Goal: Task Accomplishment & Management: Use online tool/utility

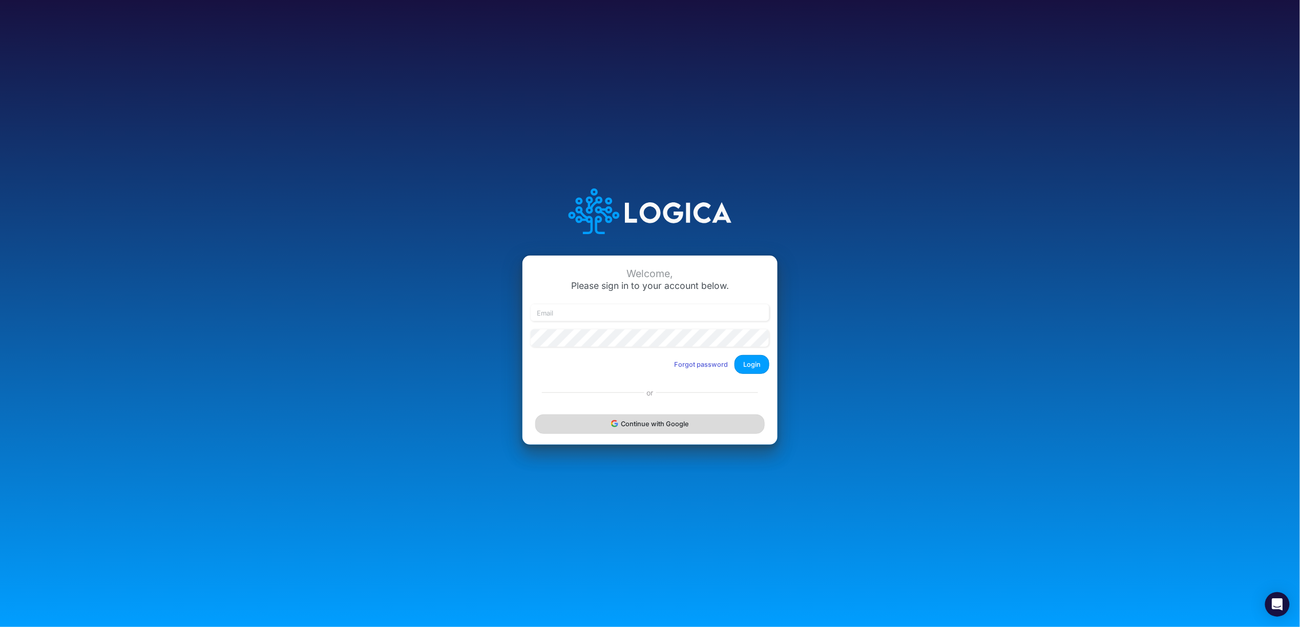
click at [641, 426] on button "Continue with Google" at bounding box center [649, 423] width 229 height 19
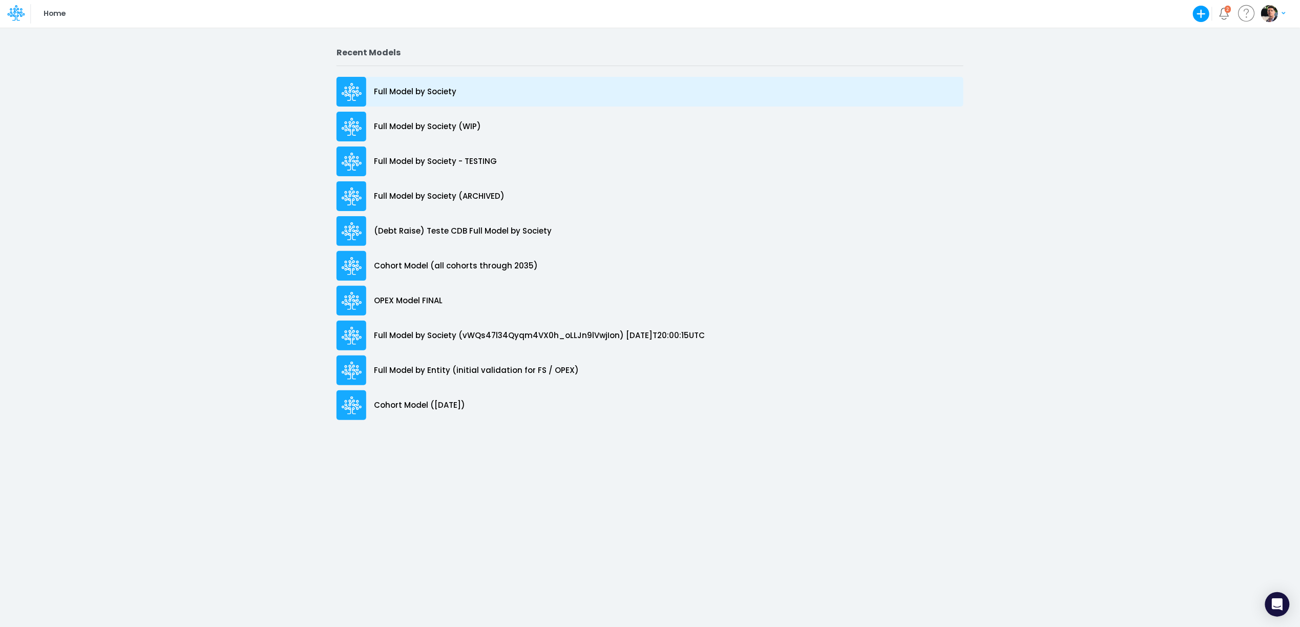
click at [392, 101] on div "Full Model by Society" at bounding box center [650, 92] width 627 height 30
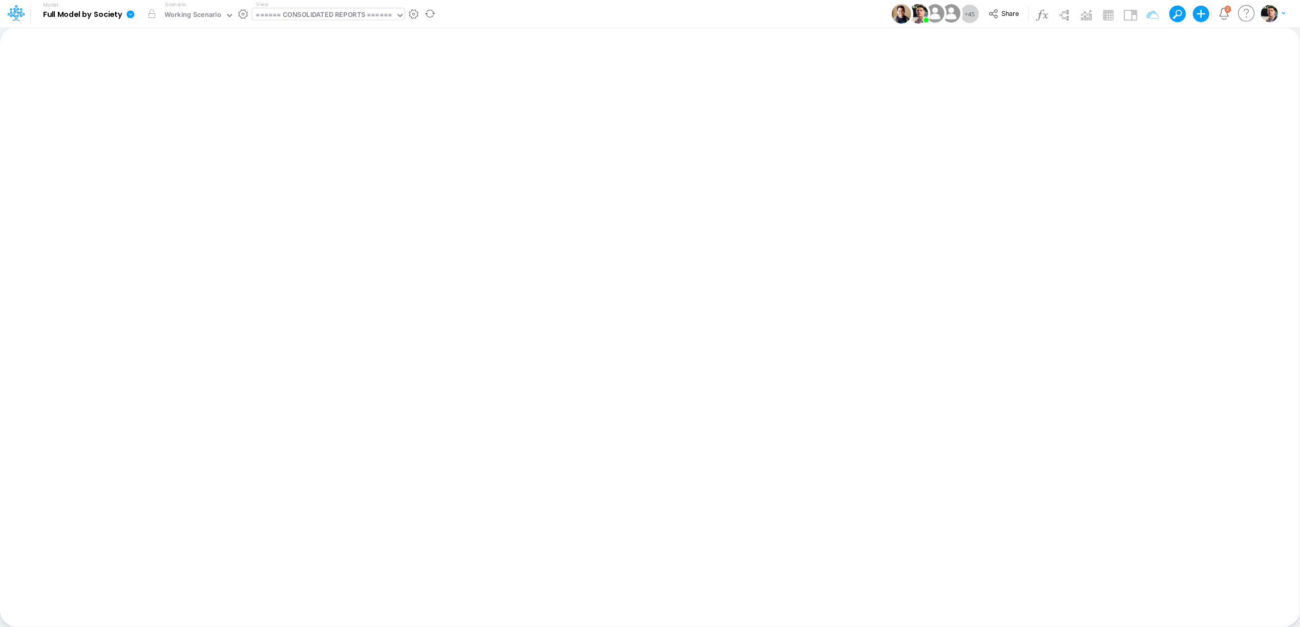
click at [353, 17] on div "====== CONSOLIDATED REPORTS ======" at bounding box center [324, 16] width 136 height 12
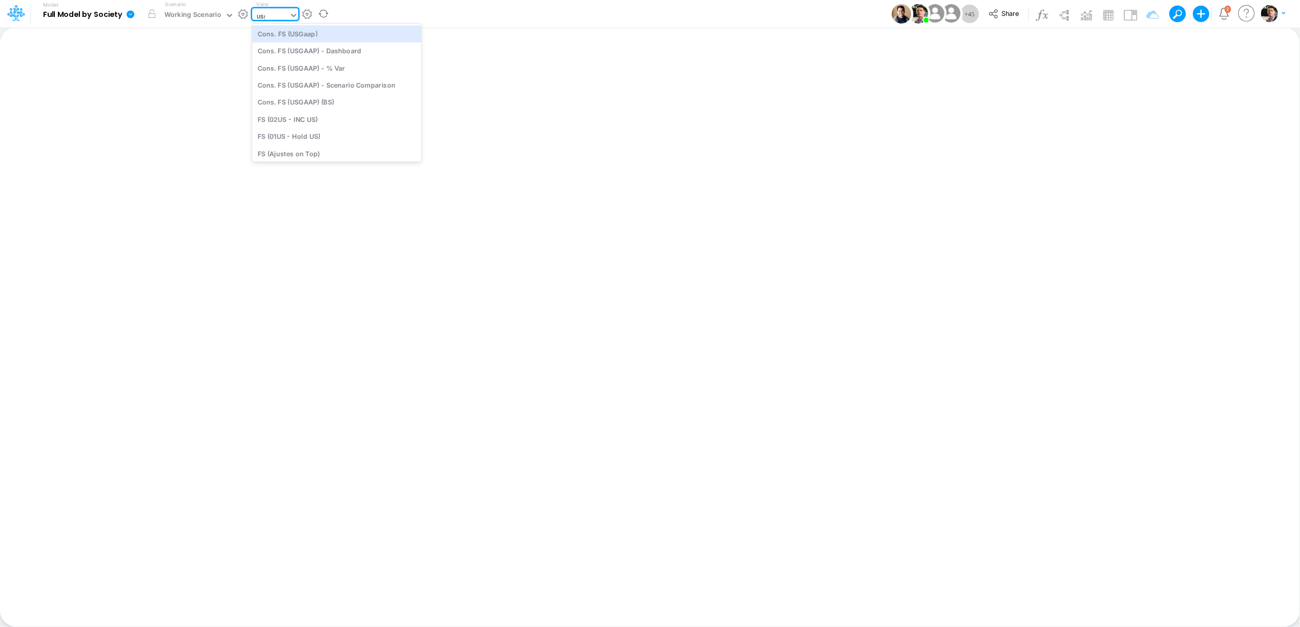
type input "usga"
click at [315, 36] on div "Cons. FS (USGaap)" at bounding box center [326, 33] width 149 height 17
type input "Consolidated FS - USGAAP"
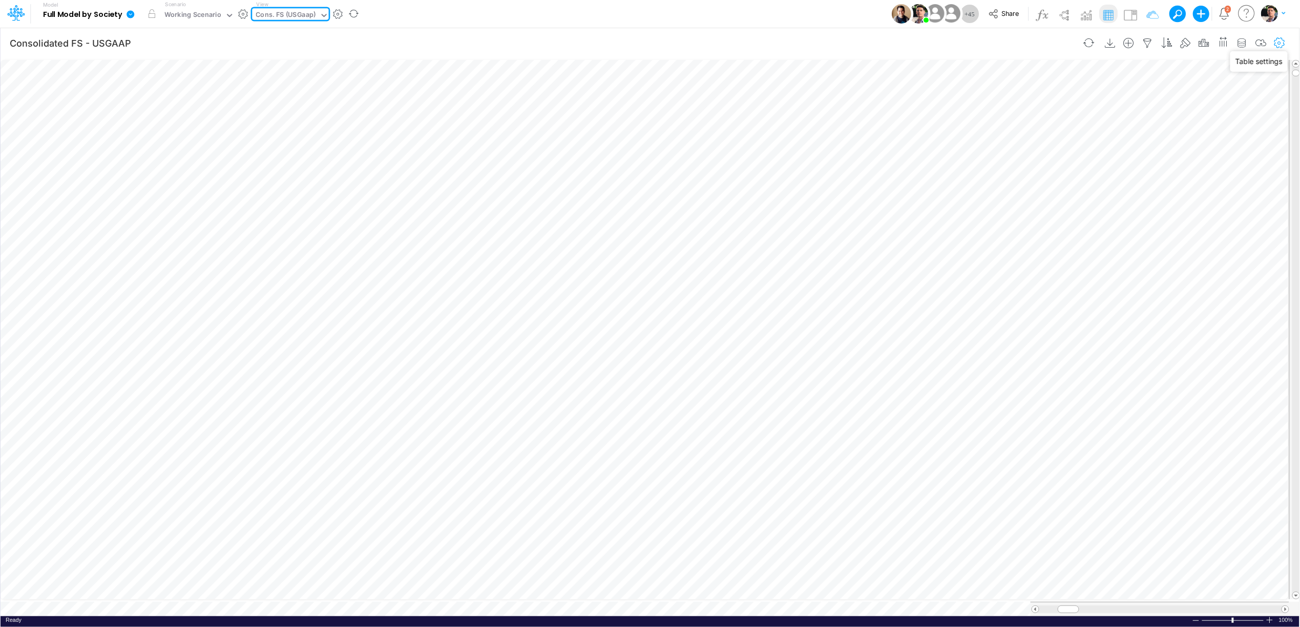
click at [1274, 42] on icon "button" at bounding box center [1279, 43] width 15 height 11
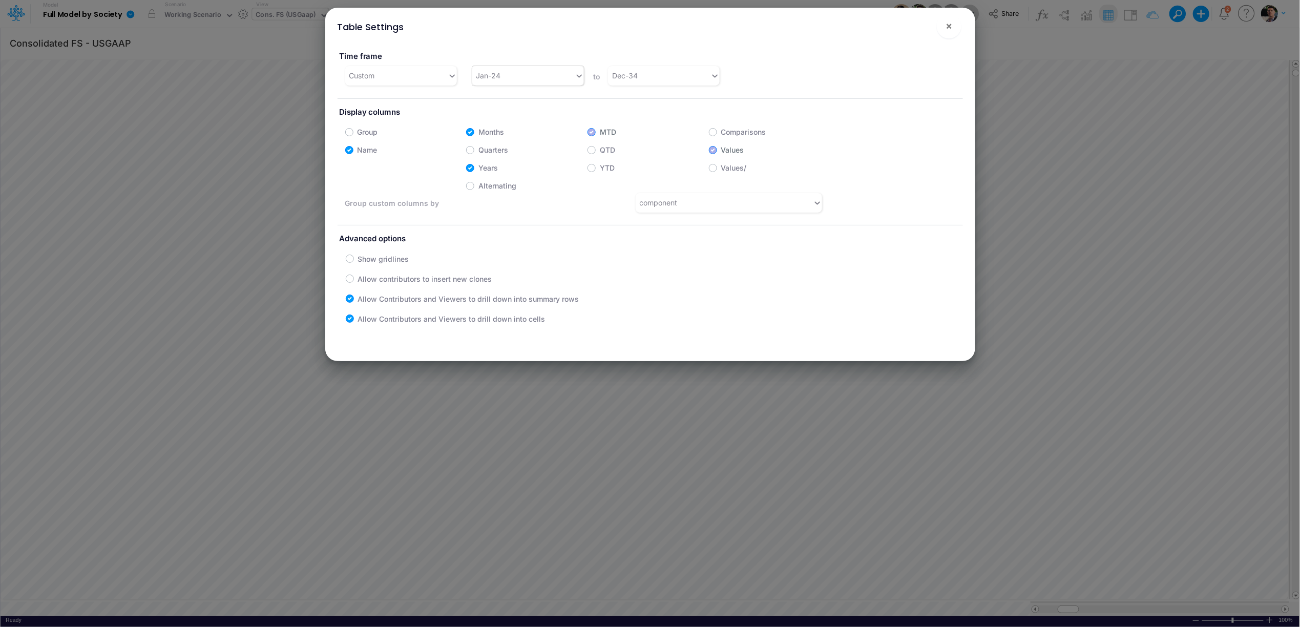
click at [546, 73] on div "Jan-24" at bounding box center [523, 75] width 102 height 17
type input "j"
type input "apr-25"
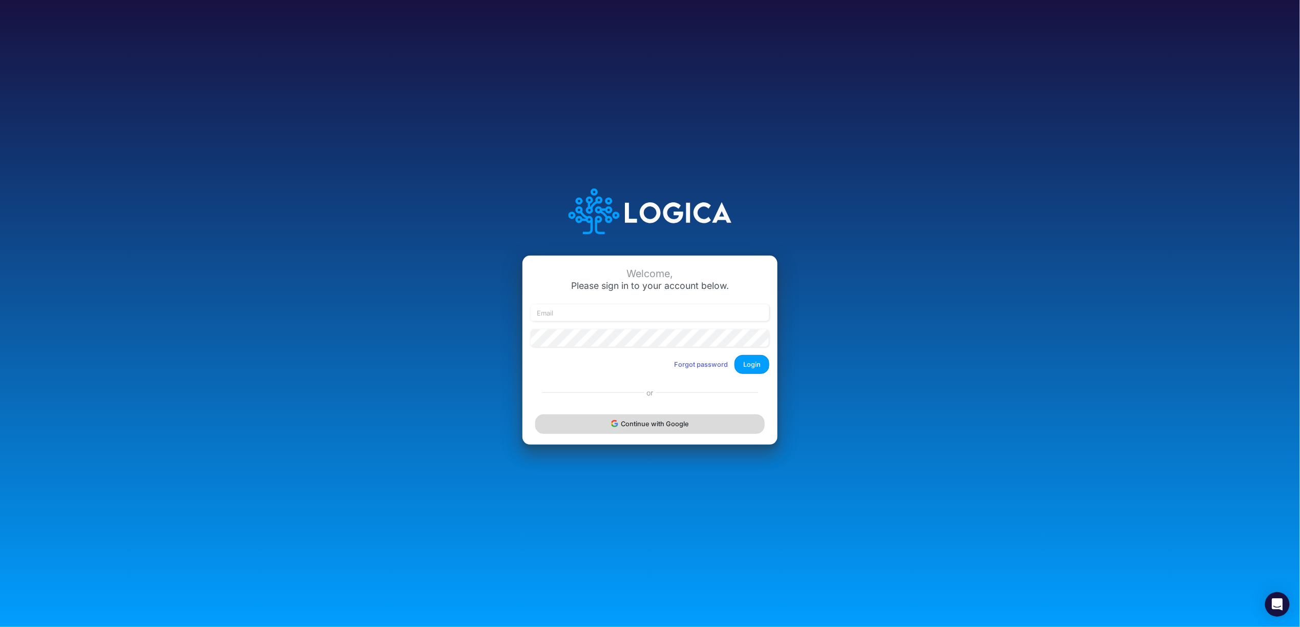
click at [654, 421] on button "Continue with Google" at bounding box center [649, 423] width 229 height 19
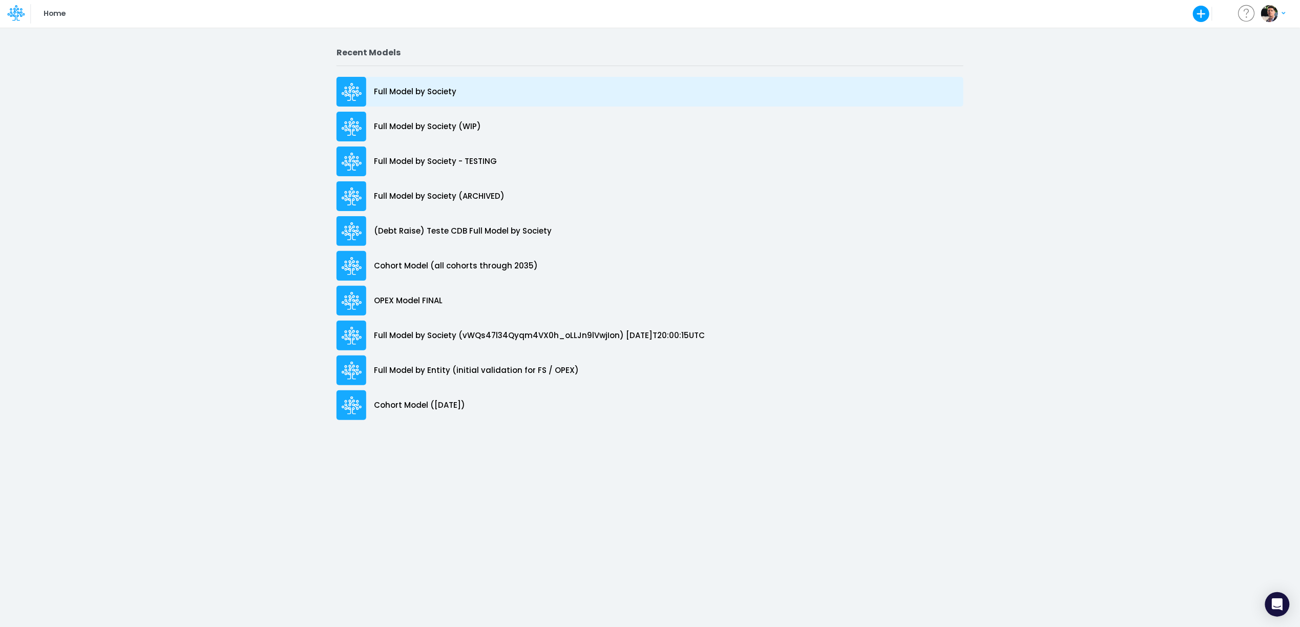
click at [457, 99] on div "Full Model by Society" at bounding box center [650, 92] width 627 height 30
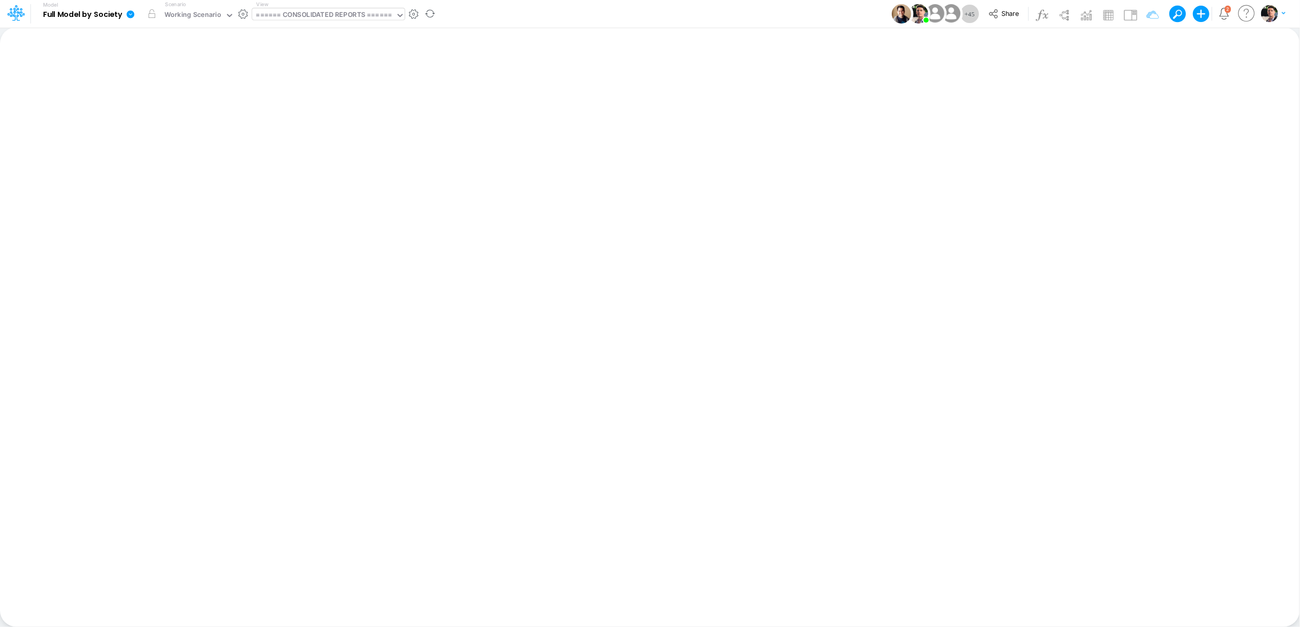
click at [368, 15] on div "====== CONSOLIDATED REPORTS ======" at bounding box center [324, 16] width 136 height 12
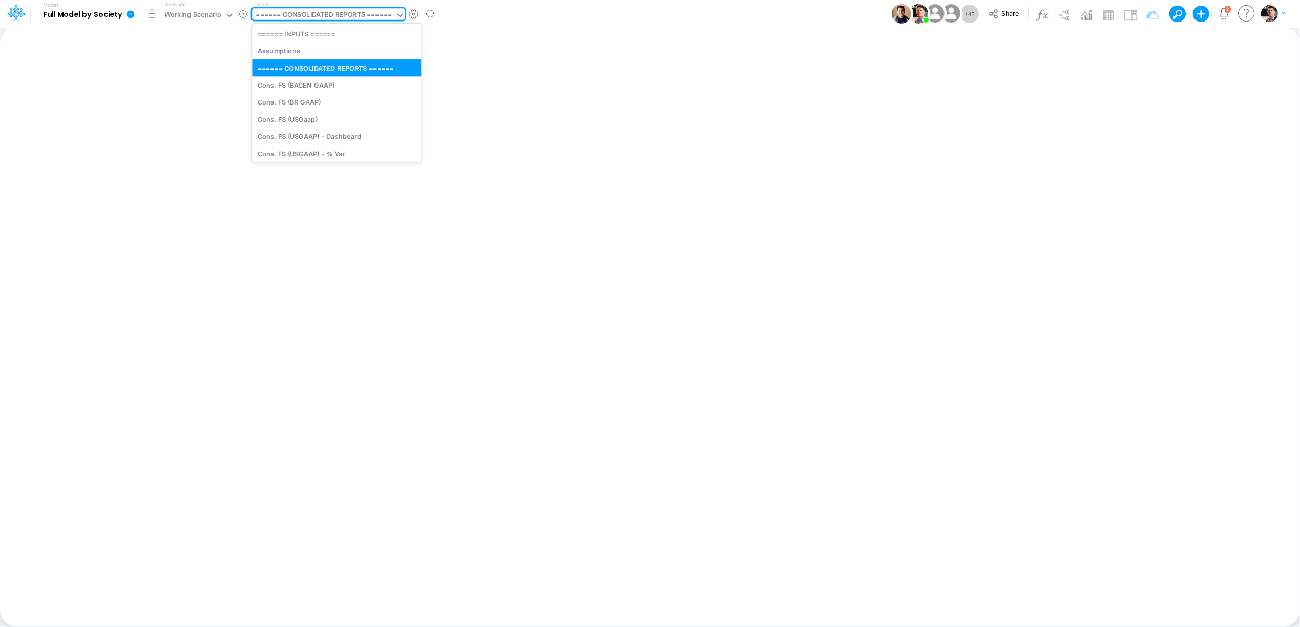
click at [368, 15] on div "====== CONSOLIDATED REPORTS ======" at bounding box center [324, 16] width 136 height 12
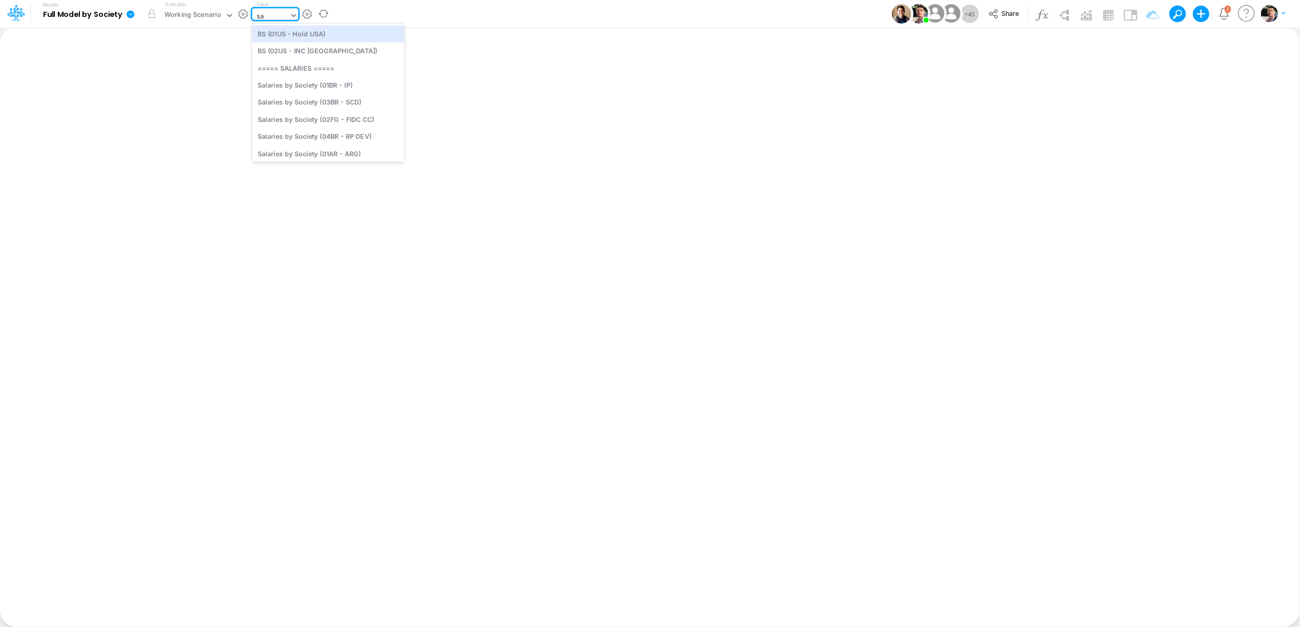
type input "[PERSON_NAME]"
click at [346, 115] on div "Salaries - All societies" at bounding box center [328, 117] width 152 height 17
type input "Salaries - All societies"
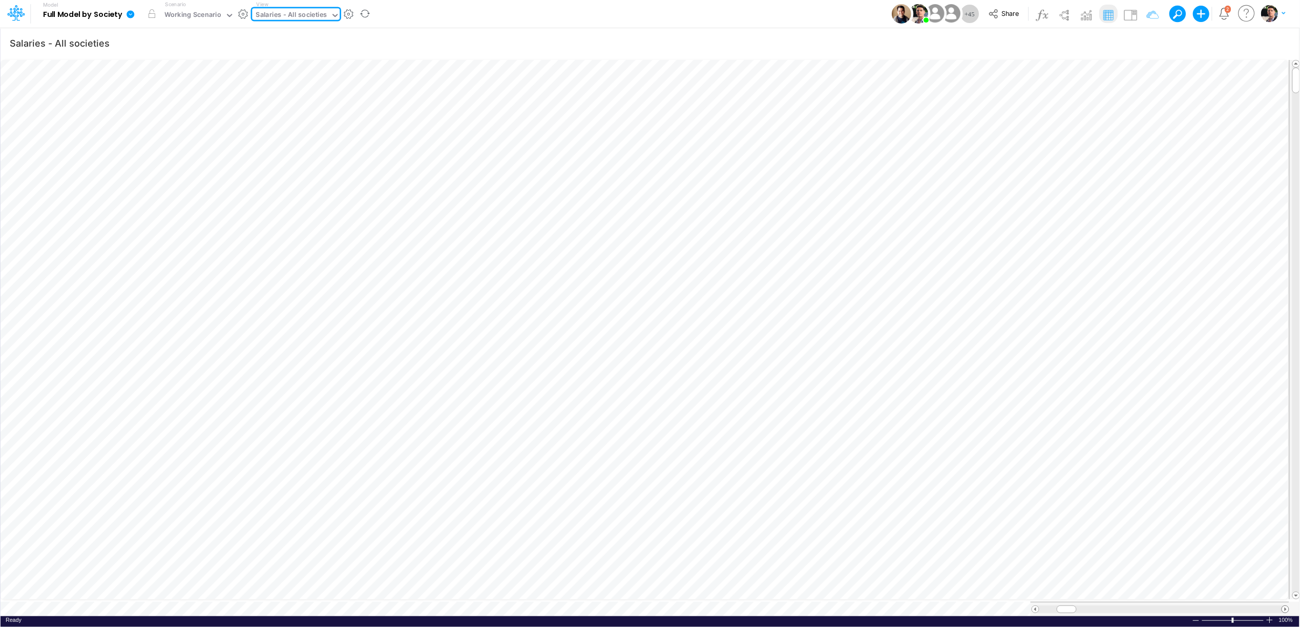
click at [1285, 606] on span at bounding box center [1285, 609] width 7 height 7
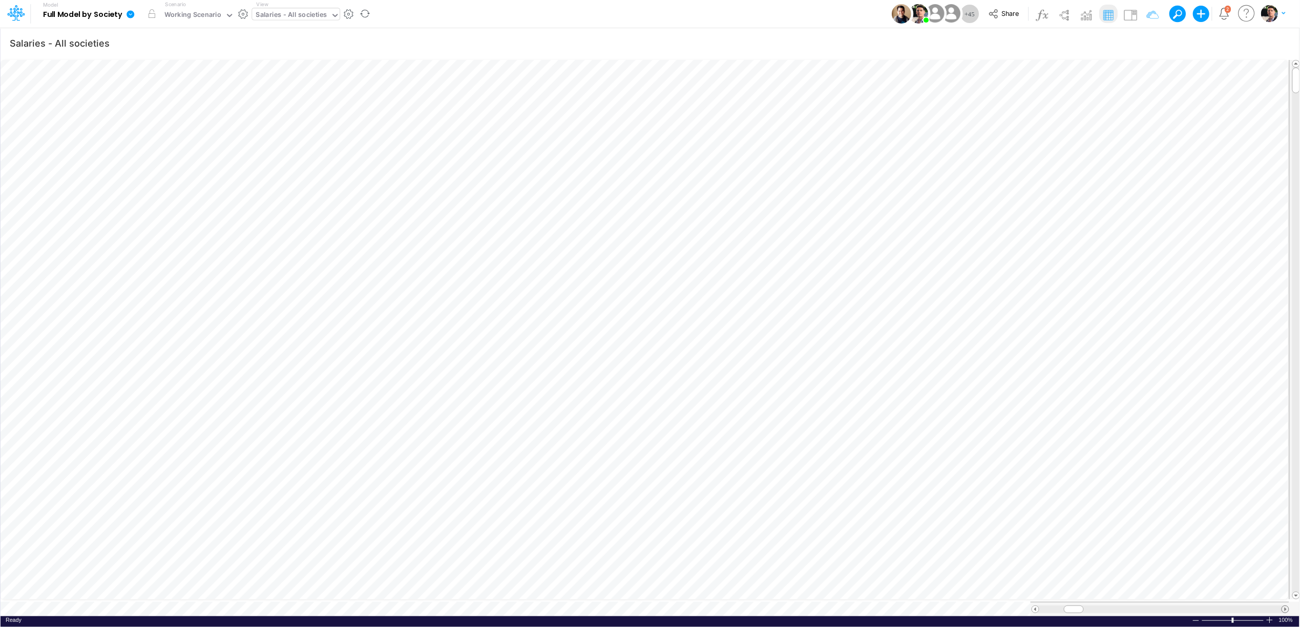
click at [1285, 606] on span at bounding box center [1285, 609] width 7 height 7
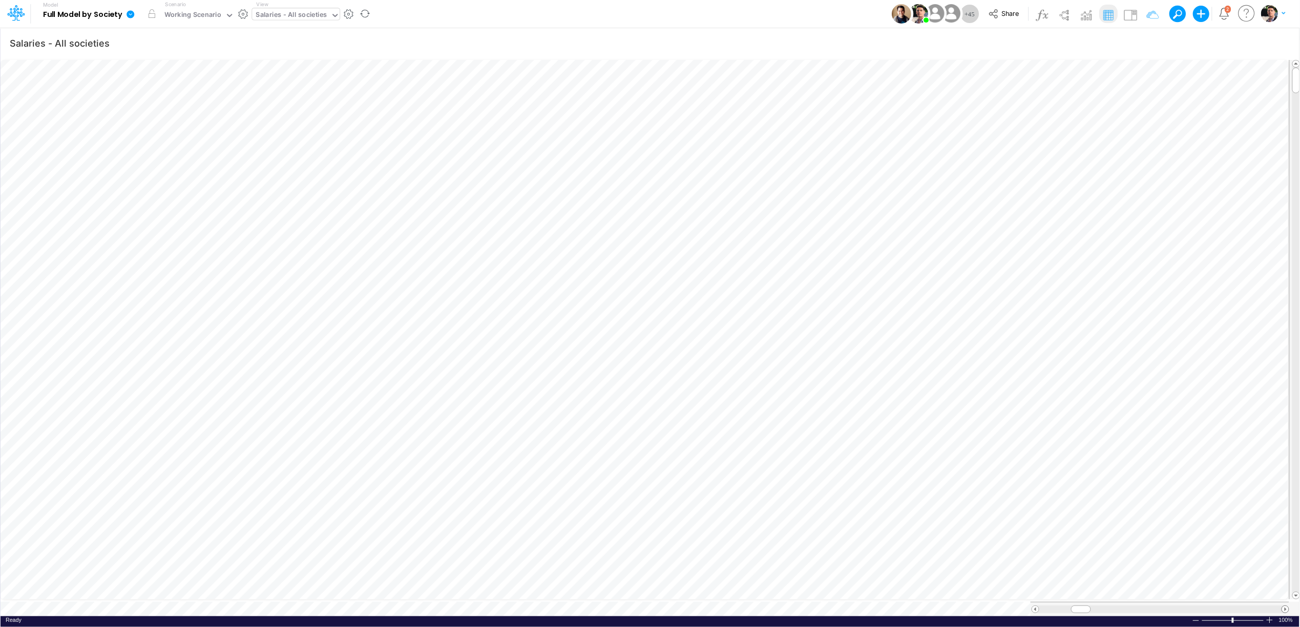
click at [1285, 606] on span at bounding box center [1285, 609] width 7 height 7
click at [1284, 606] on span at bounding box center [1285, 609] width 7 height 7
click at [1285, 606] on span at bounding box center [1285, 609] width 7 height 7
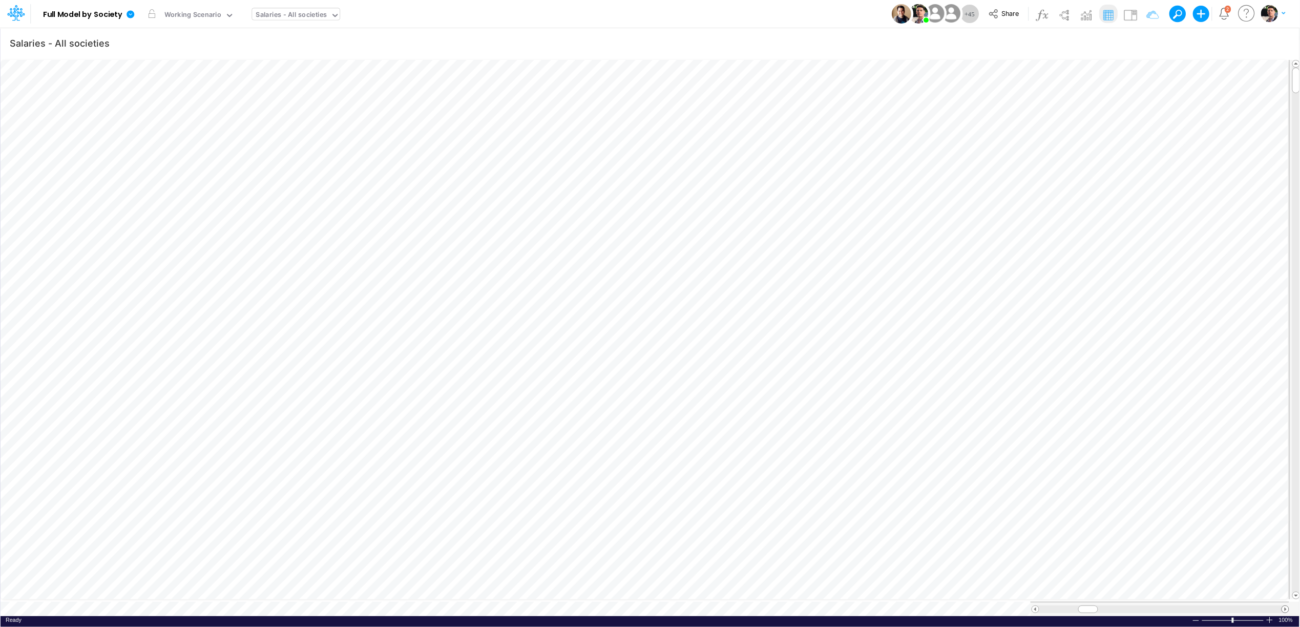
click at [1285, 606] on span at bounding box center [1285, 609] width 7 height 7
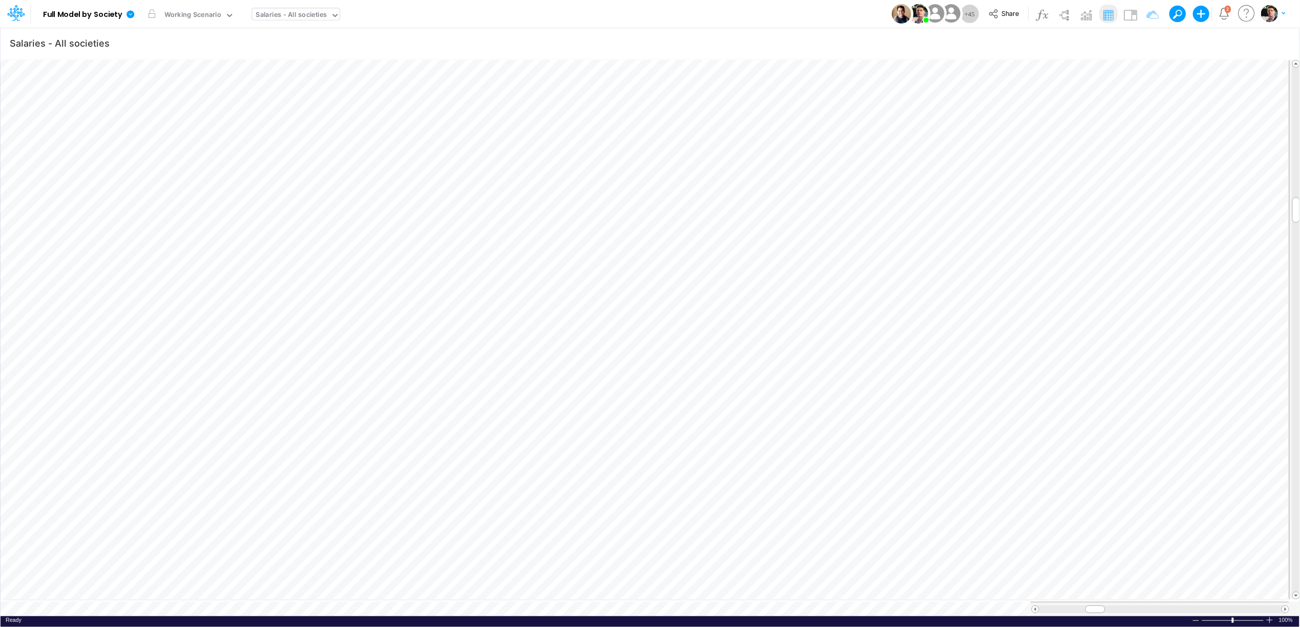
click at [301, 16] on div "Salaries - All societies" at bounding box center [291, 16] width 71 height 12
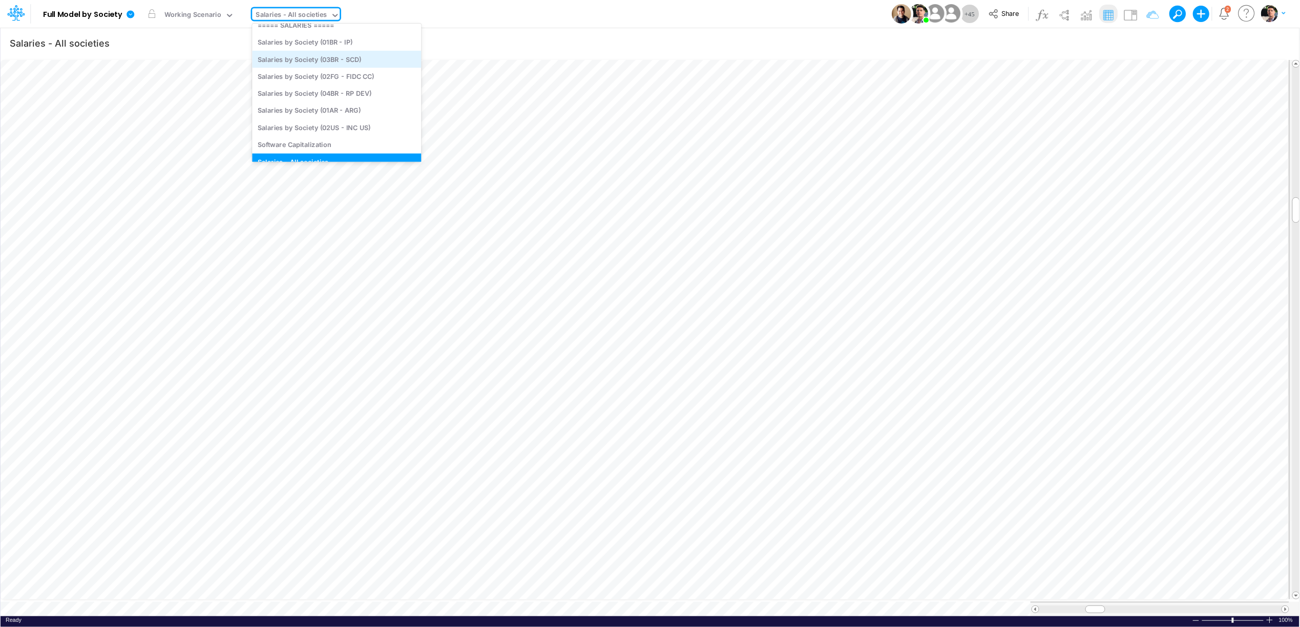
scroll to position [1902, 0]
click at [377, 121] on div "Salaries by Society (01AR - ARG)" at bounding box center [336, 118] width 169 height 17
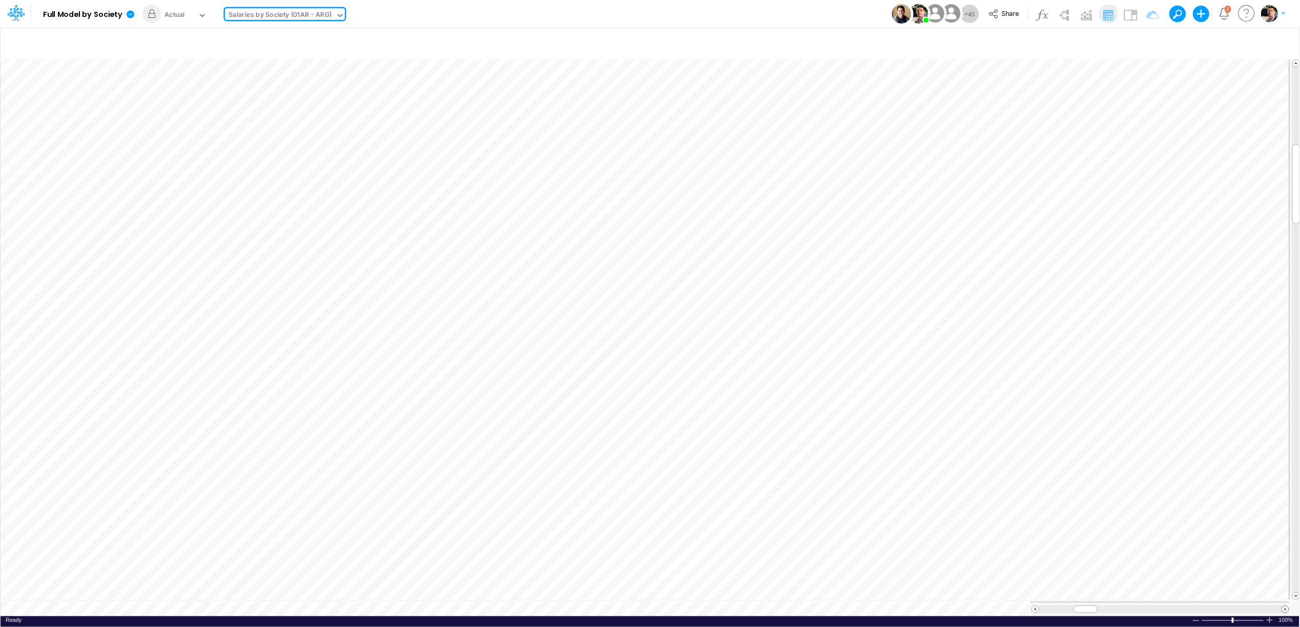
click at [1285, 606] on span at bounding box center [1285, 609] width 7 height 7
click at [260, 10] on div "Salaries by Society (01AR - ARG)" at bounding box center [279, 16] width 103 height 12
type input "sala"
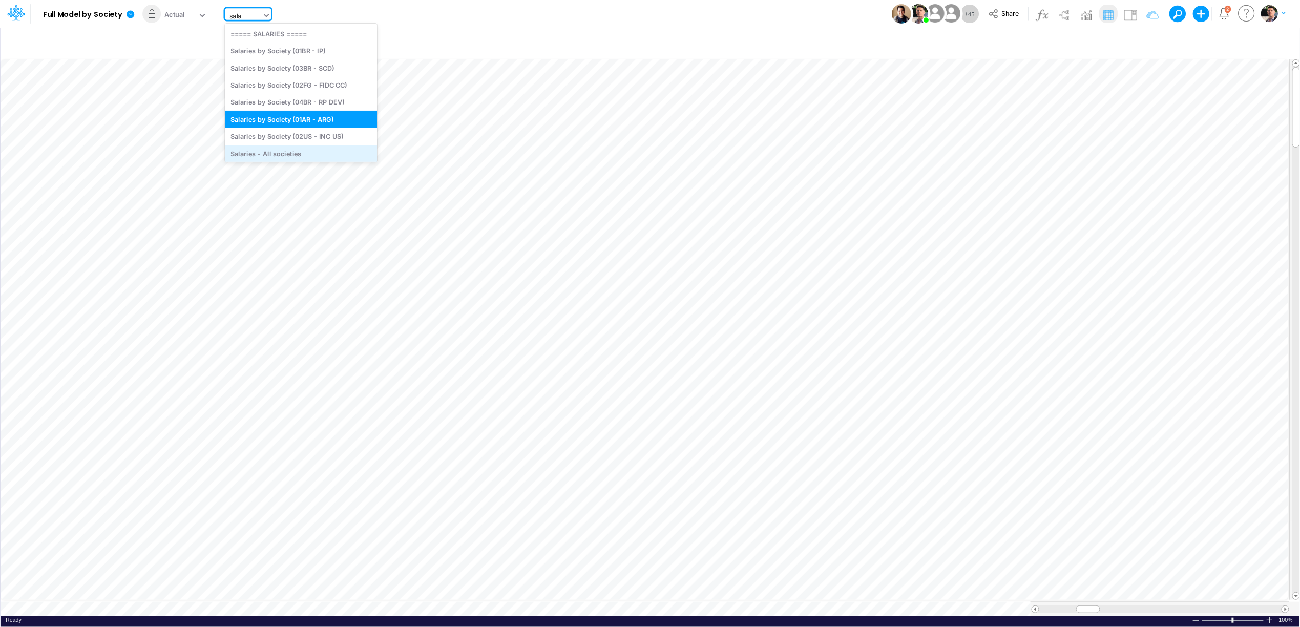
click at [289, 150] on div "Salaries - All societies" at bounding box center [301, 153] width 152 height 17
type input "Salaries - All societies"
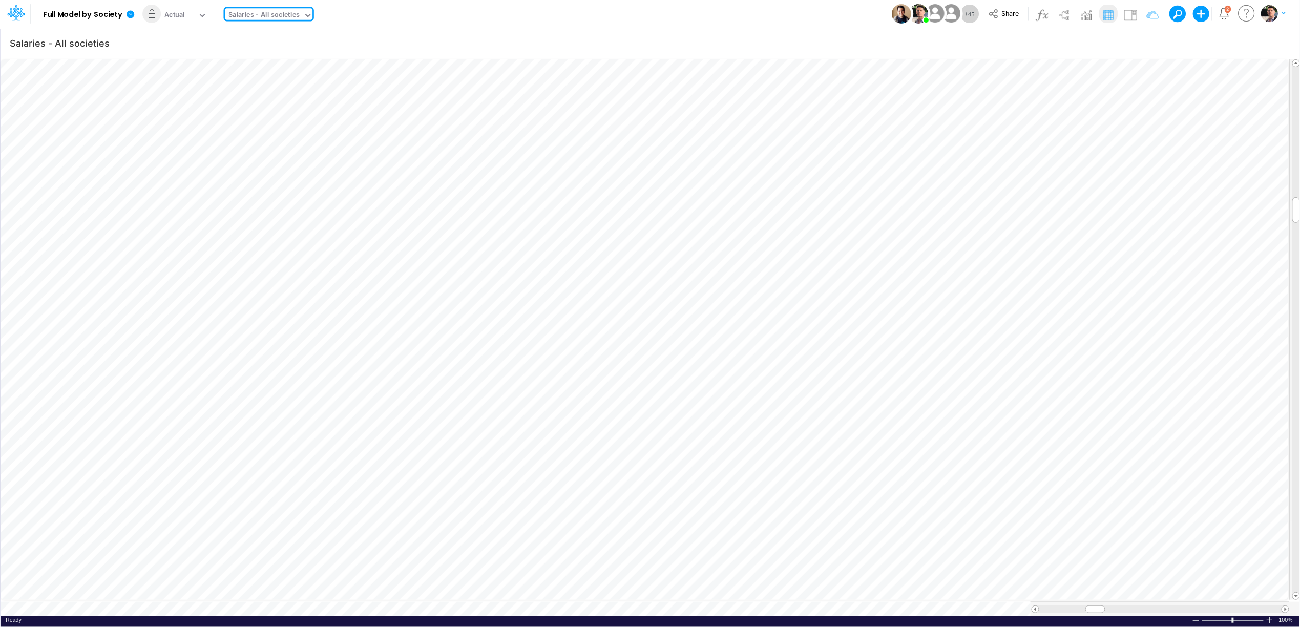
click at [290, 13] on div "Salaries - All societies" at bounding box center [263, 16] width 71 height 12
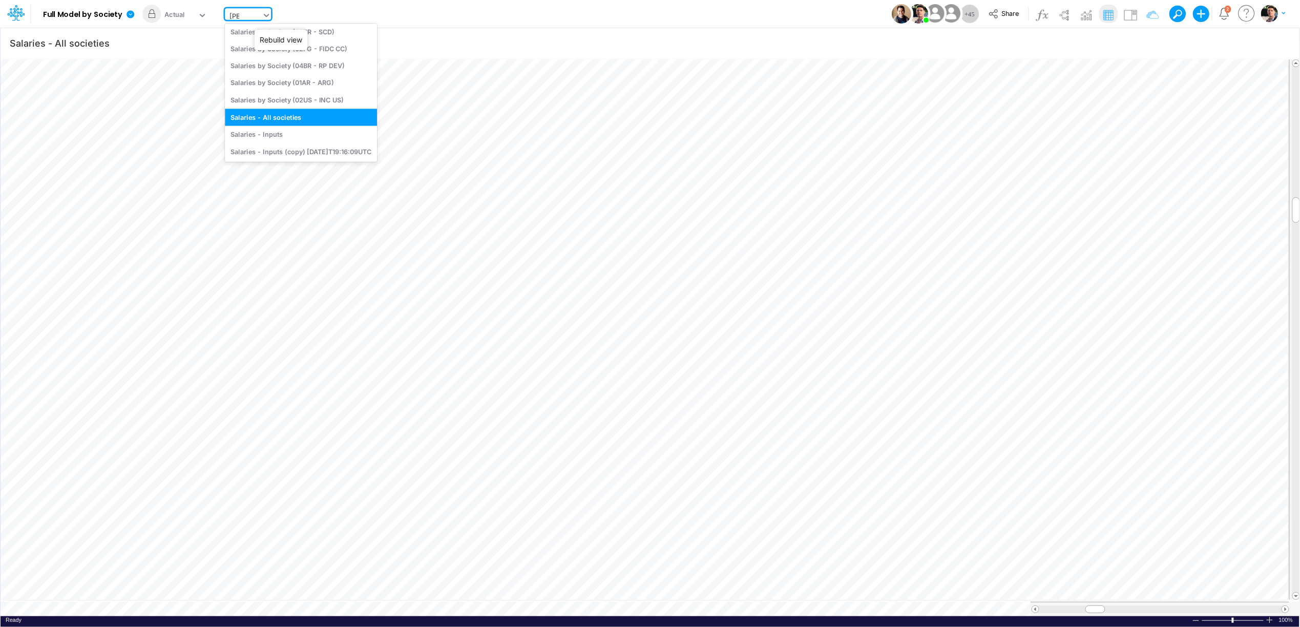
scroll to position [27, 0]
type input "sala"
click at [293, 148] on div "Salaries - Inputs" at bounding box center [301, 146] width 152 height 17
type input "Salaries - Inputs"
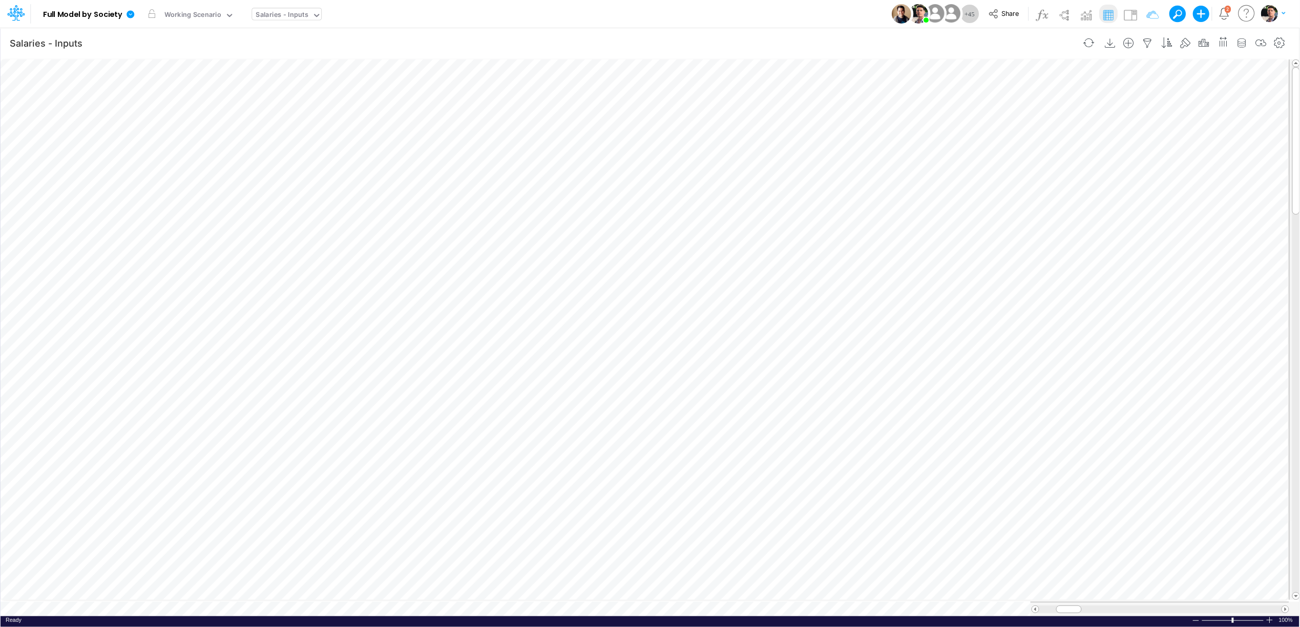
scroll to position [0, 1]
drag, startPoint x: 1095, startPoint y: 604, endPoint x: 1089, endPoint y: 603, distance: 5.8
click at [1091, 605] on div at bounding box center [1088, 609] width 26 height 8
click at [1199, 42] on icon "button" at bounding box center [1204, 43] width 15 height 11
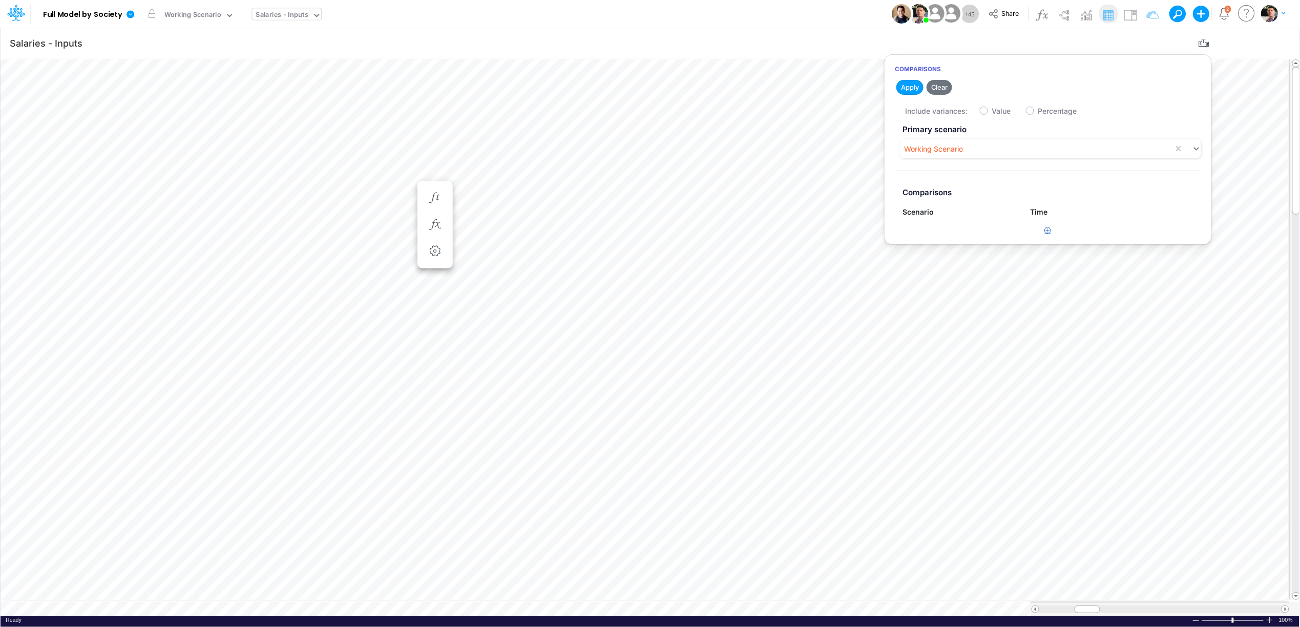
click at [1056, 230] on button "button" at bounding box center [1048, 230] width 20 height 17
click at [972, 231] on div "Type to search..." at bounding box center [955, 234] width 105 height 17
click at [966, 301] on div "Budget 2025 - Approved" at bounding box center [959, 298] width 113 height 19
click at [909, 87] on button "Apply" at bounding box center [909, 87] width 27 height 15
click at [992, 112] on label "Value" at bounding box center [1001, 111] width 19 height 11
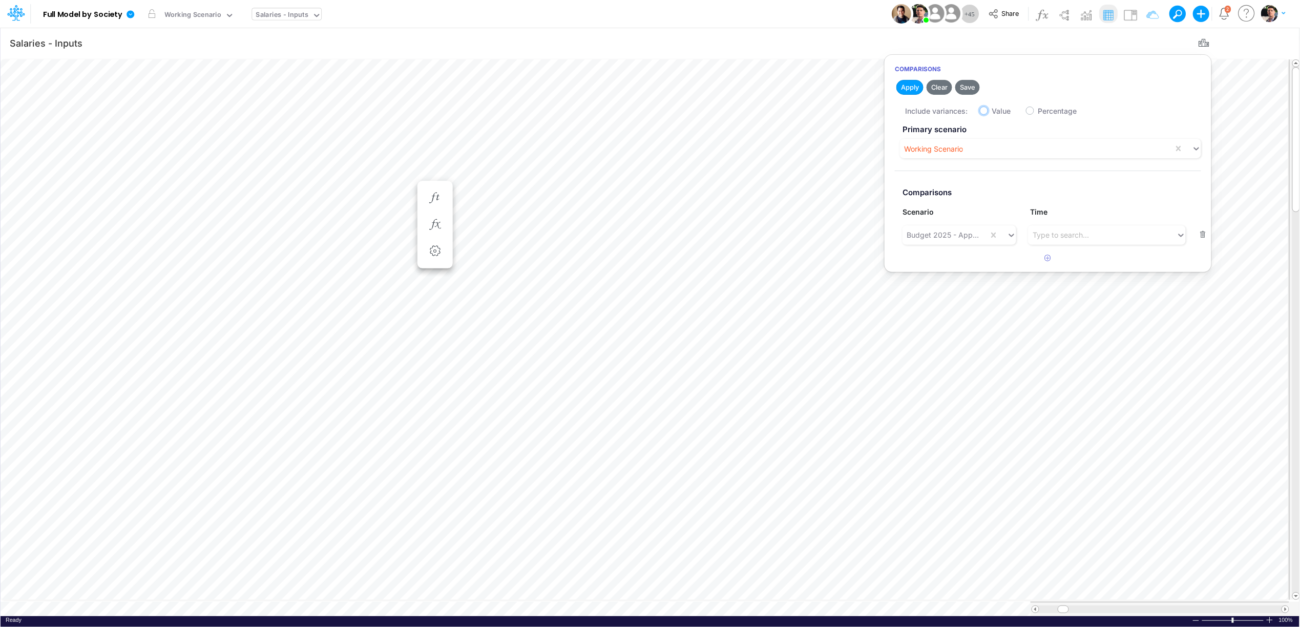
click at [992, 112] on input "Value" at bounding box center [995, 108] width 7 height 7
checkbox input "true"
click at [907, 89] on button "Apply" at bounding box center [909, 87] width 27 height 15
click at [1282, 49] on button "button" at bounding box center [1279, 43] width 19 height 20
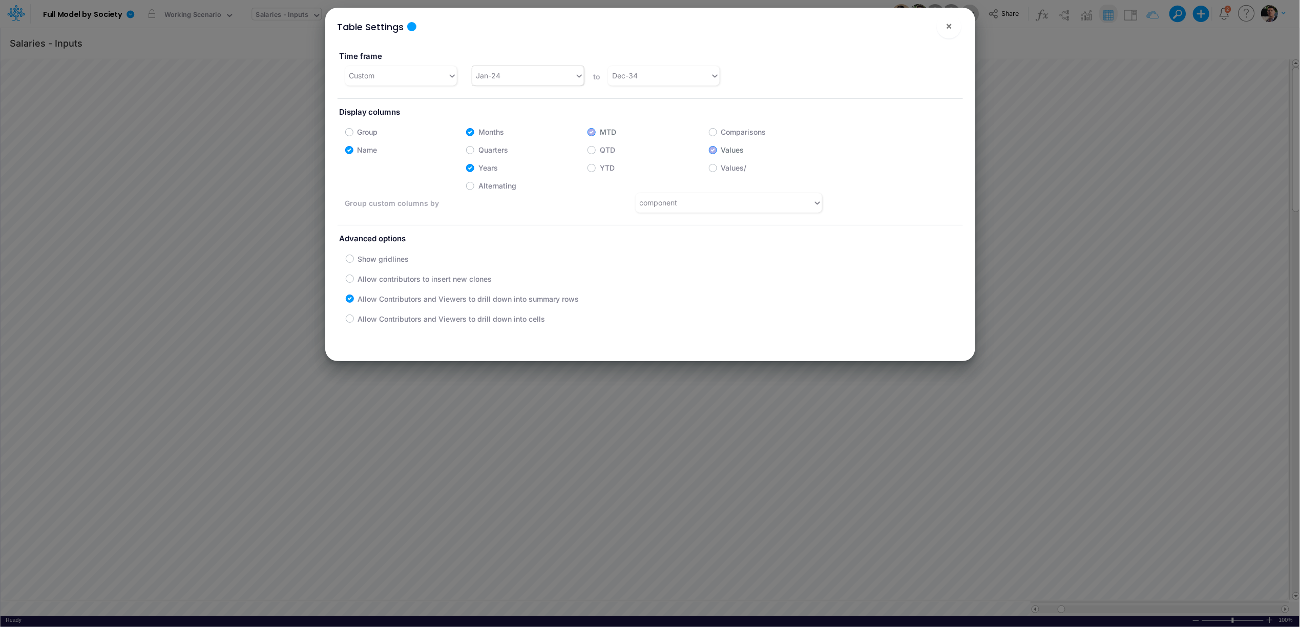
click at [557, 74] on div "Jan-24" at bounding box center [523, 75] width 102 height 17
type input "apr"
click at [538, 135] on div "Apr-25" at bounding box center [526, 132] width 111 height 19
click at [951, 26] on span "×" at bounding box center [949, 25] width 7 height 12
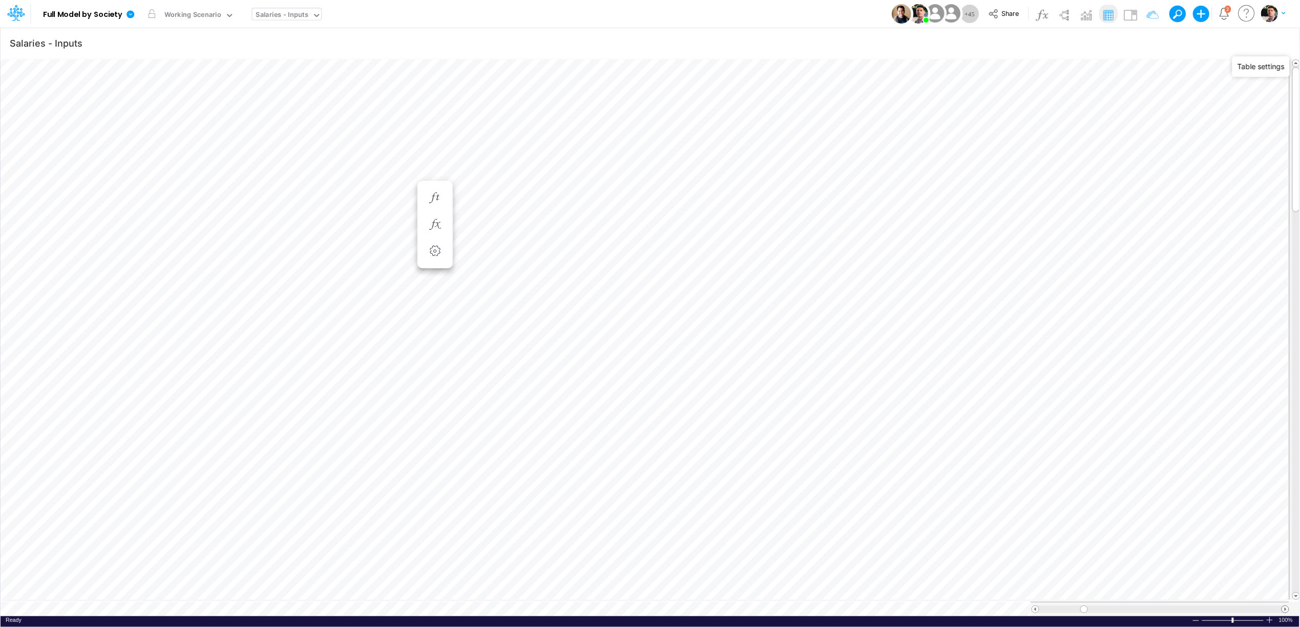
click at [1284, 606] on span at bounding box center [1285, 609] width 7 height 7
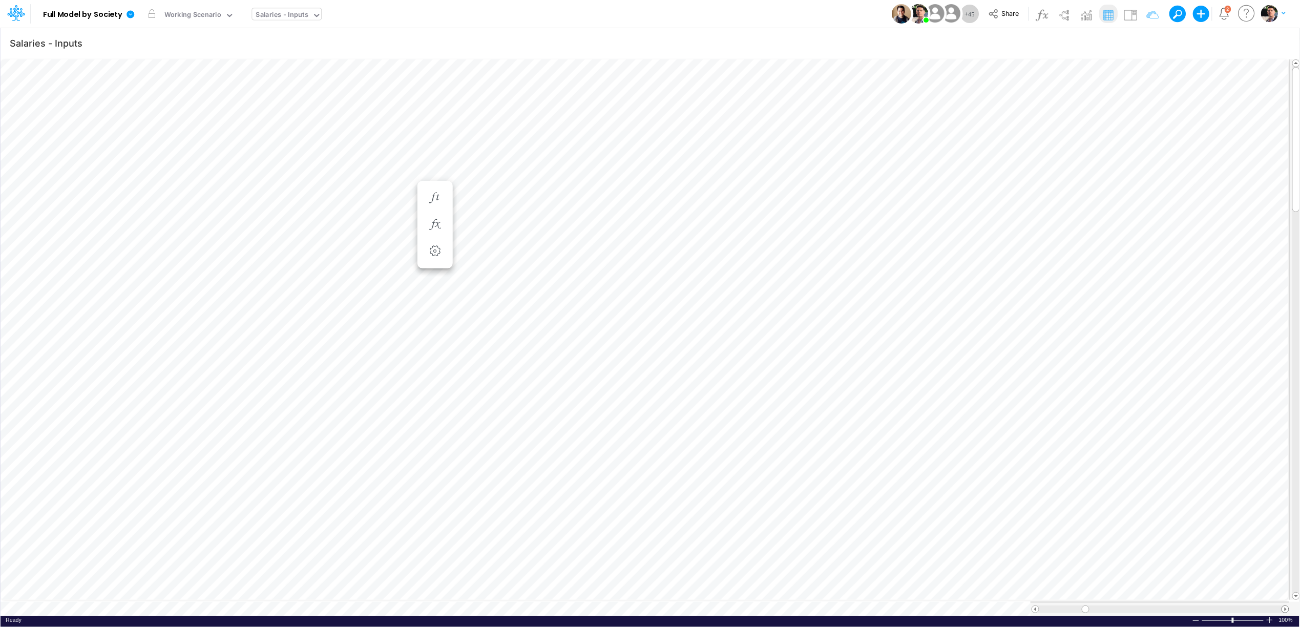
click at [1284, 606] on span at bounding box center [1285, 609] width 7 height 7
type input "Salaries - Inputs"
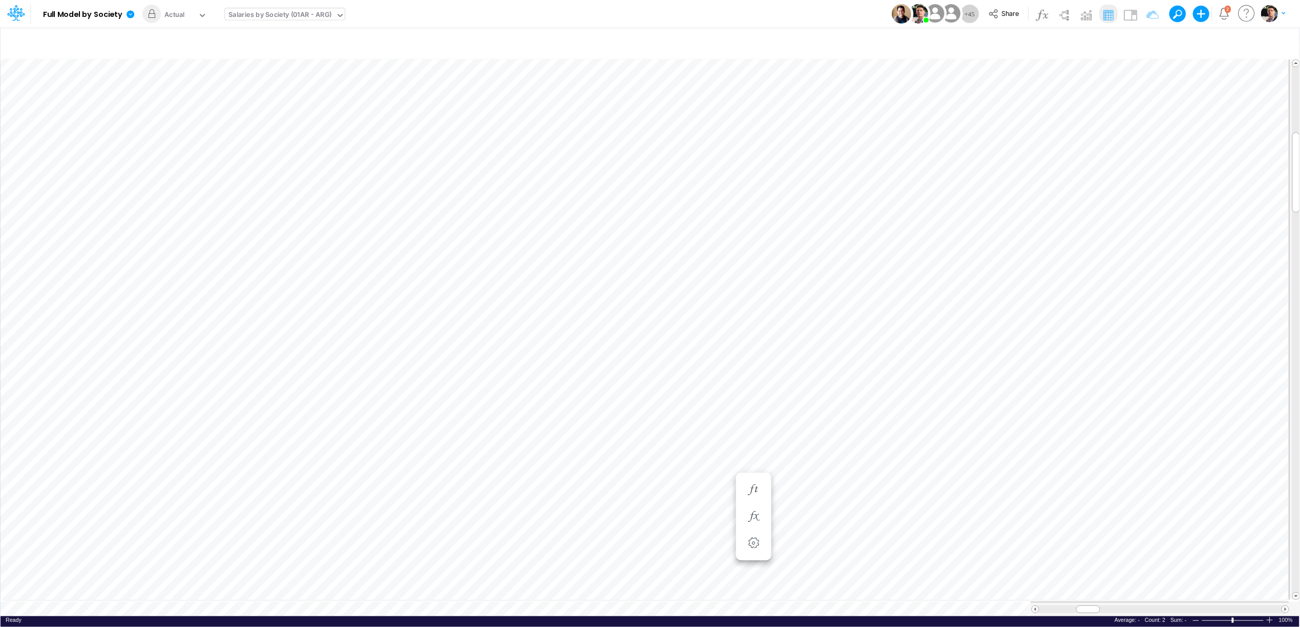
scroll to position [0, 1]
type input "Salaries - Inputs"
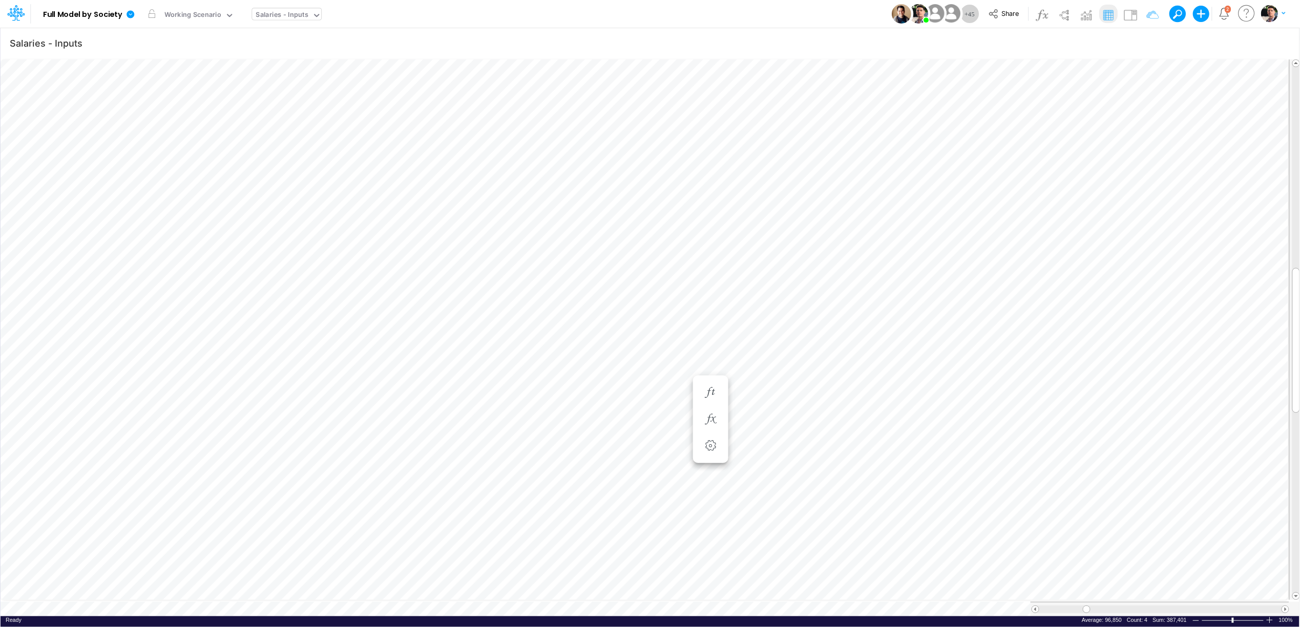
scroll to position [0, 1]
click at [187, 15] on div "Actual" at bounding box center [179, 15] width 37 height 15
click at [1162, 43] on icon "button" at bounding box center [1166, 43] width 15 height 11
click at [1198, 43] on icon "button" at bounding box center [1204, 43] width 15 height 11
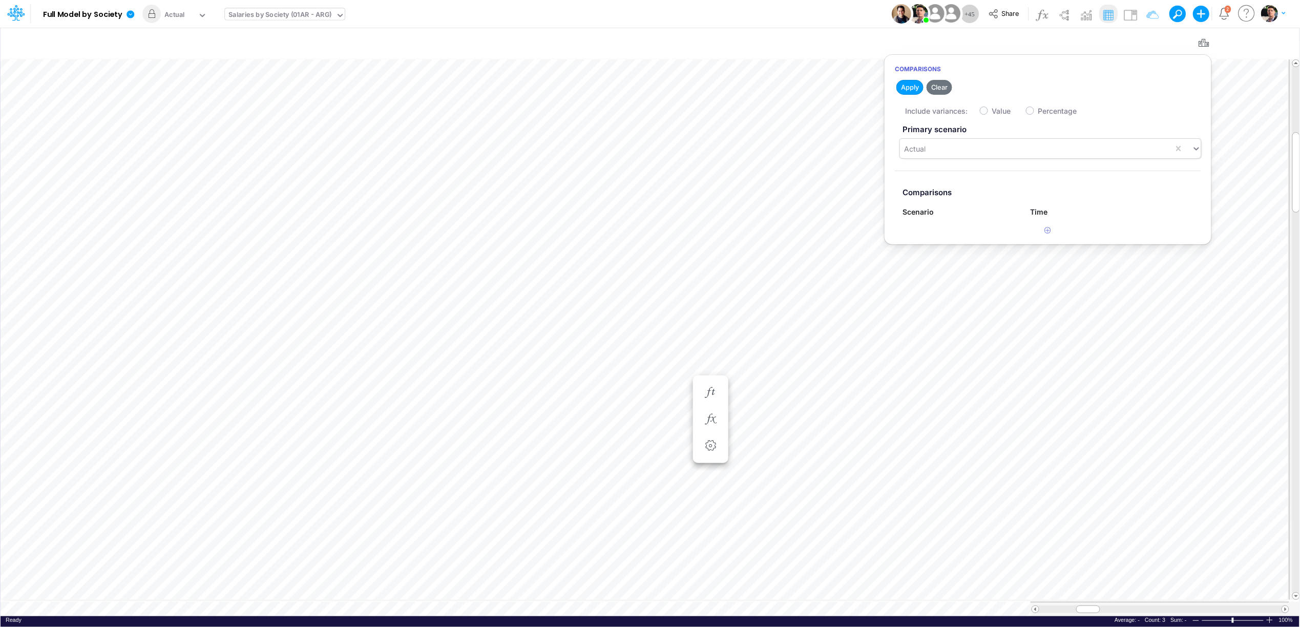
click at [975, 151] on div "Actual" at bounding box center [1037, 148] width 274 height 17
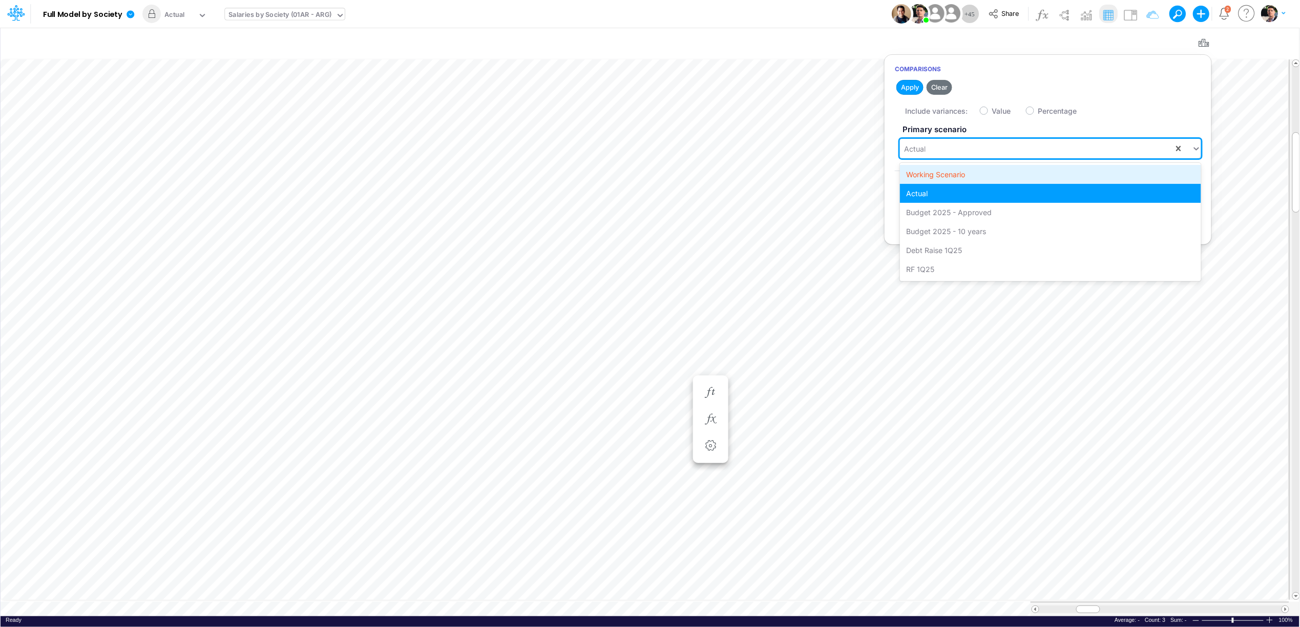
click at [954, 176] on div "Working Scenario" at bounding box center [1050, 174] width 301 height 19
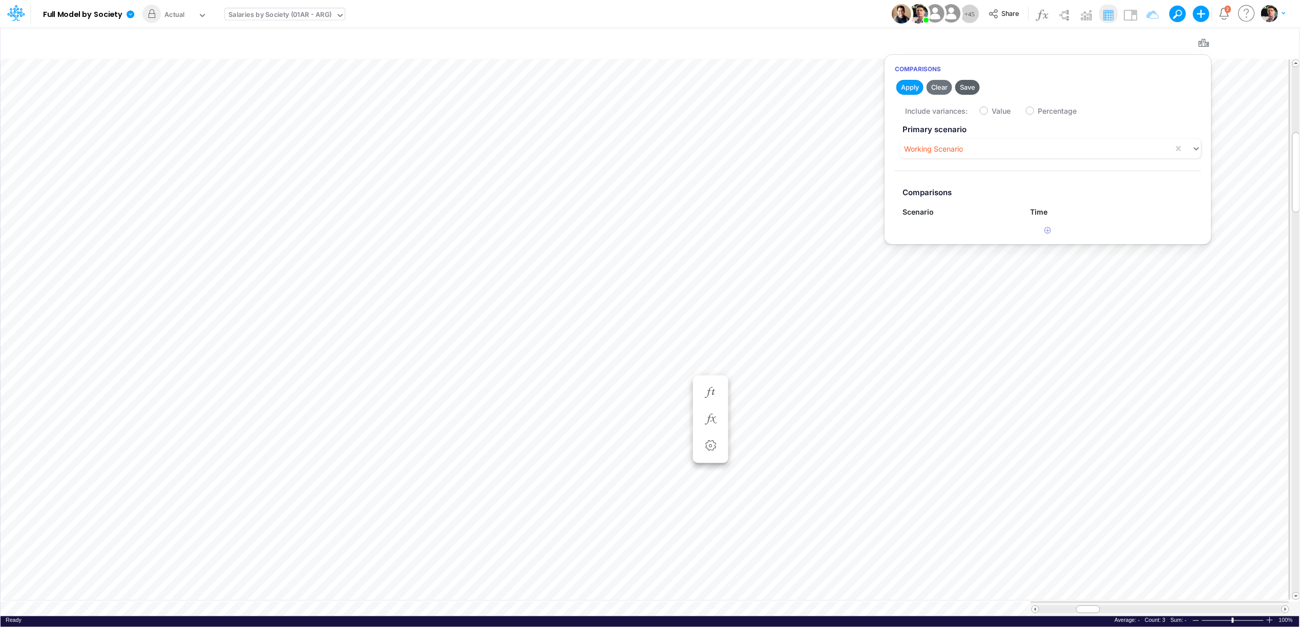
click at [973, 86] on button "Save" at bounding box center [967, 87] width 25 height 15
click at [562, 498] on li "Average Gross Salary (Inc. Individual Benefits) - LTF =" at bounding box center [547, 495] width 35 height 27
click at [540, 500] on icon "button" at bounding box center [547, 495] width 15 height 11
click at [493, 384] on button "button" at bounding box center [493, 393] width 19 height 20
click at [492, 378] on icon "button" at bounding box center [493, 378] width 15 height 11
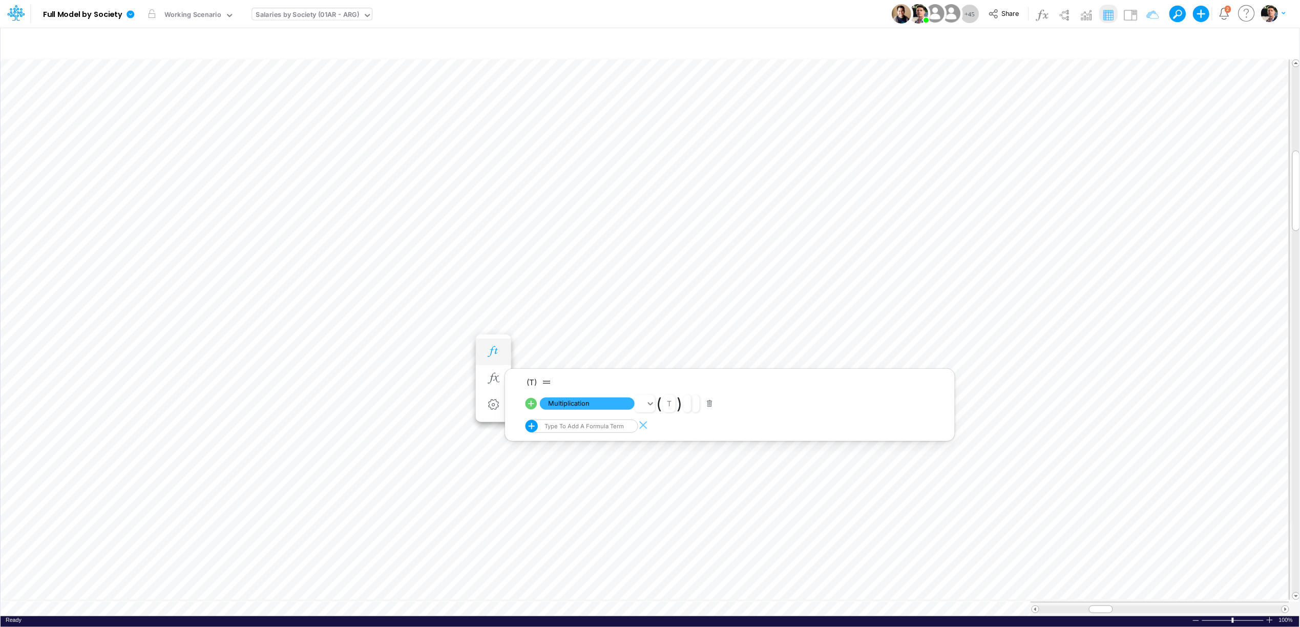
click at [494, 359] on button "button" at bounding box center [493, 352] width 19 height 20
click at [495, 341] on icon "button" at bounding box center [493, 341] width 15 height 11
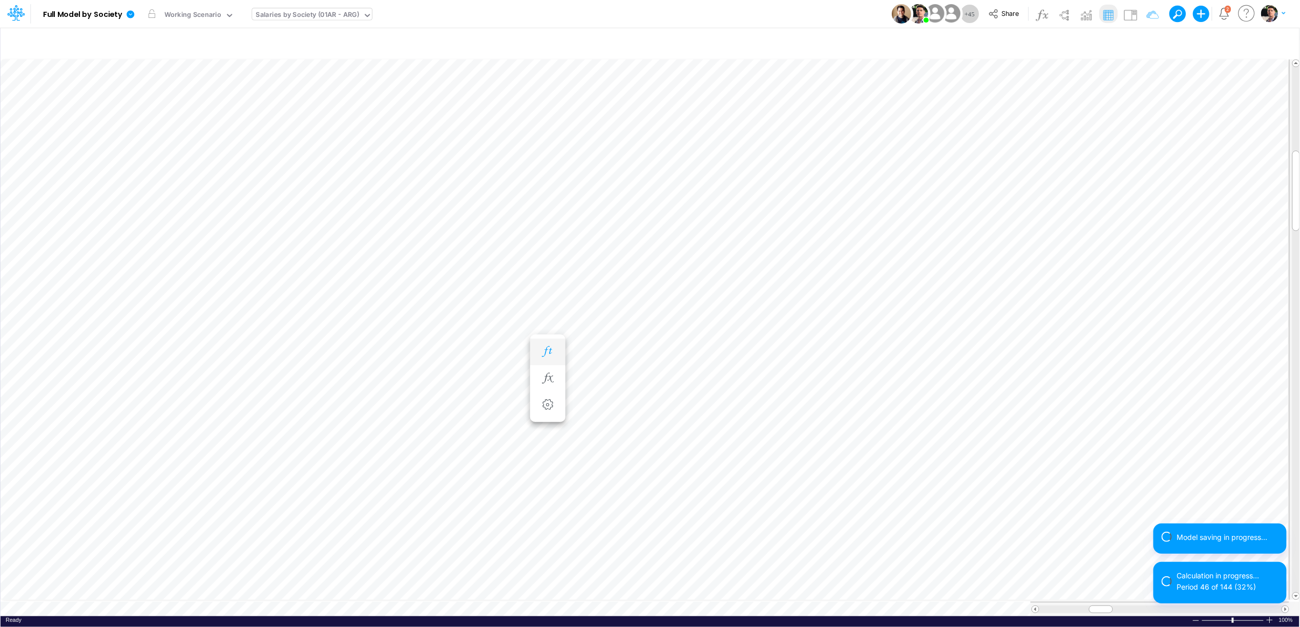
scroll to position [0, 1]
click at [547, 367] on icon "button" at bounding box center [547, 368] width 15 height 11
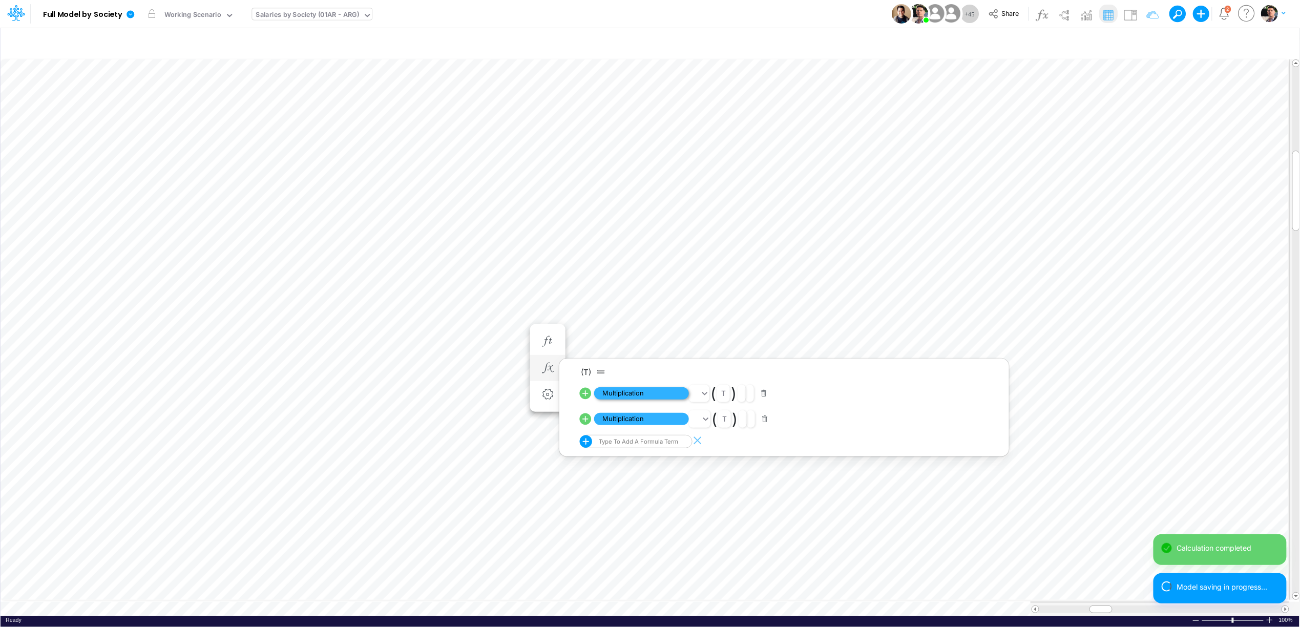
click at [650, 392] on span "Multiplication" at bounding box center [641, 393] width 95 height 13
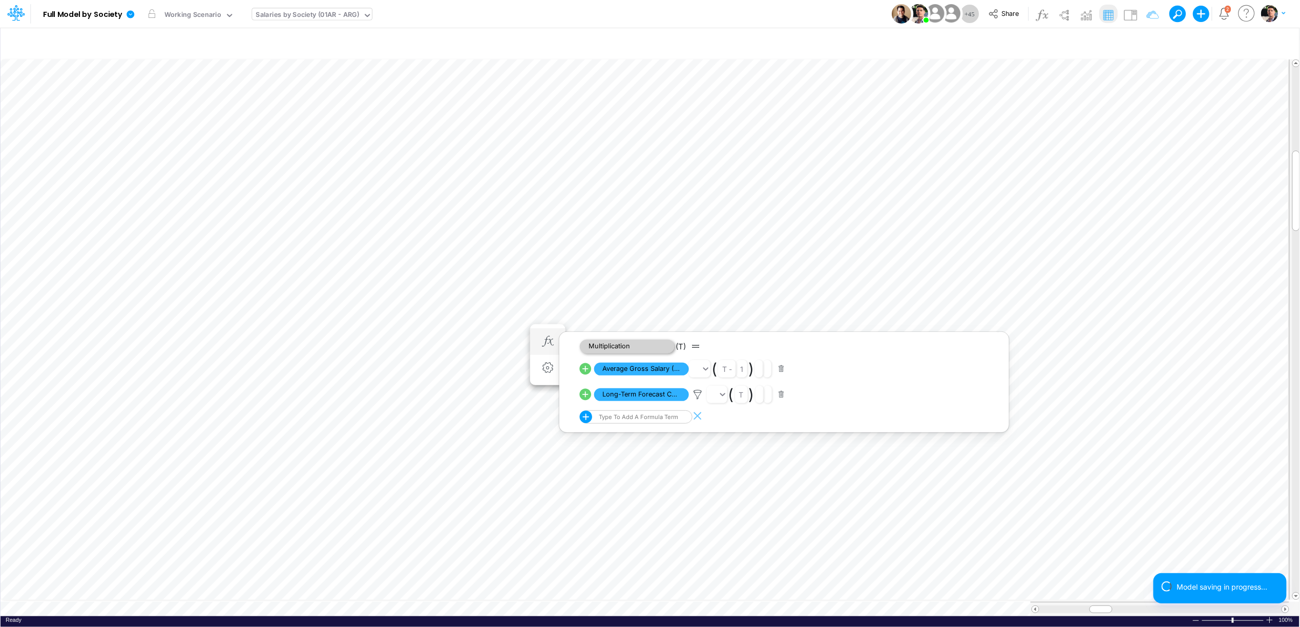
scroll to position [0, 1]
click at [552, 353] on icon "button" at bounding box center [547, 351] width 15 height 11
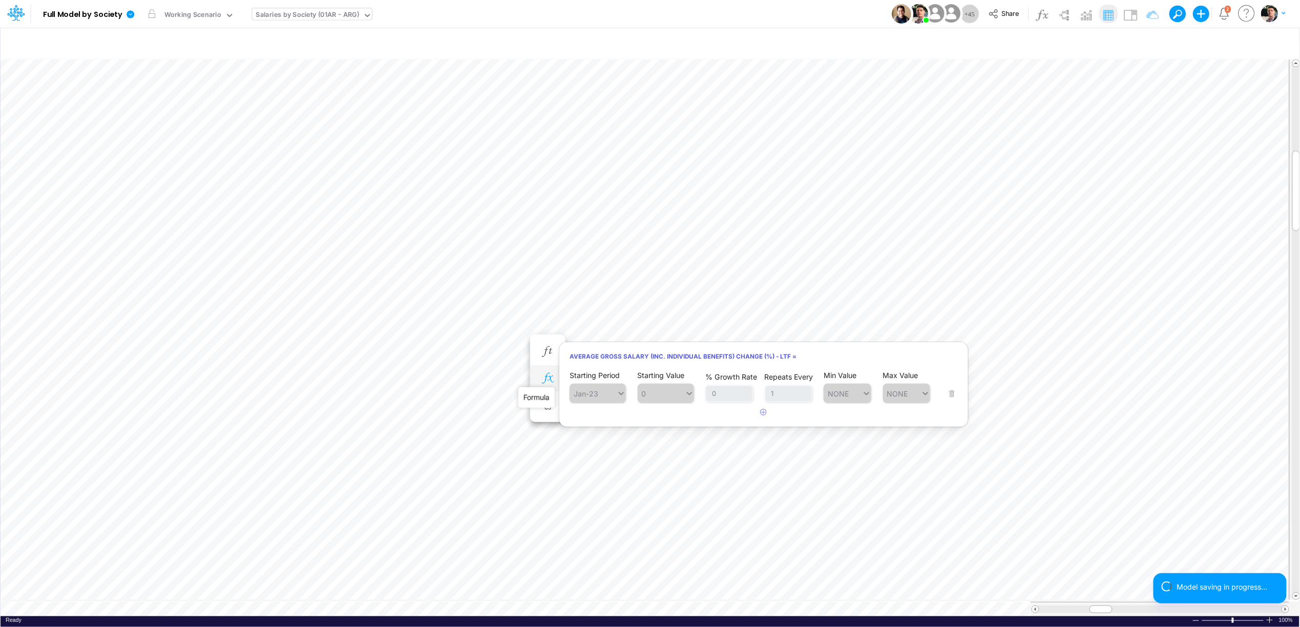
click at [549, 379] on icon "button" at bounding box center [547, 378] width 15 height 11
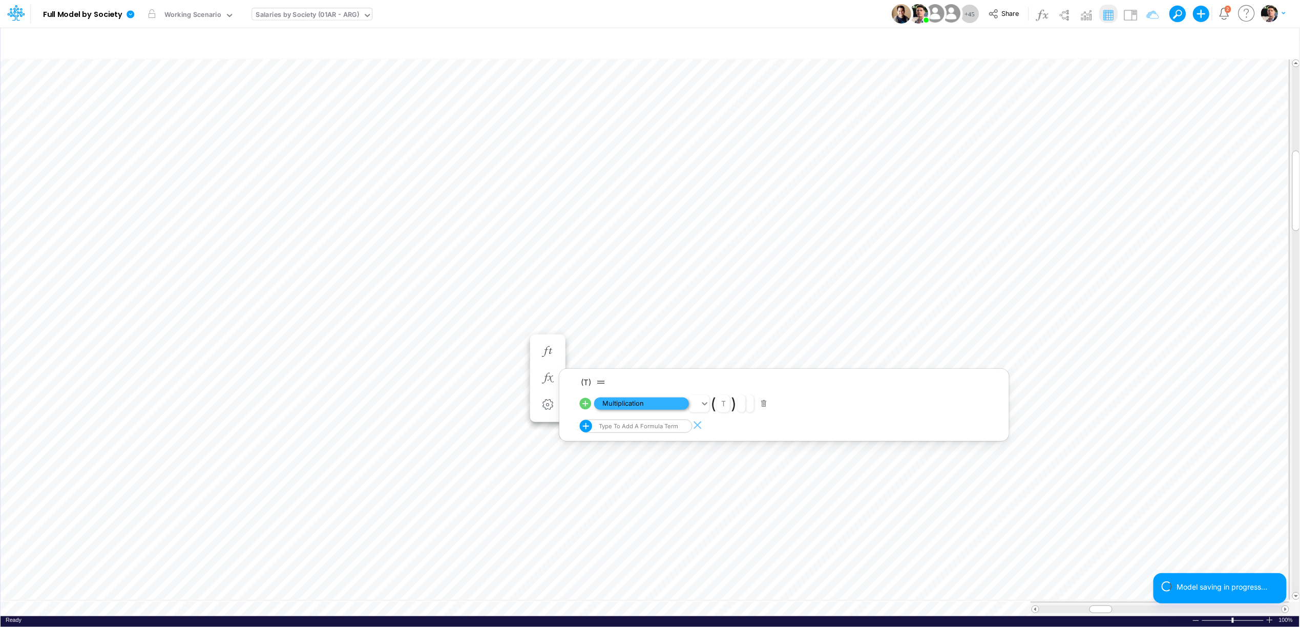
click at [628, 403] on span "Multiplication" at bounding box center [641, 404] width 95 height 13
click at [1155, 349] on icon "button" at bounding box center [1151, 351] width 15 height 11
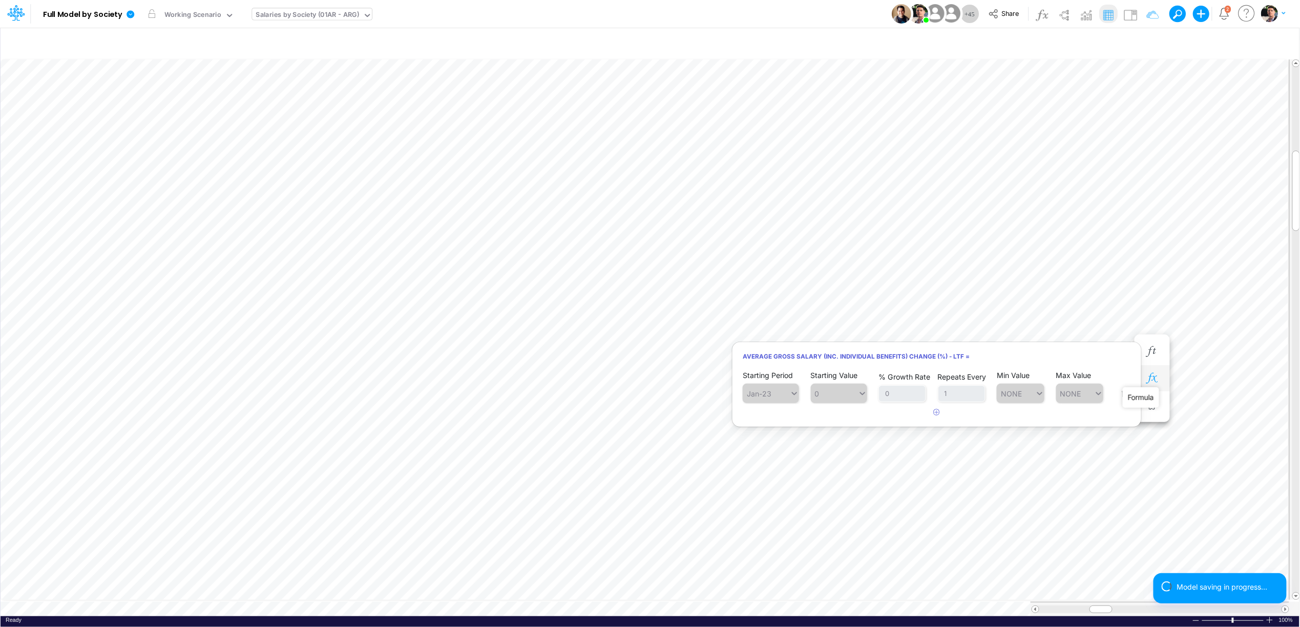
click at [1156, 374] on icon "button" at bounding box center [1151, 378] width 15 height 11
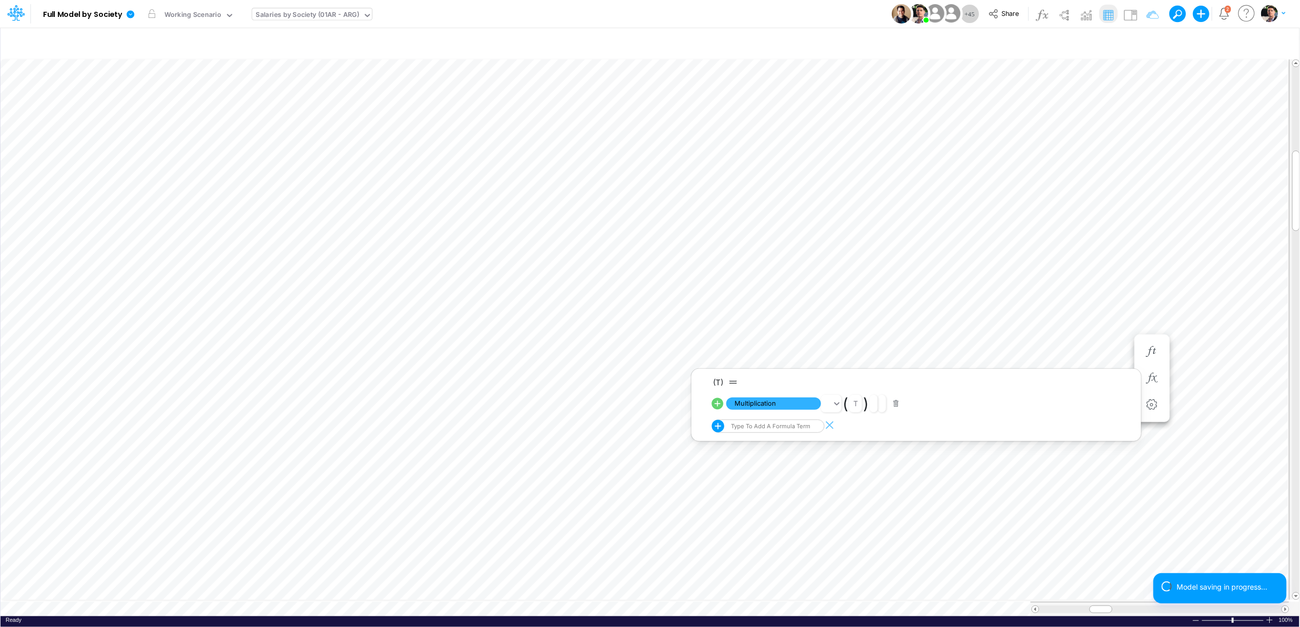
click at [775, 403] on span "Multiplication" at bounding box center [773, 404] width 95 height 13
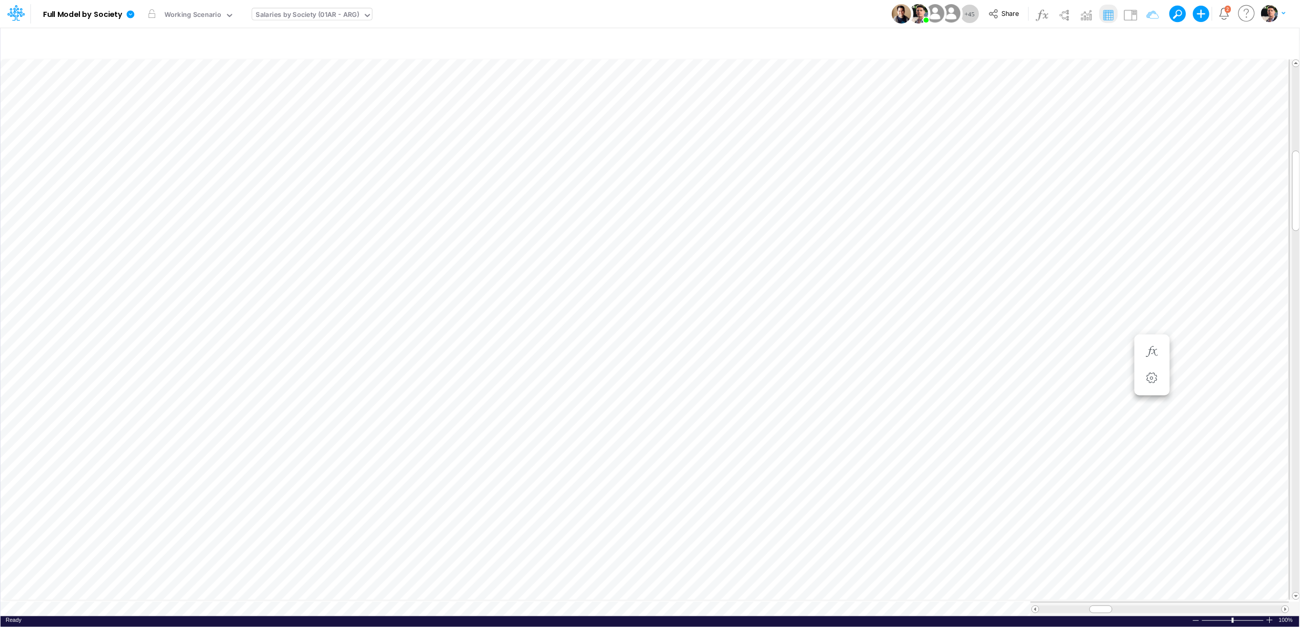
scroll to position [0, 1]
click at [1157, 378] on icon "button" at bounding box center [1151, 378] width 15 height 11
click at [1155, 356] on icon "button" at bounding box center [1151, 351] width 15 height 11
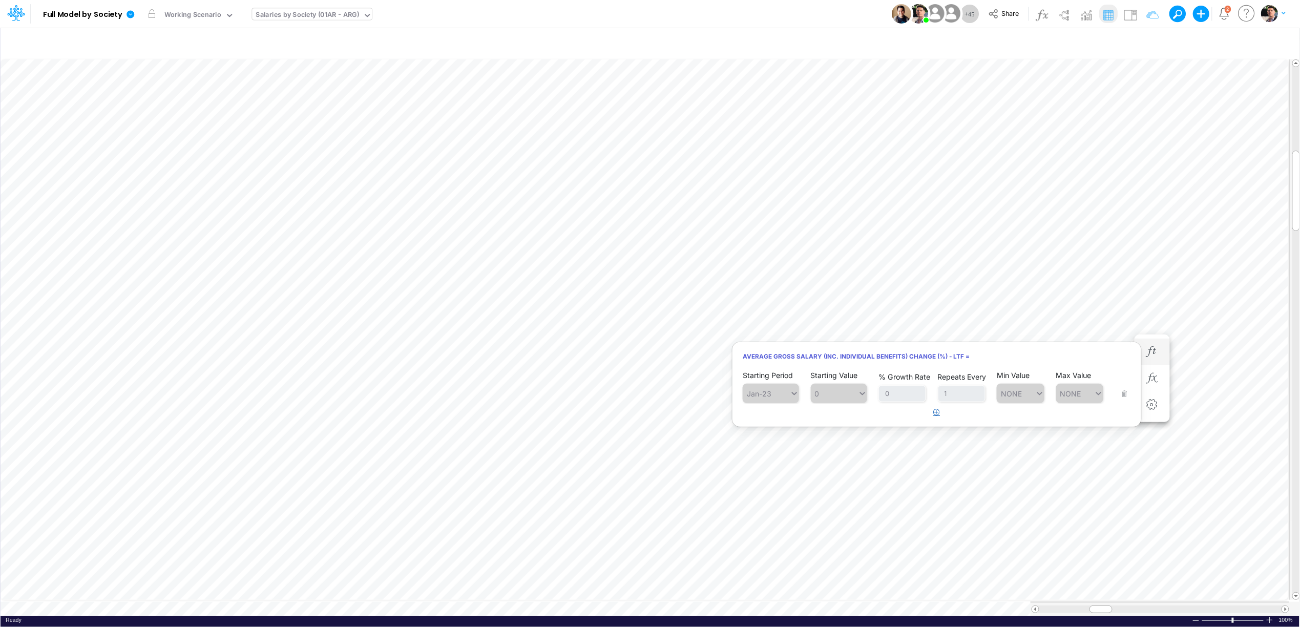
click at [935, 408] on button "button" at bounding box center [937, 412] width 20 height 17
drag, startPoint x: 755, startPoint y: 434, endPoint x: 767, endPoint y: 417, distance: 20.9
click at [755, 434] on article at bounding box center [937, 438] width 409 height 17
click at [767, 417] on div "Type to search..." at bounding box center [776, 419] width 56 height 9
type input "jan-27"
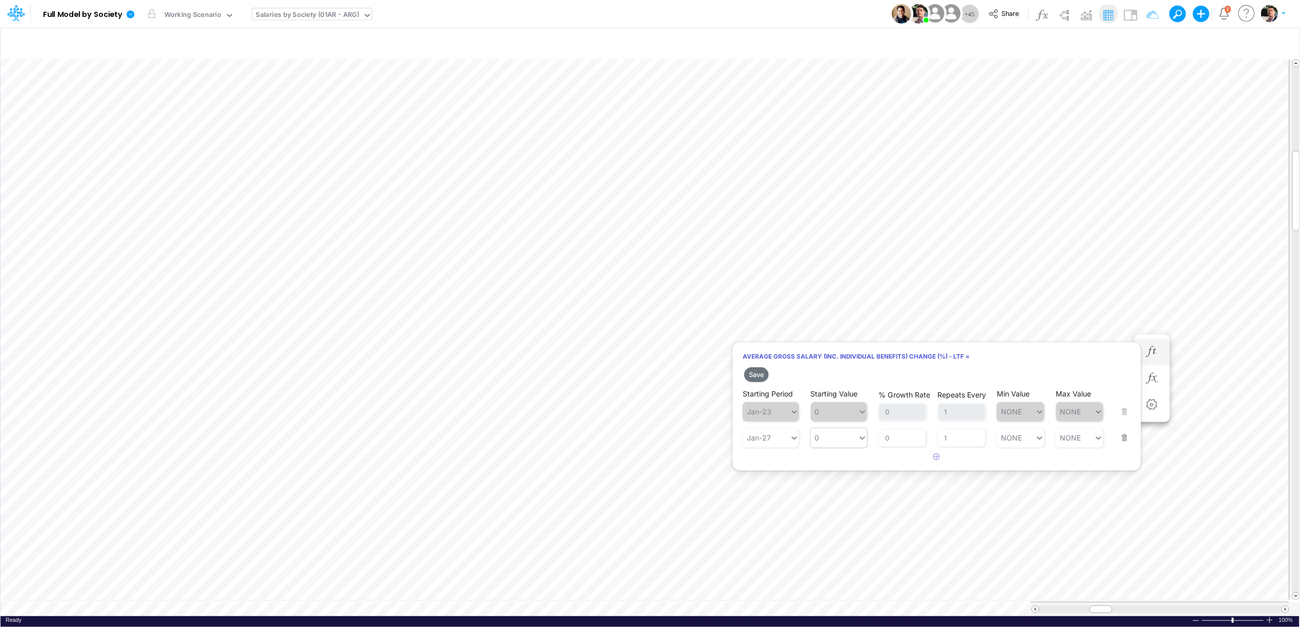
type input "0"
click at [838, 437] on div "0 0" at bounding box center [834, 437] width 47 height 15
click at [834, 463] on div "LATEST" at bounding box center [839, 462] width 56 height 17
type input "LATEST"
click at [848, 438] on div "LATEST LATEST" at bounding box center [834, 437] width 47 height 15
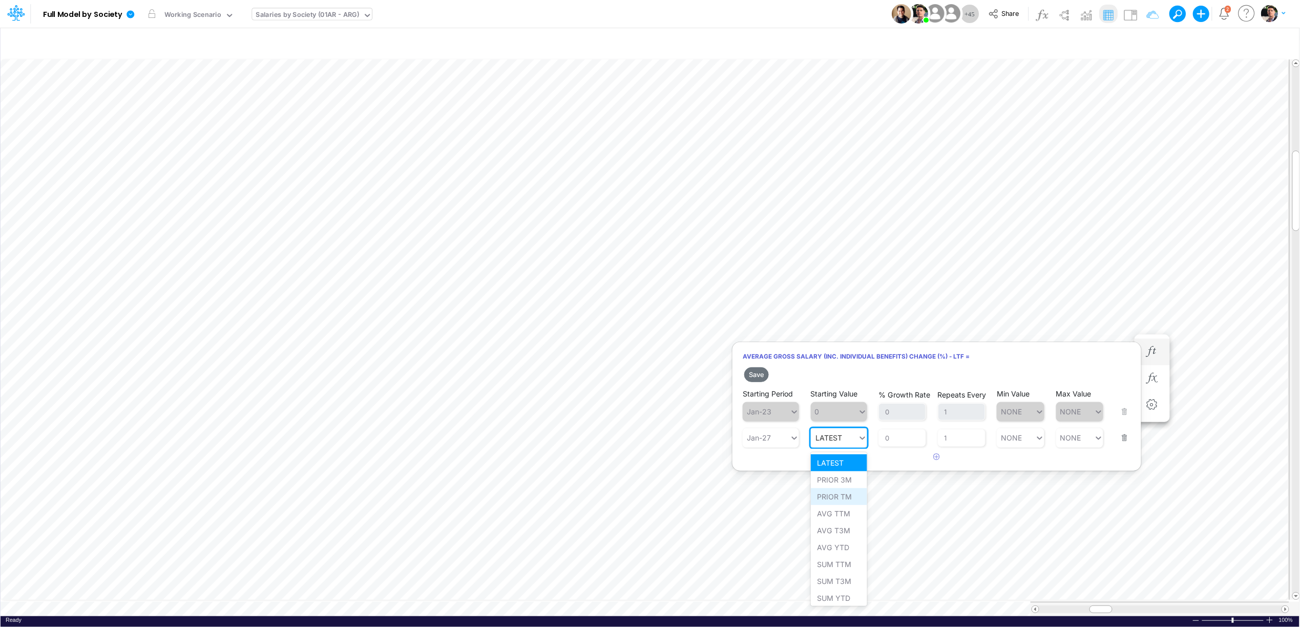
click at [844, 500] on div "PRIOR TM" at bounding box center [839, 496] width 56 height 17
click at [761, 377] on button "Save" at bounding box center [756, 374] width 25 height 15
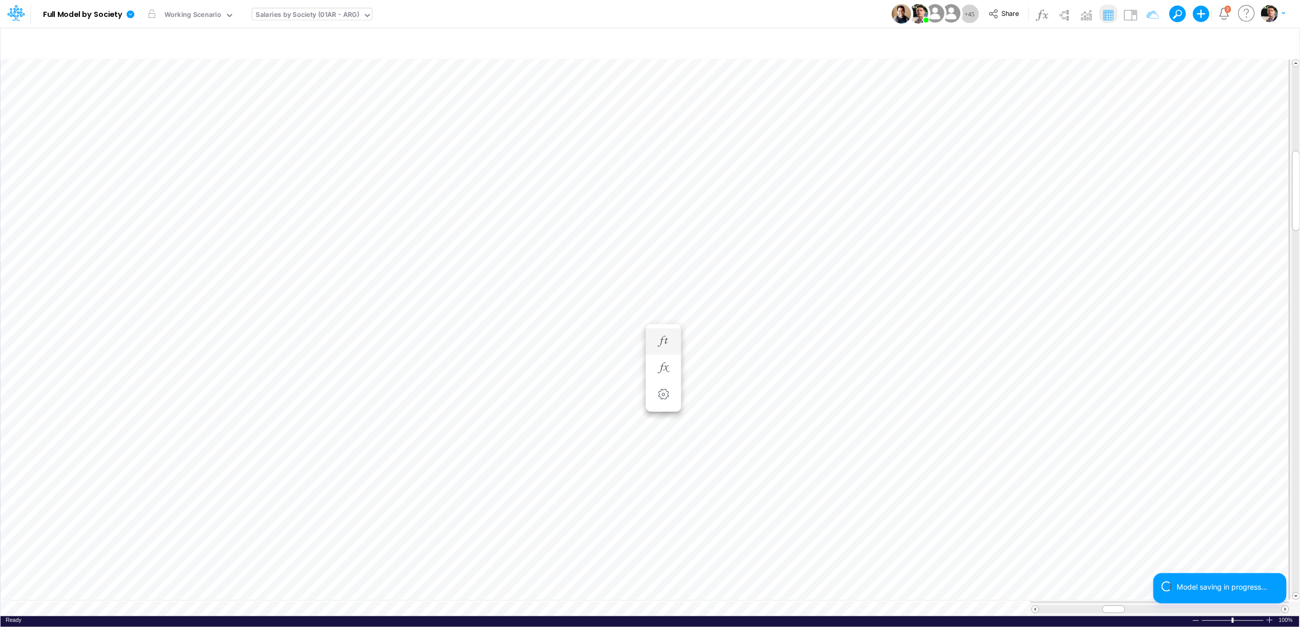
scroll to position [0, 1]
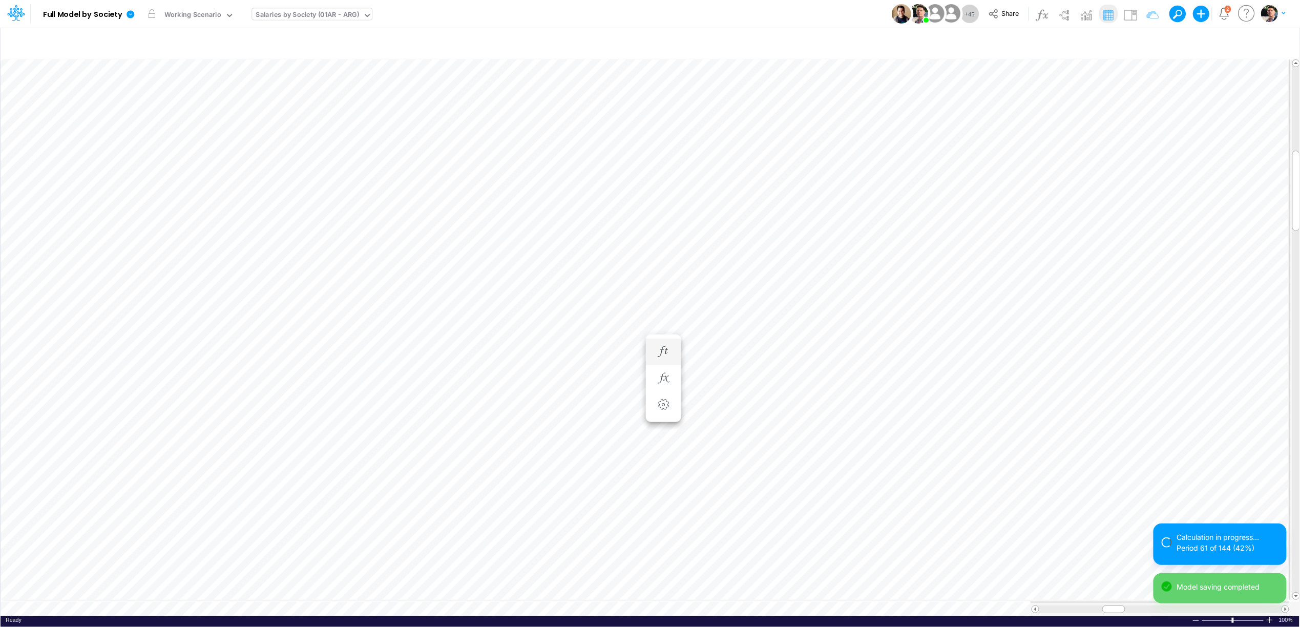
scroll to position [0, 1]
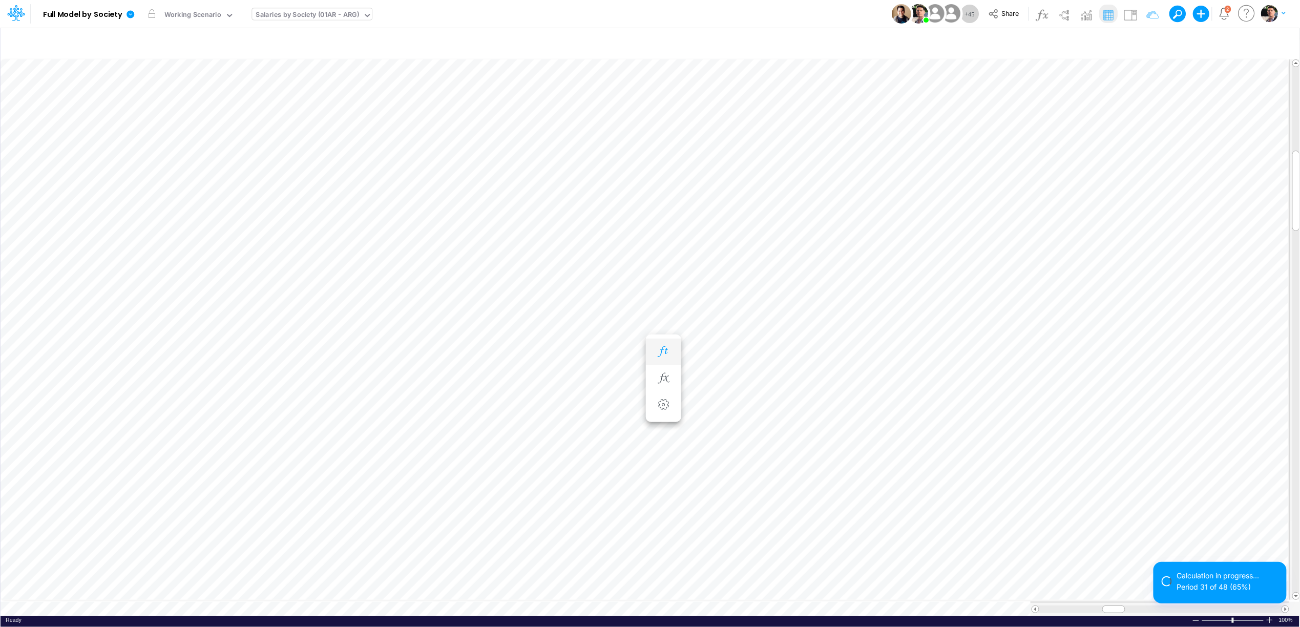
click at [666, 347] on icon "button" at bounding box center [663, 351] width 15 height 11
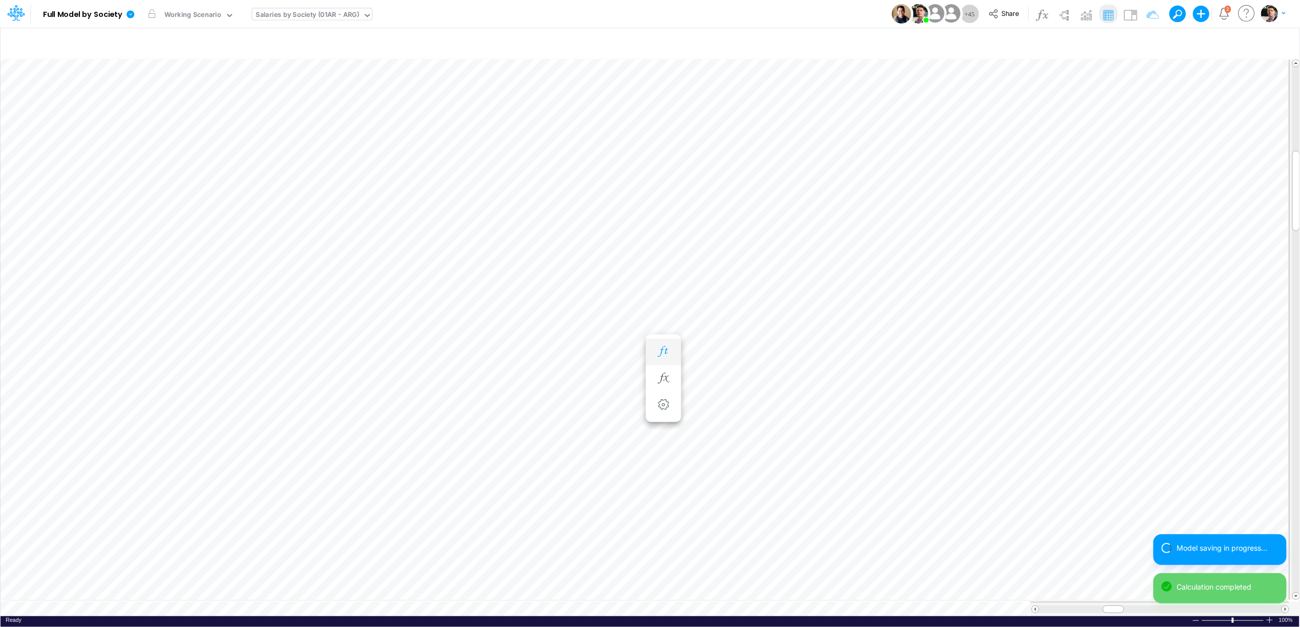
click at [666, 353] on icon "button" at bounding box center [663, 351] width 15 height 11
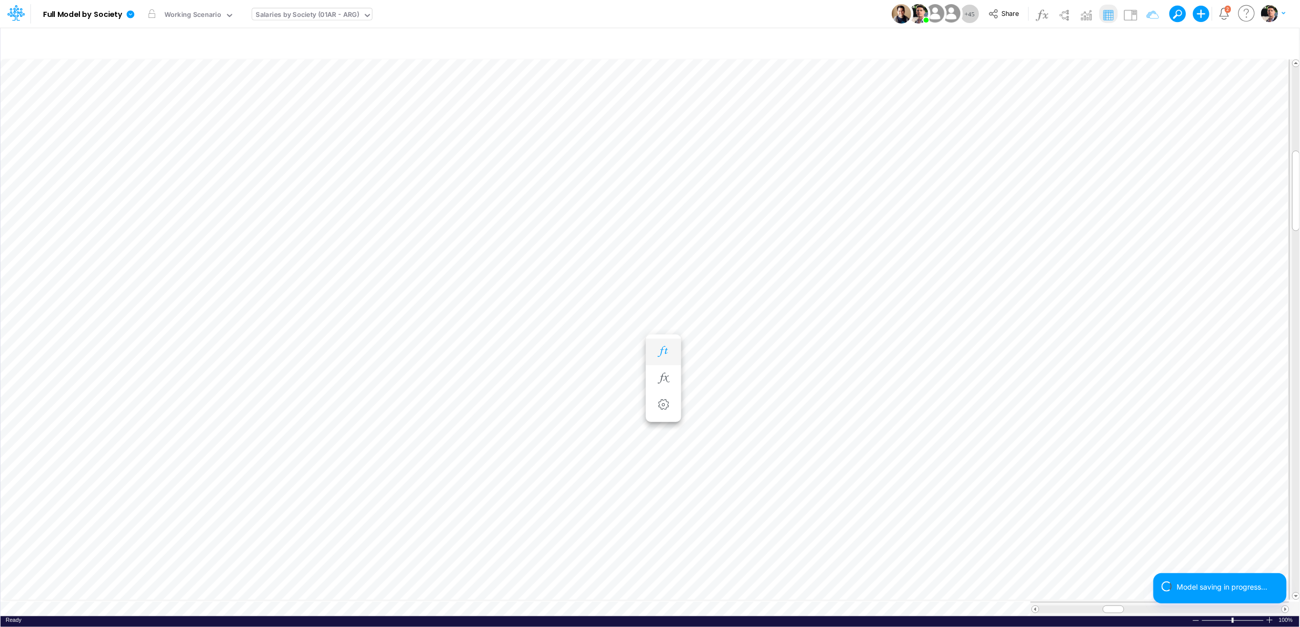
click at [666, 356] on icon "button" at bounding box center [663, 351] width 15 height 11
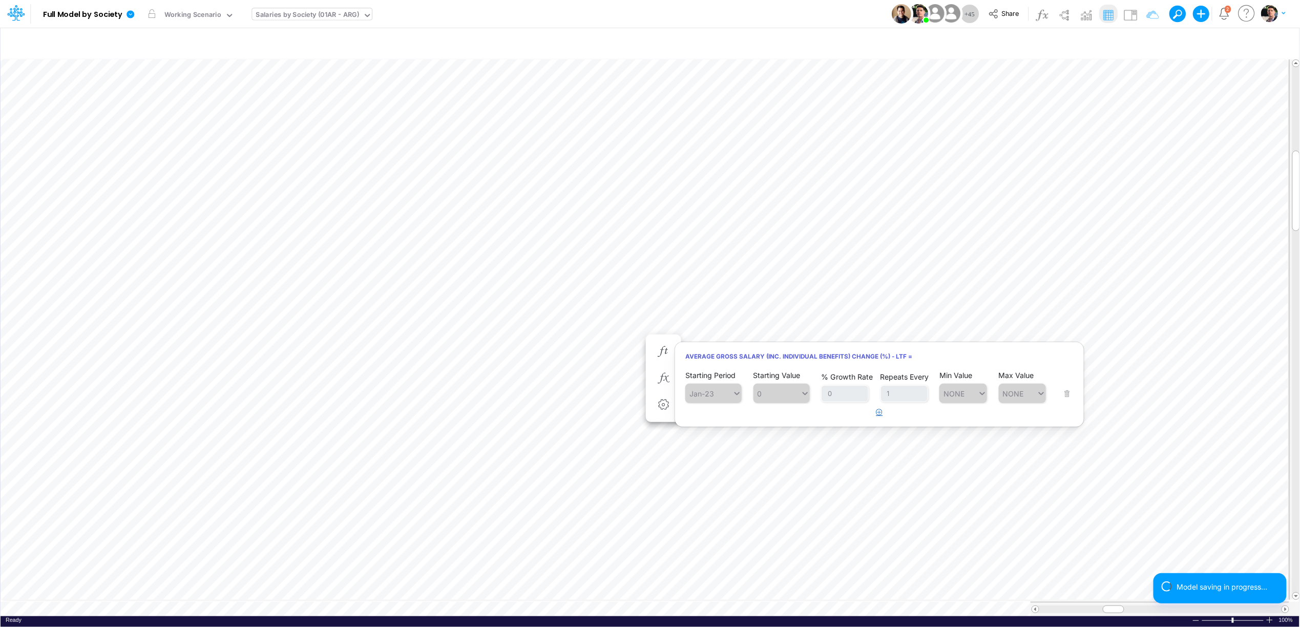
click at [876, 413] on icon "button" at bounding box center [879, 412] width 7 height 7
click at [732, 426] on div "Type to search..." at bounding box center [708, 419] width 47 height 15
click at [713, 477] on div "Oct-27" at bounding box center [713, 478] width 56 height 17
type input "oct"
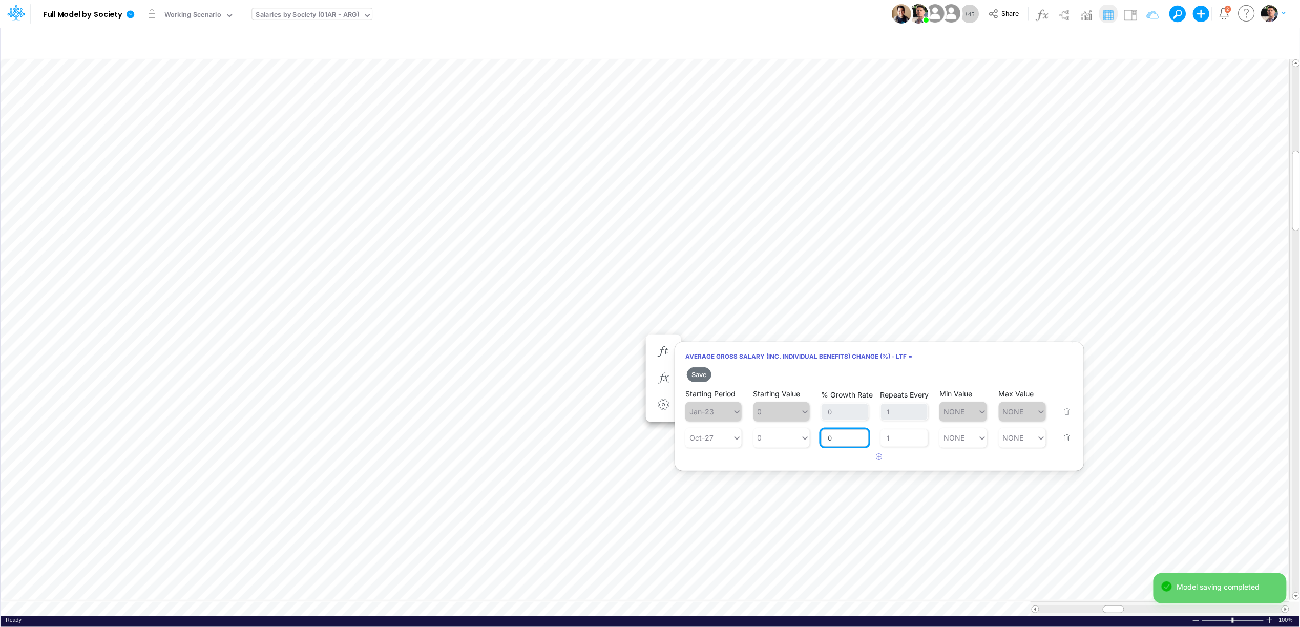
click at [838, 441] on input "0" at bounding box center [845, 437] width 48 height 17
type input "0"
click at [774, 439] on div "0 0" at bounding box center [777, 437] width 47 height 15
click at [776, 466] on div "LATEST" at bounding box center [782, 462] width 56 height 17
click at [839, 444] on input "0" at bounding box center [845, 437] width 48 height 17
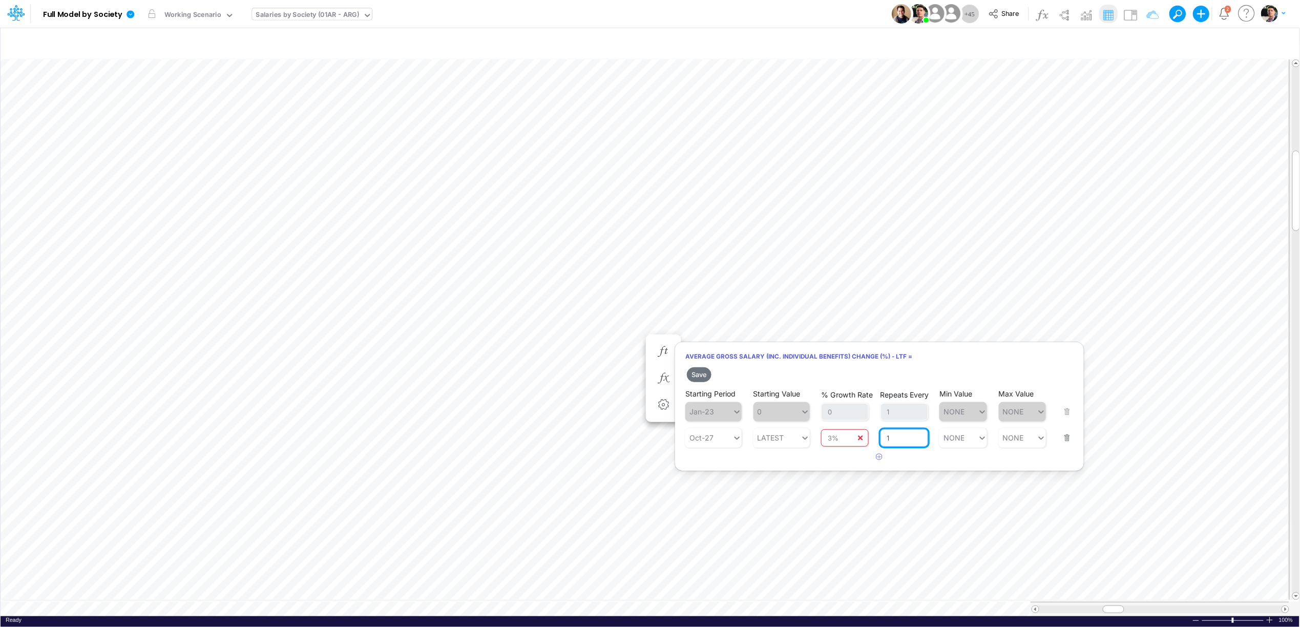
type input "0"
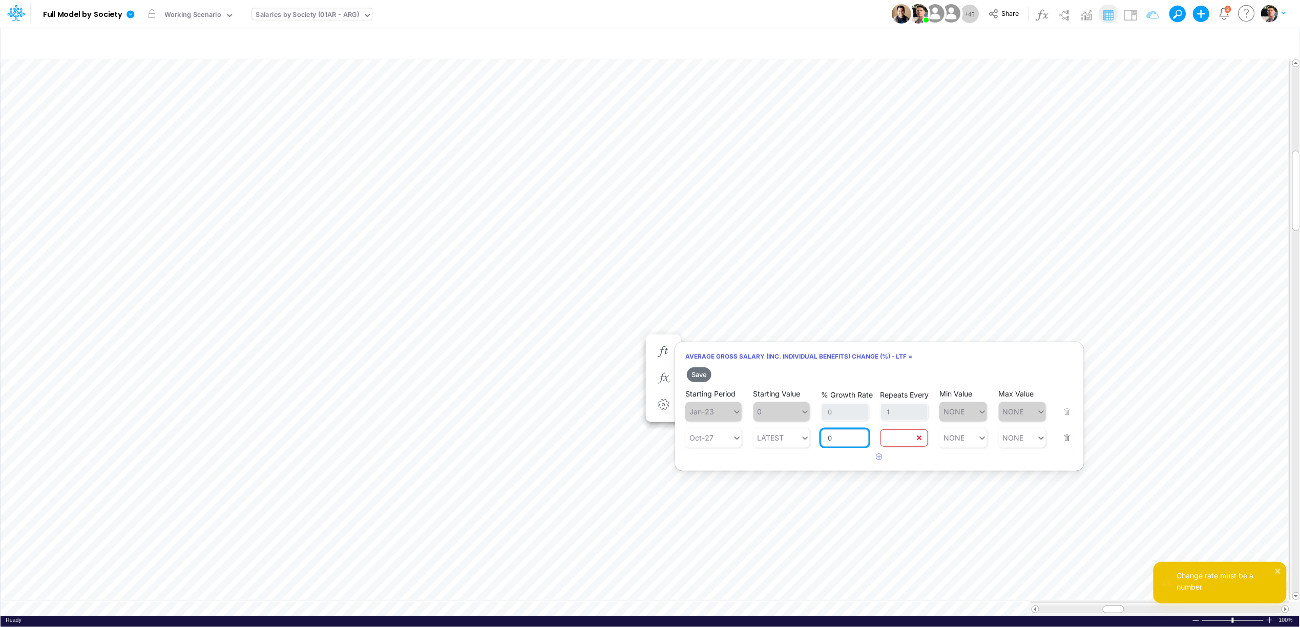
type input "1"
click at [833, 436] on input "0" at bounding box center [845, 437] width 48 height 17
type input "0.03"
click at [696, 375] on button "Save" at bounding box center [699, 374] width 25 height 15
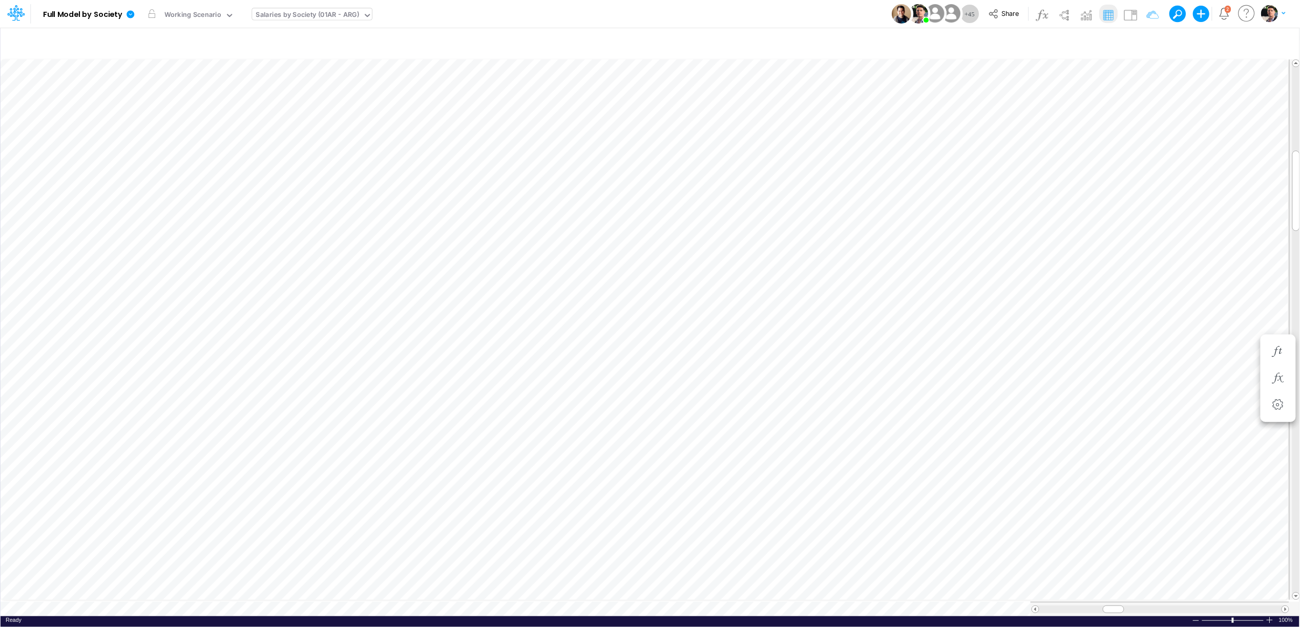
scroll to position [0, 1]
click at [1214, 346] on icon "button" at bounding box center [1216, 351] width 15 height 11
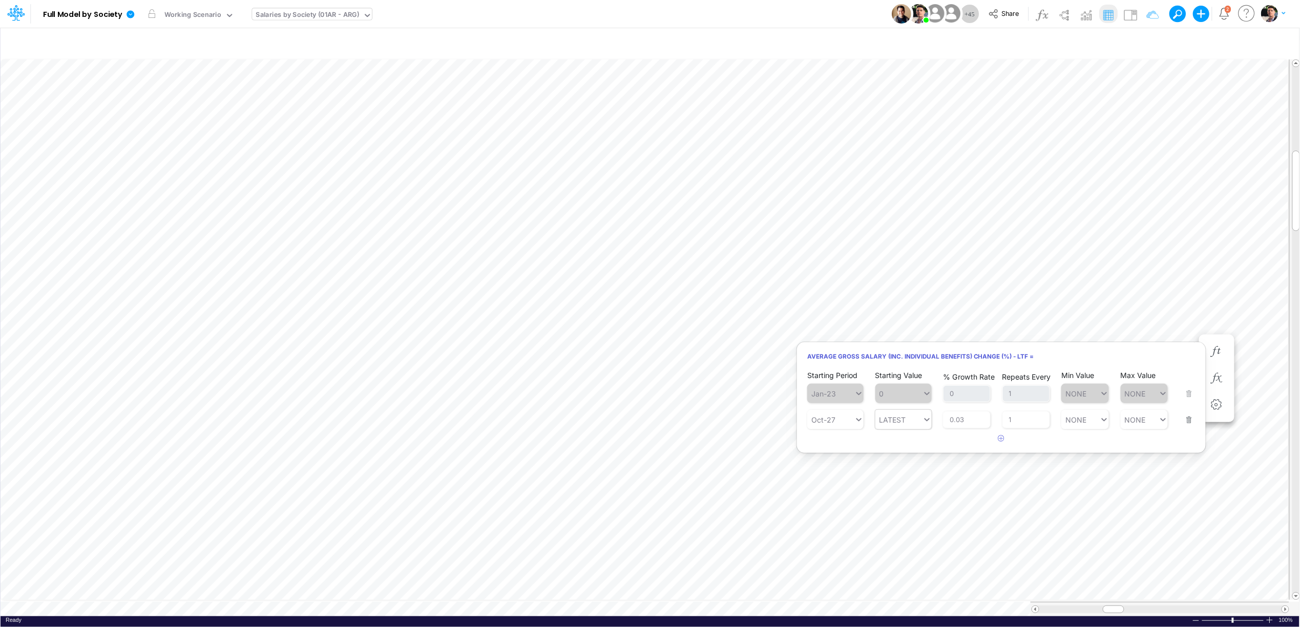
type input "LATEST"
click at [876, 421] on div "LATEST LATEST" at bounding box center [898, 419] width 47 height 15
click at [907, 424] on input "LATEST" at bounding box center [895, 419] width 28 height 9
drag, startPoint x: 918, startPoint y: 421, endPoint x: 881, endPoint y: 421, distance: 37.4
click at [881, 421] on div at bounding box center [898, 419] width 47 height 15
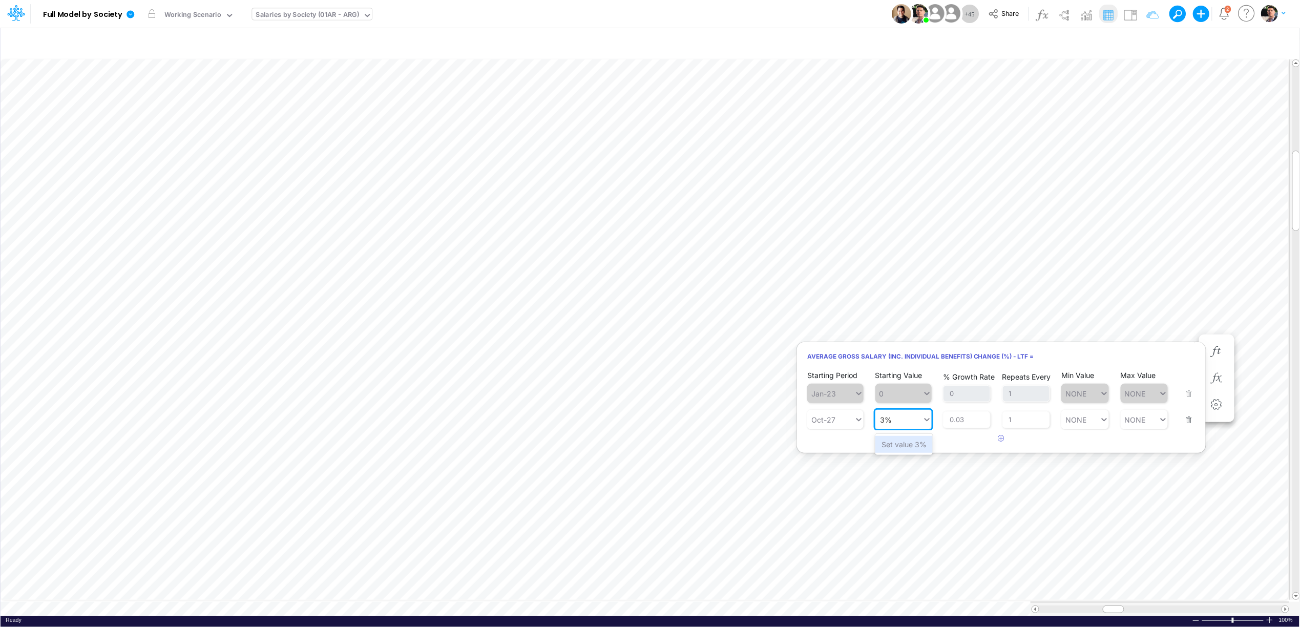
type input "3%"
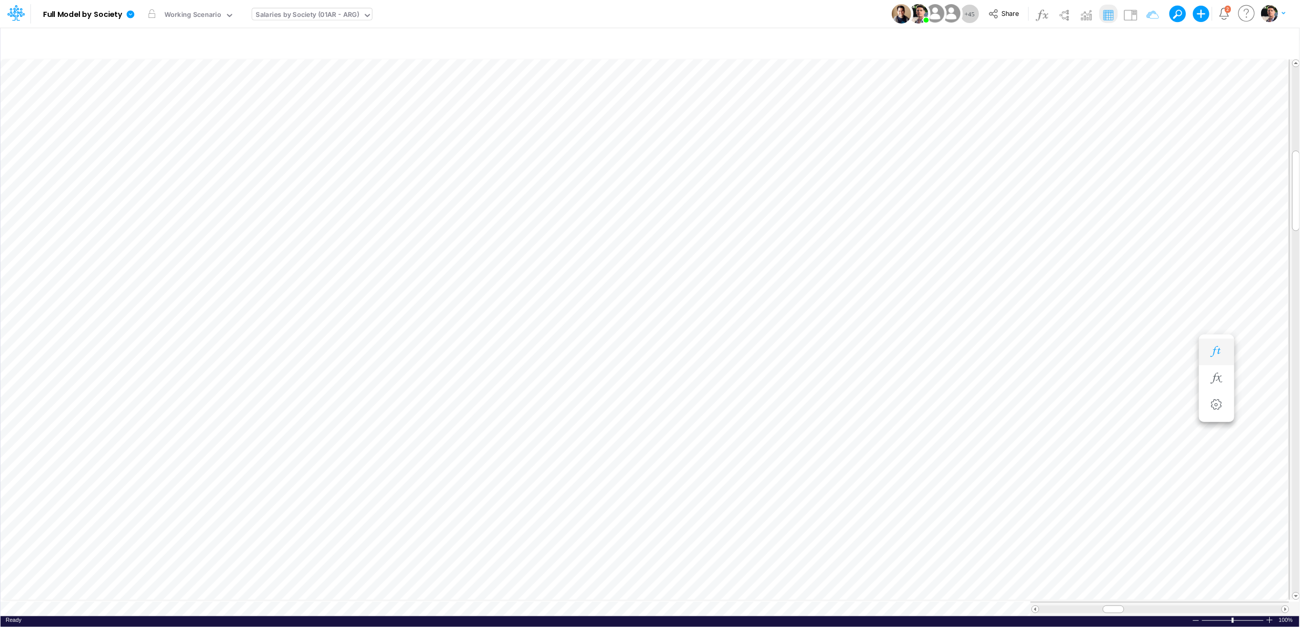
click at [1219, 353] on icon "button" at bounding box center [1216, 351] width 15 height 11
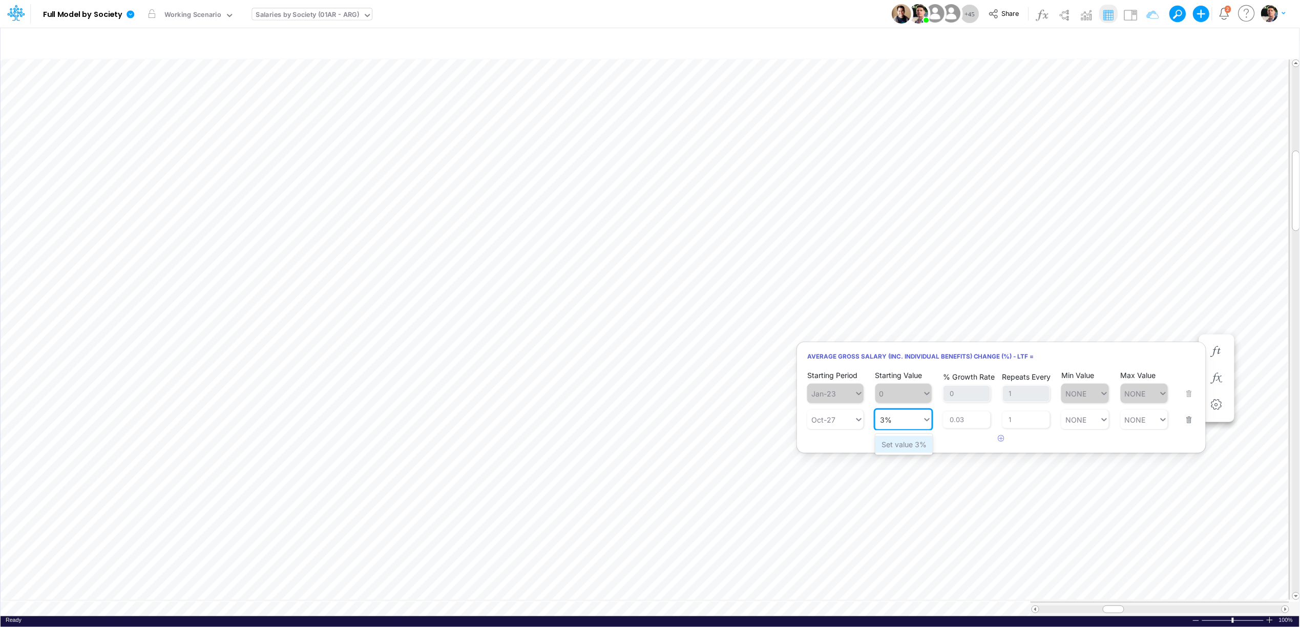
click at [889, 438] on div "Set value 3%" at bounding box center [903, 444] width 57 height 17
type input "3%"
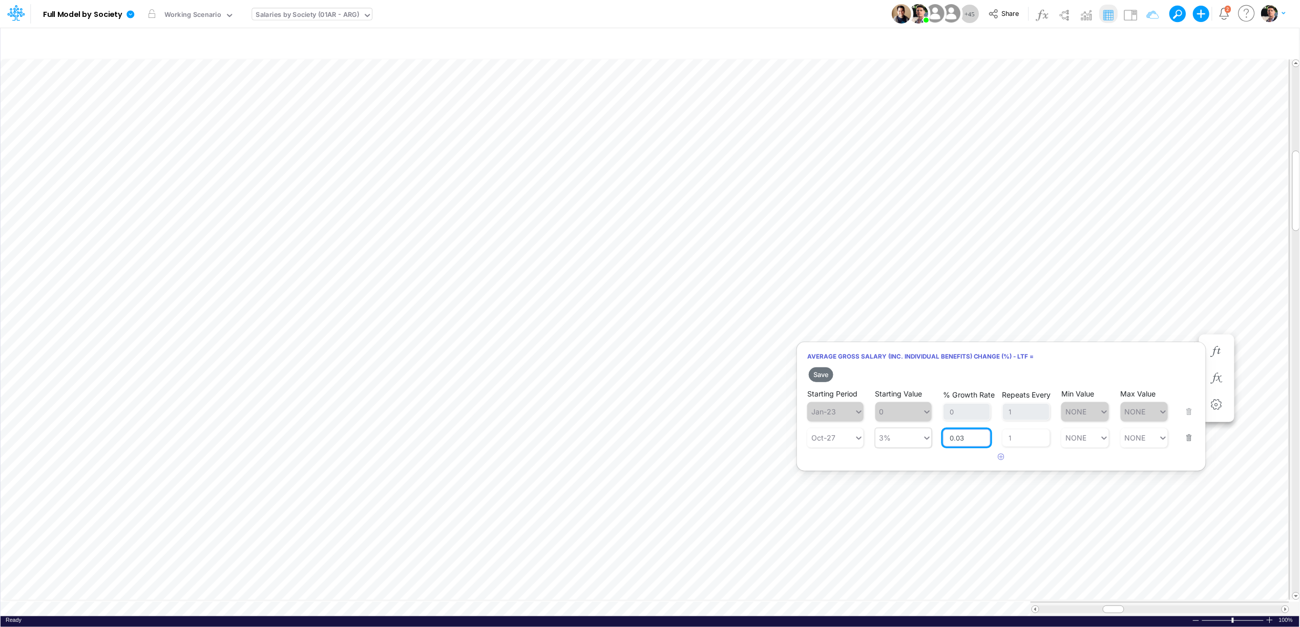
drag, startPoint x: 968, startPoint y: 433, endPoint x: 914, endPoint y: 435, distance: 53.8
click at [914, 435] on div "Starting Period Oct-27 Starting Value 3% % Growth Rate 0.03 Repeats Every 1 Min…" at bounding box center [1001, 431] width 388 height 32
drag, startPoint x: 981, startPoint y: 442, endPoint x: 939, endPoint y: 438, distance: 42.2
click at [939, 438] on div "Starting Period Oct-27 Starting Value 3% % Growth Rate 0.03 Repeats Every 1 Min…" at bounding box center [1001, 431] width 388 height 32
type input "0.03"
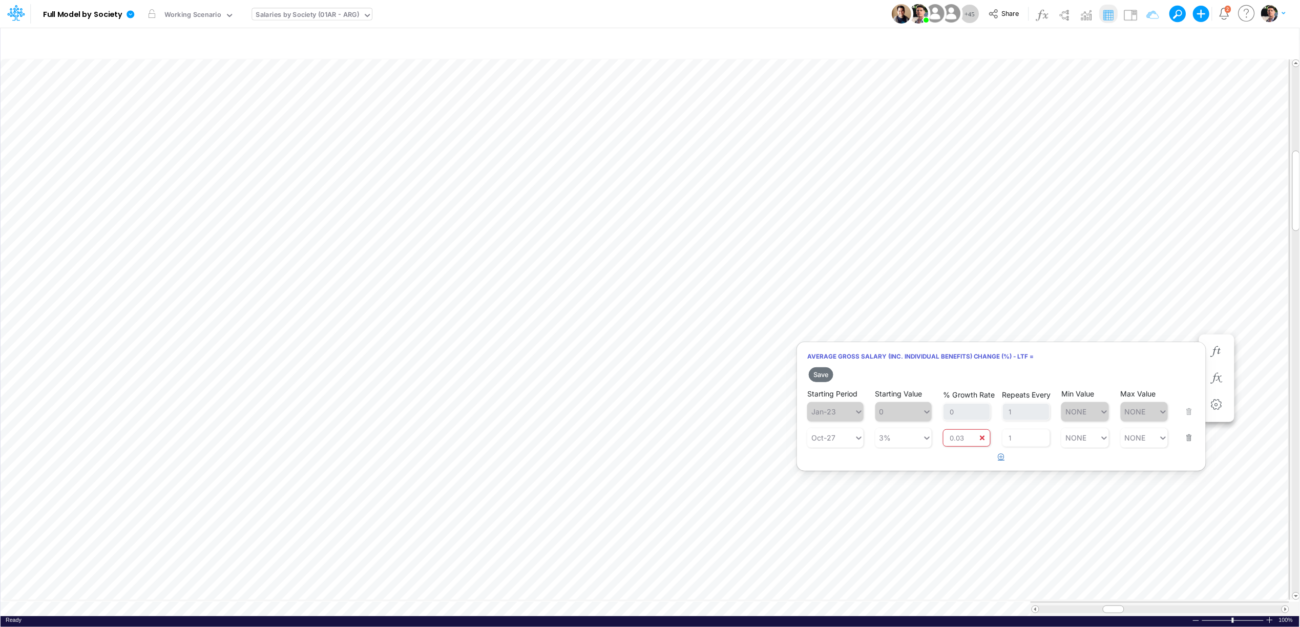
click at [1000, 457] on icon "button" at bounding box center [1001, 456] width 7 height 7
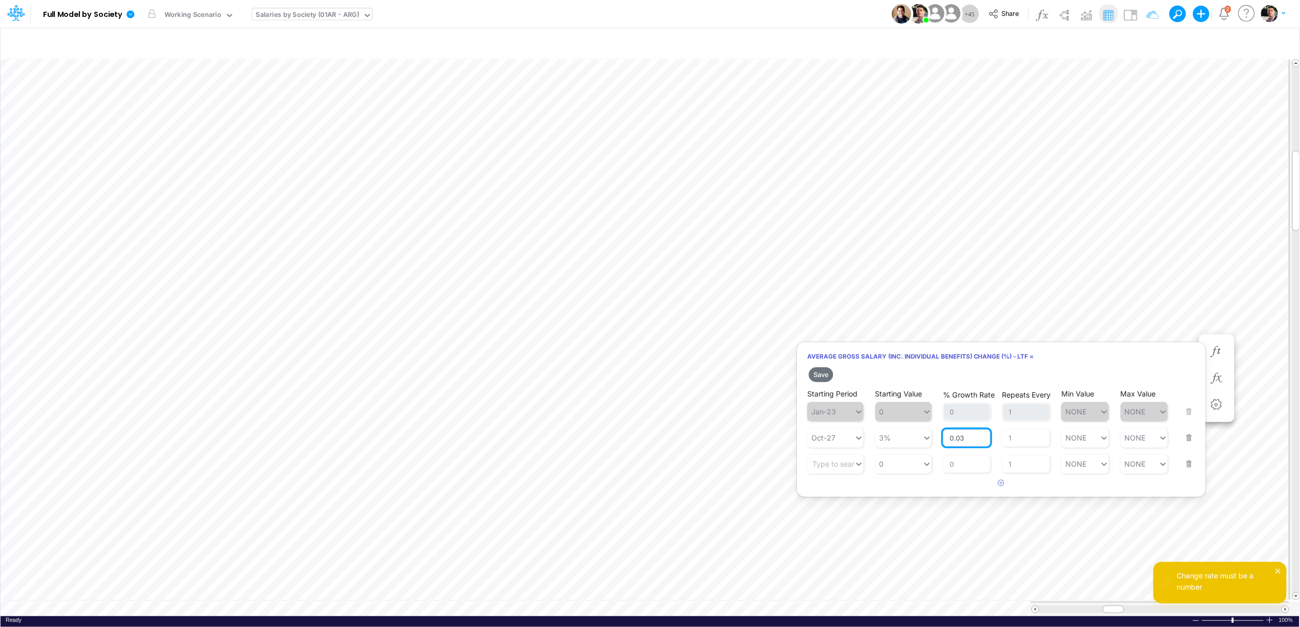
drag, startPoint x: 973, startPoint y: 441, endPoint x: 947, endPoint y: 440, distance: 26.1
click at [947, 440] on input "0.03" at bounding box center [967, 437] width 48 height 17
type input "0.03"
click at [848, 468] on div "Type to search..." at bounding box center [840, 463] width 56 height 9
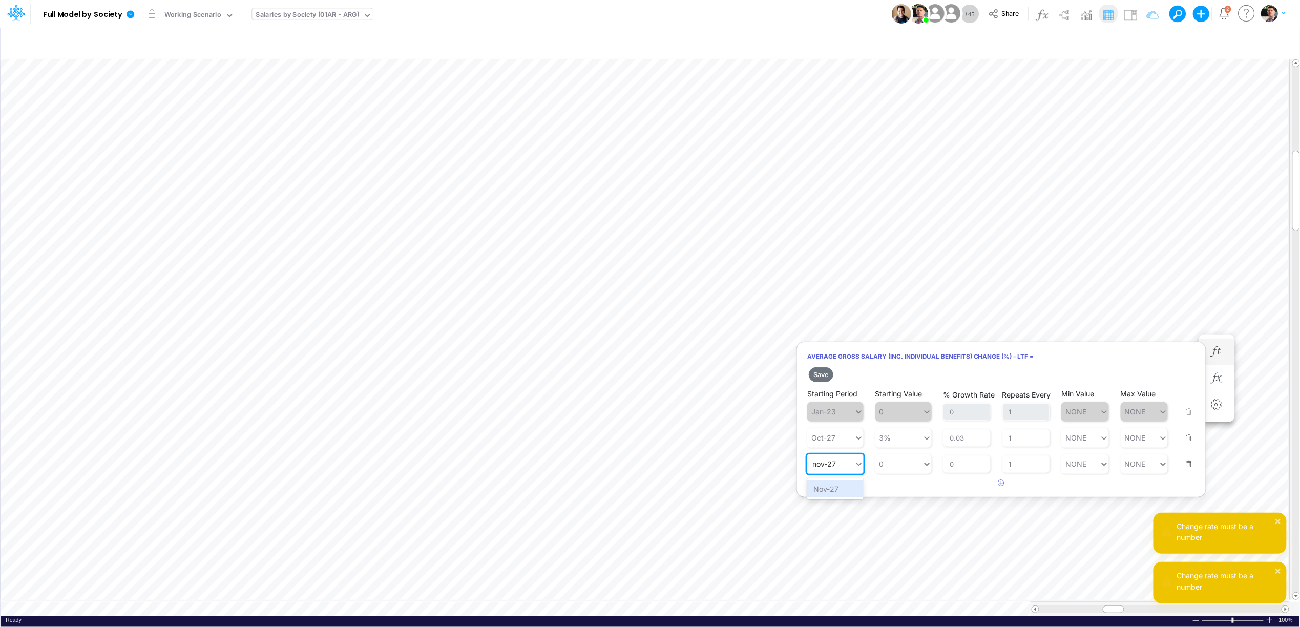
click at [827, 489] on div "Nov-27" at bounding box center [835, 488] width 56 height 17
type input "nov-27"
type input "0"
click at [906, 467] on div "0 0" at bounding box center [898, 463] width 47 height 15
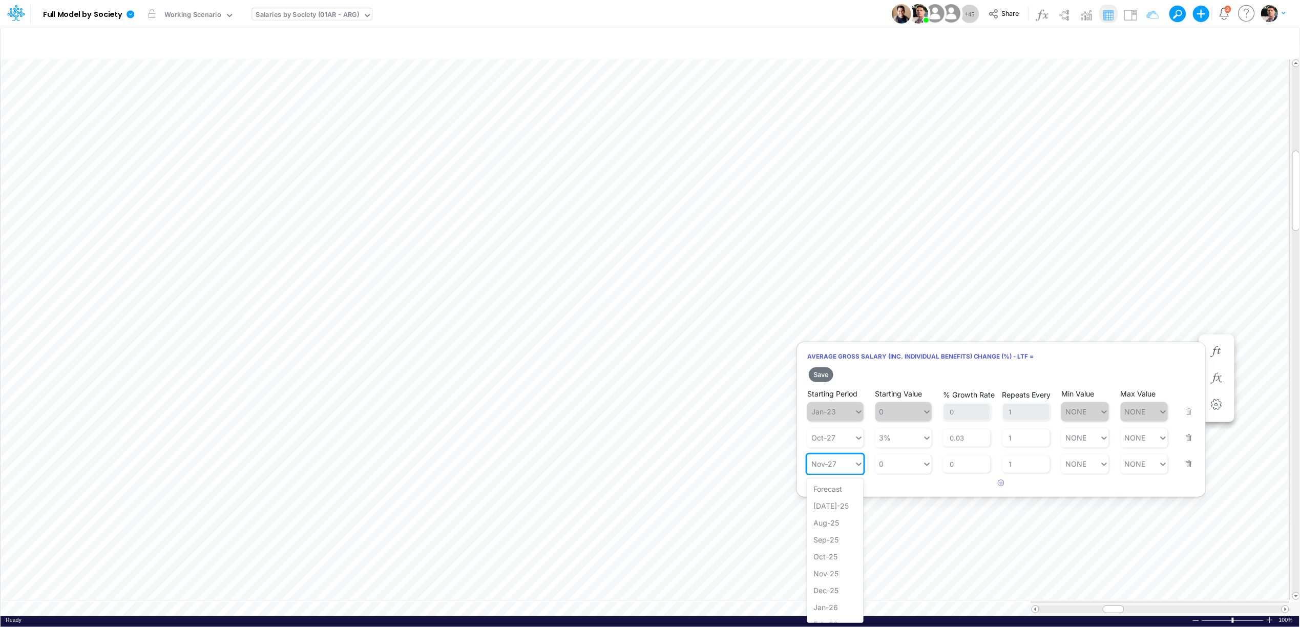
click at [841, 465] on div "Nov-27" at bounding box center [830, 463] width 47 height 15
type input "oct-28"
type input "0"
click at [888, 470] on div "0 0" at bounding box center [898, 463] width 47 height 15
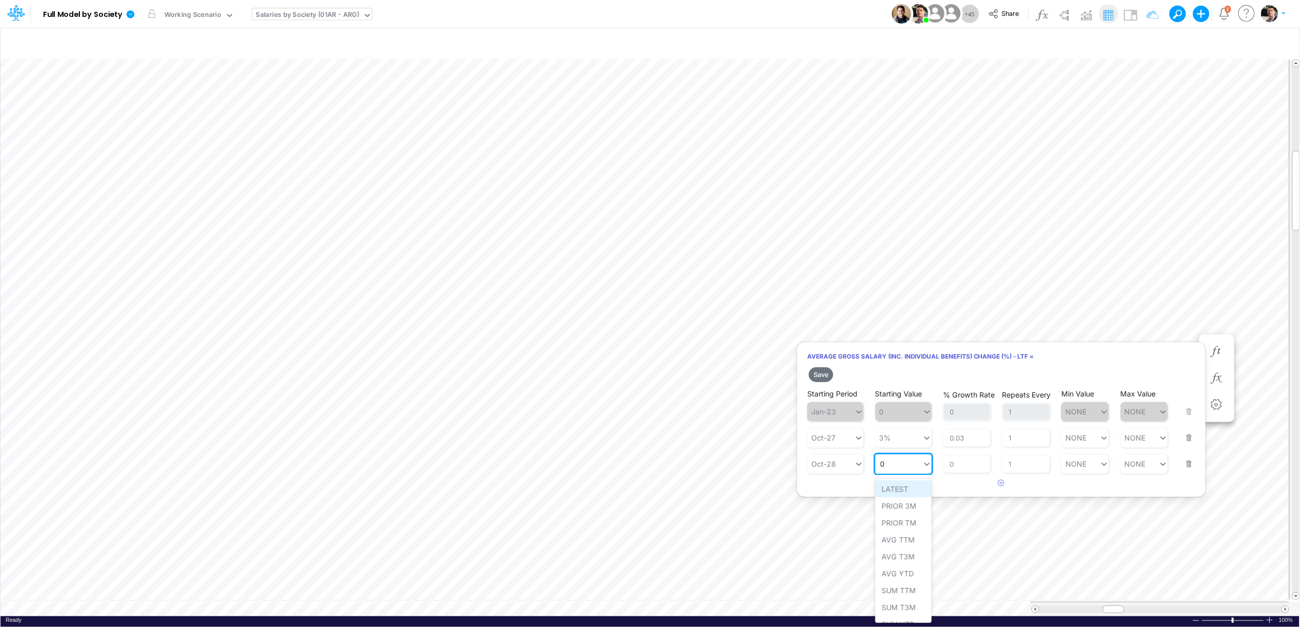
click at [895, 488] on div "LATEST" at bounding box center [903, 488] width 56 height 17
type input "LATEST"
click at [907, 470] on div "LATEST LATEST" at bounding box center [898, 463] width 47 height 15
click at [906, 523] on div "PRIOR TM" at bounding box center [903, 522] width 56 height 17
drag, startPoint x: 1020, startPoint y: 435, endPoint x: 984, endPoint y: 436, distance: 35.9
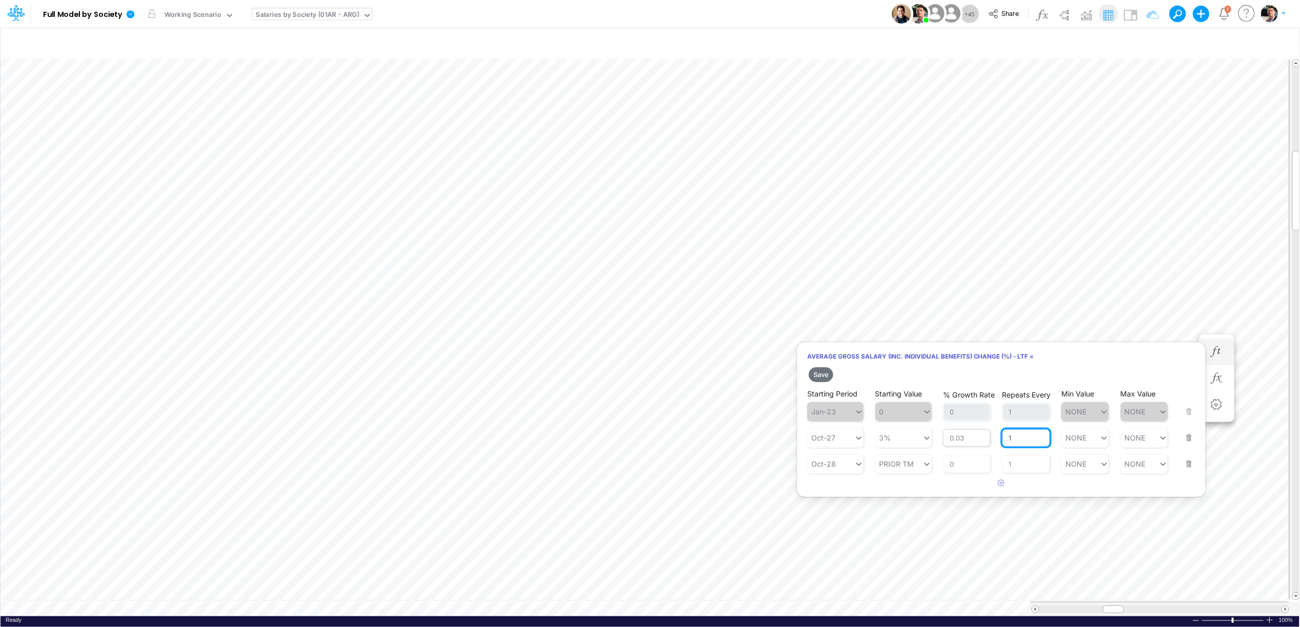
click at [984, 436] on div "Starting Period Oct-27 Starting Value 3% % Growth Rate 0.03 Repeats Every 1 Min…" at bounding box center [1001, 431] width 388 height 32
drag, startPoint x: 1020, startPoint y: 441, endPoint x: 1002, endPoint y: 440, distance: 18.5
click at [1002, 440] on input "1" at bounding box center [1026, 437] width 48 height 17
type input "0"
click at [956, 459] on input "0" at bounding box center [967, 463] width 48 height 17
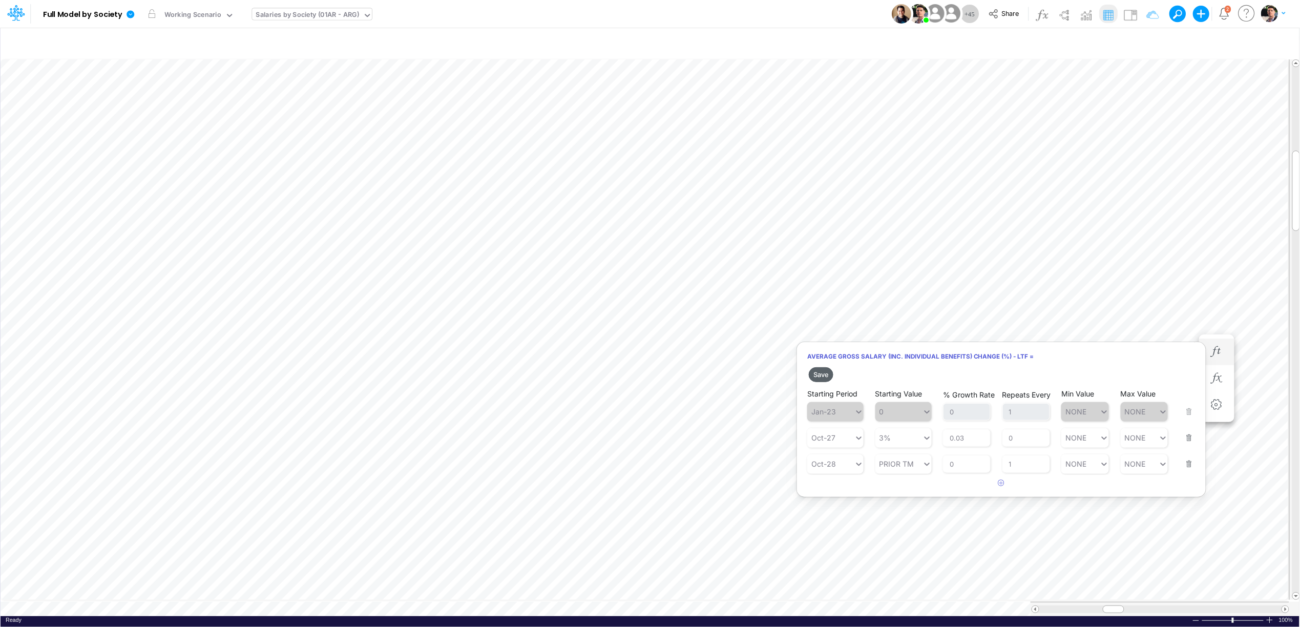
click at [825, 375] on button "Save" at bounding box center [821, 374] width 25 height 15
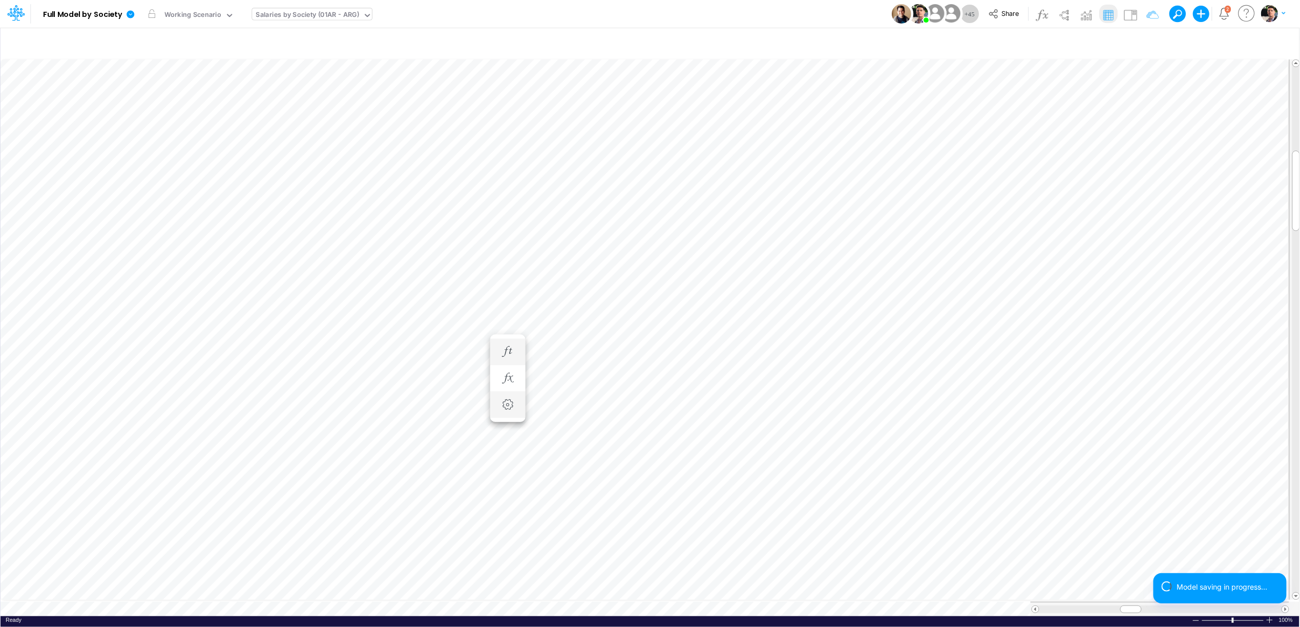
scroll to position [0, 1]
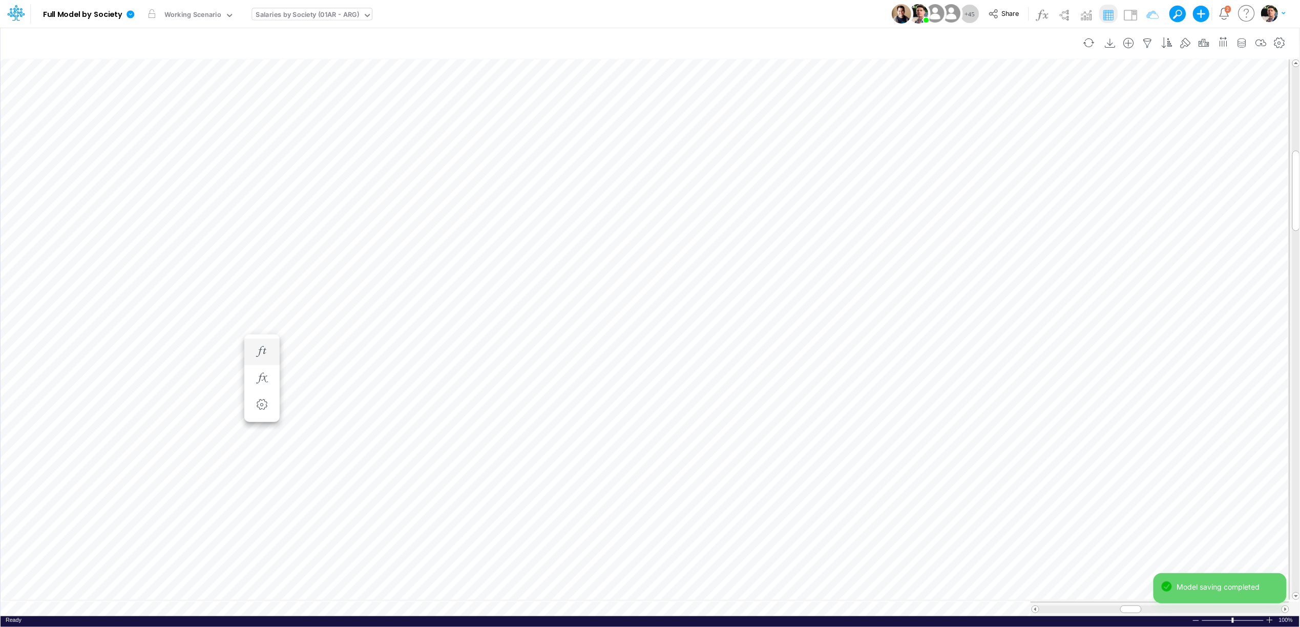
type input "Salaries - Inputs"
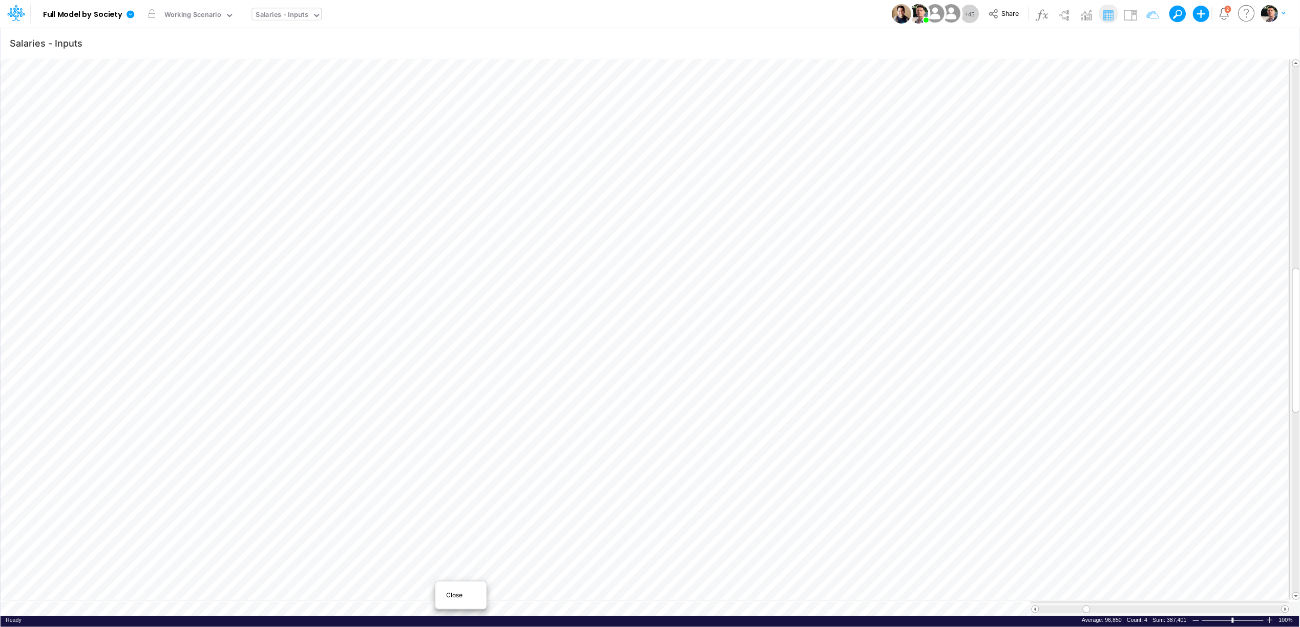
scroll to position [0, 1]
click at [444, 600] on div "Close" at bounding box center [461, 595] width 44 height 12
type input "Salaries - All societies"
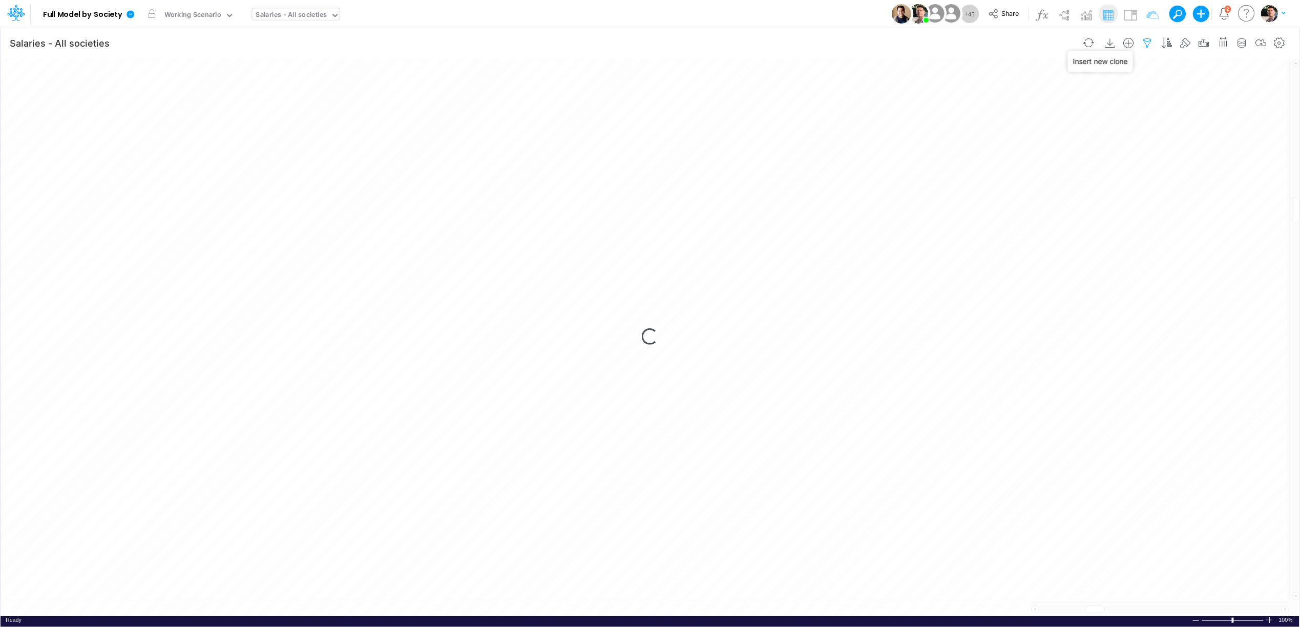
click at [1141, 41] on icon "button" at bounding box center [1147, 43] width 15 height 11
select select "notEqual"
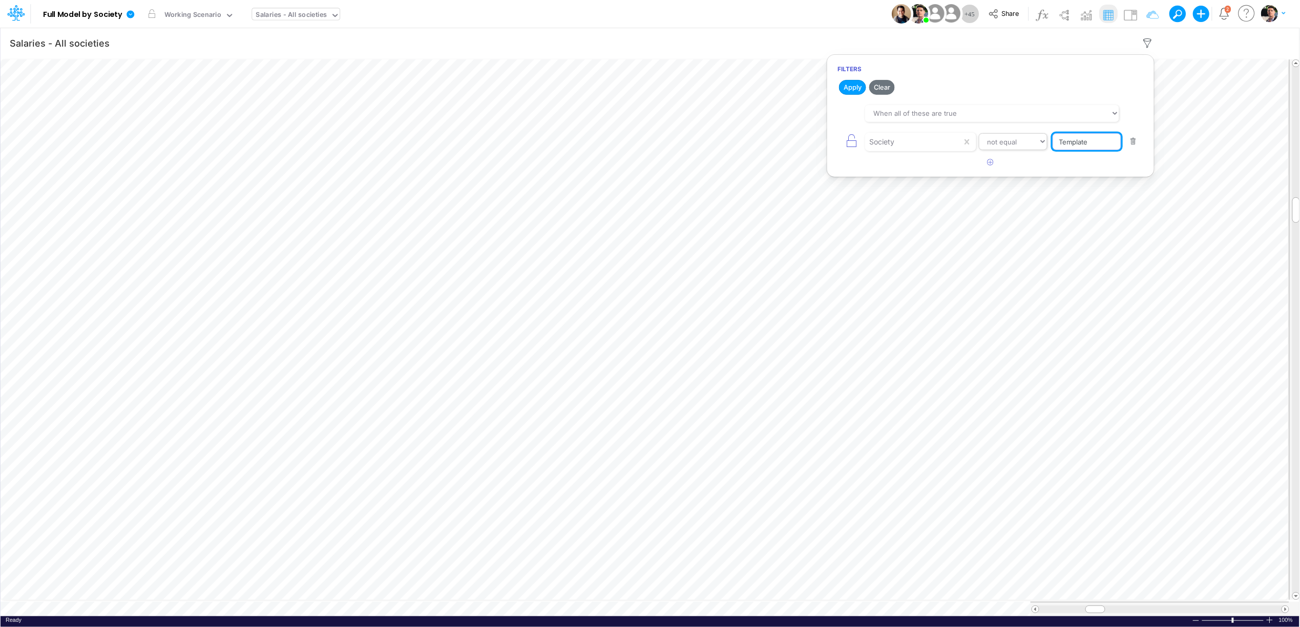
drag, startPoint x: 1049, startPoint y: 145, endPoint x: 1031, endPoint y: 145, distance: 18.4
click at [1031, 145] on div "Society equals not equal starts with ends with contains Template" at bounding box center [991, 141] width 306 height 23
paste input "Average Gross Salary (Inc. Individual Benefits) Change (%) - LTF"
type input "Average Gross Salary (Inc. Individual Benefits) Change (%) - LTF"
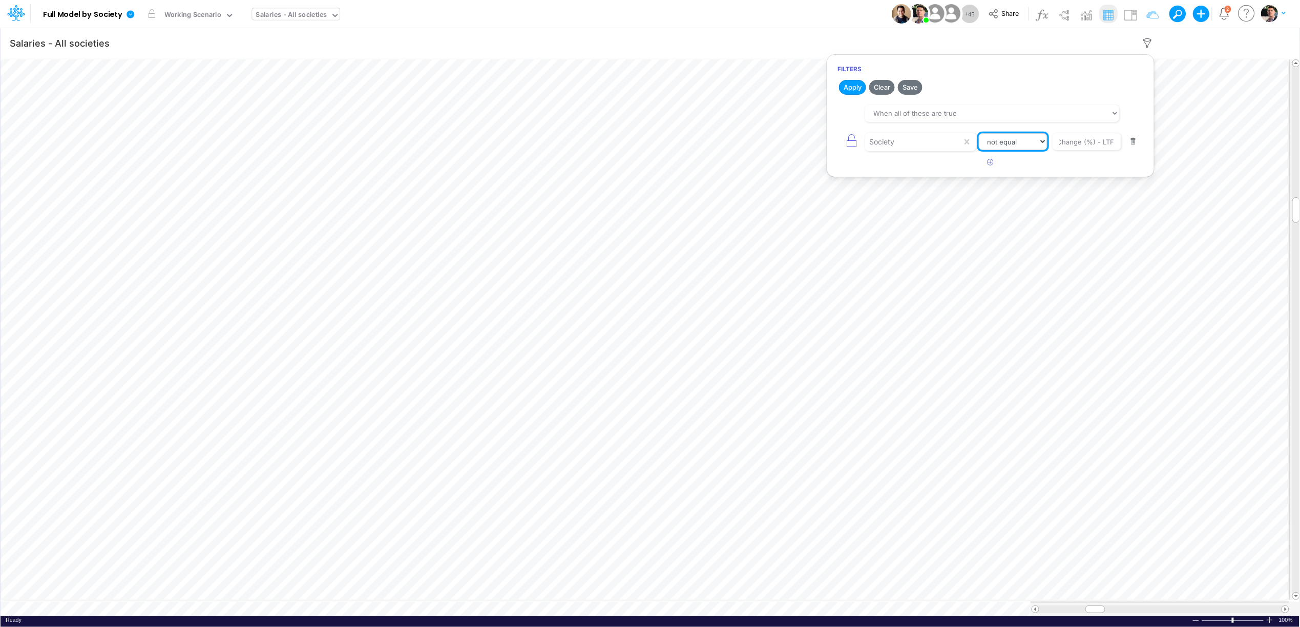
click at [1022, 144] on select "equals not equal starts with ends with contains" at bounding box center [1013, 141] width 69 height 17
select select "equals"
click at [979, 135] on select "equals not equal starts with ends with contains" at bounding box center [1013, 141] width 69 height 17
click at [1071, 147] on input "Average Gross Salary (Inc. Individual Benefits) Change (%) - LTF" at bounding box center [1086, 141] width 69 height 17
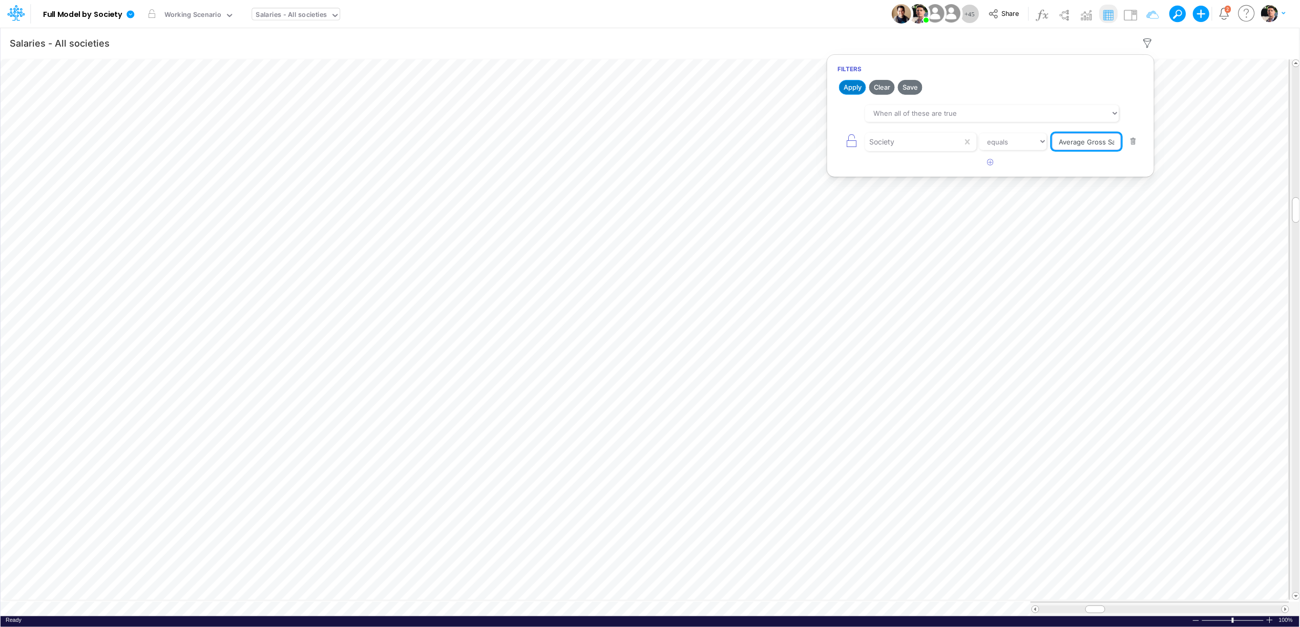
type input "Average Gross Salary (Inc. Individual Benefits) Change (%) - LTF"
click at [858, 85] on button "Apply" at bounding box center [852, 87] width 27 height 15
click at [896, 135] on div "Society" at bounding box center [913, 141] width 97 height 17
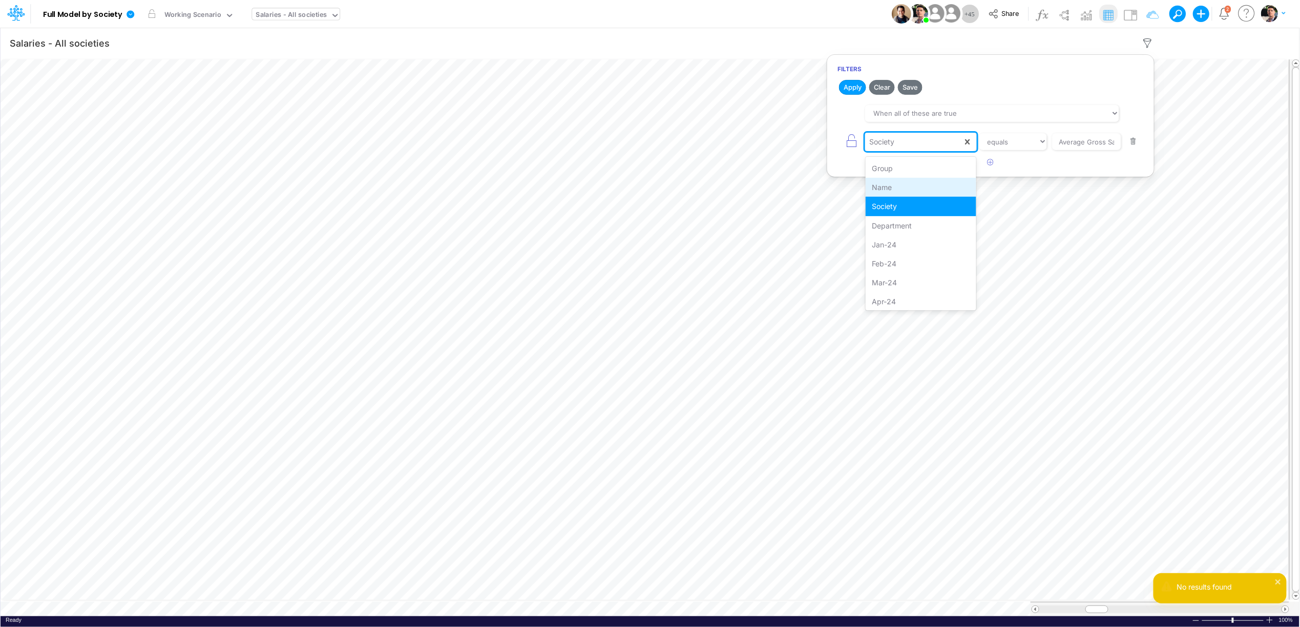
click at [896, 186] on div "Name" at bounding box center [921, 187] width 111 height 19
click at [853, 82] on button "Apply" at bounding box center [852, 87] width 27 height 15
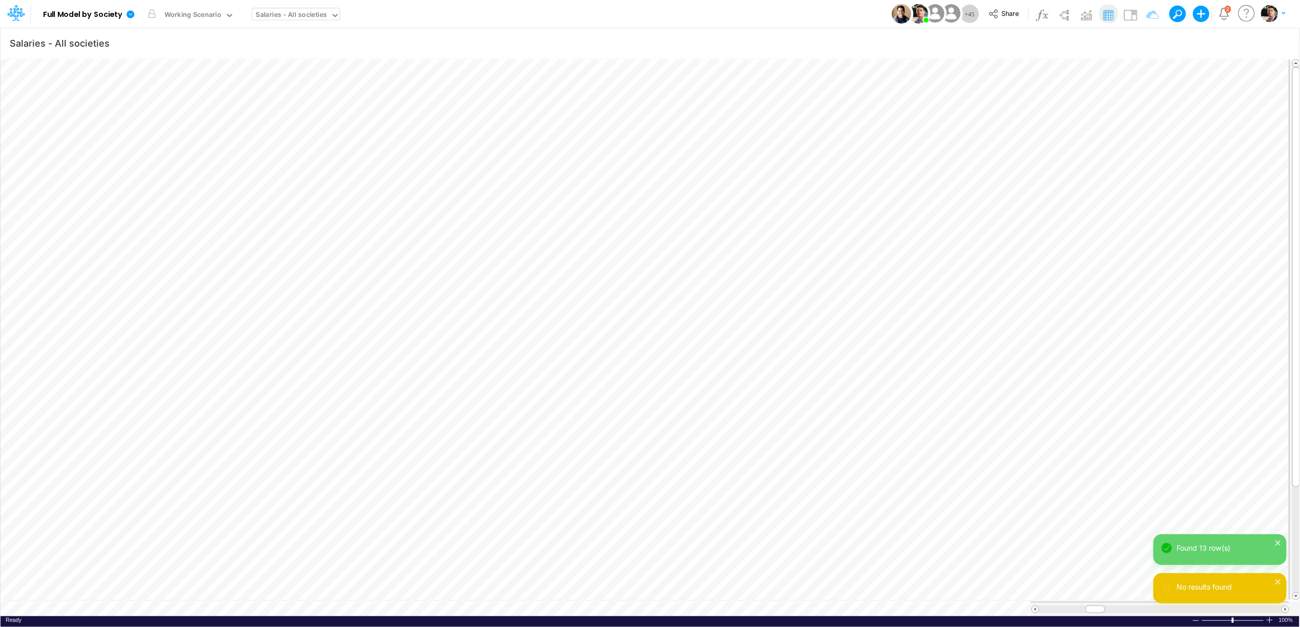
scroll to position [0, 1]
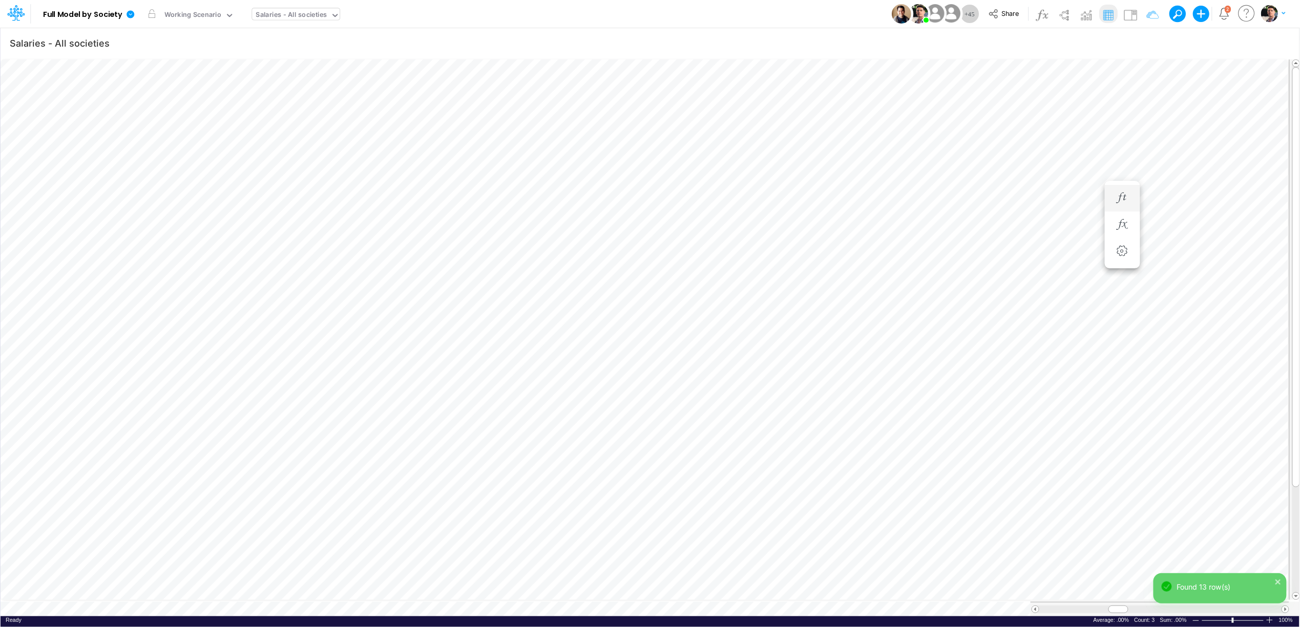
scroll to position [0, 1]
click at [1062, 117] on icon "button" at bounding box center [1060, 116] width 15 height 11
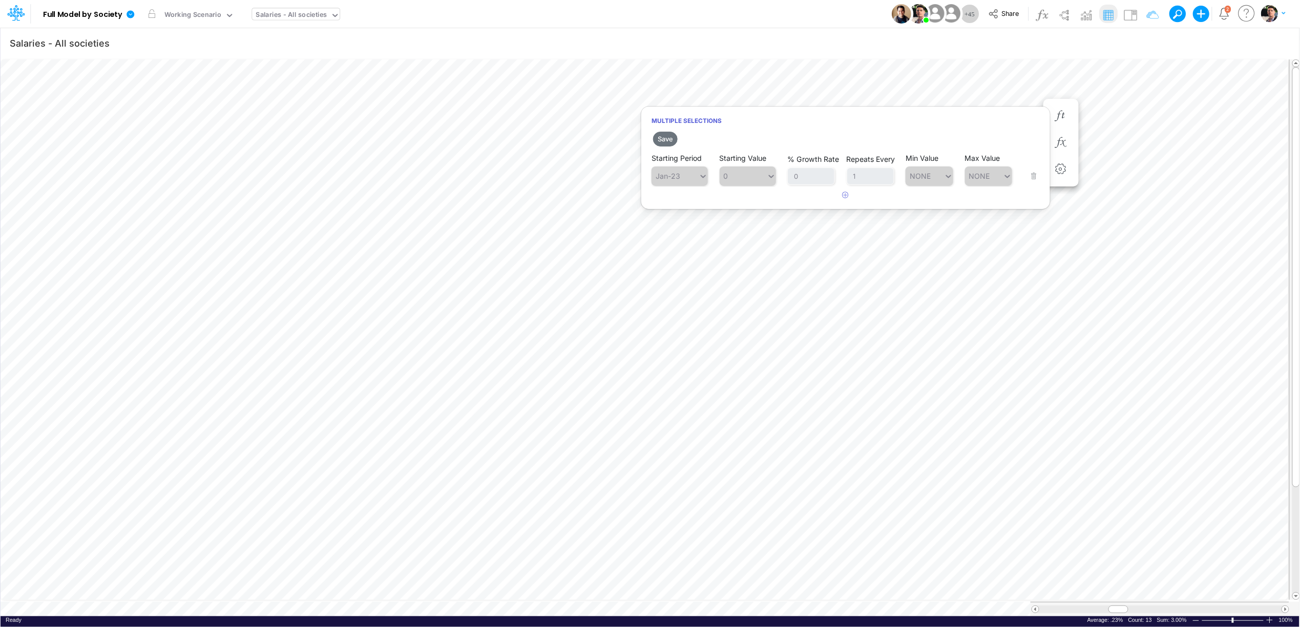
click at [856, 195] on article at bounding box center [845, 195] width 409 height 17
click at [842, 200] on button "button" at bounding box center [846, 195] width 20 height 17
type input "0"
click at [682, 200] on div "Type to search..." at bounding box center [685, 202] width 56 height 9
type input "oct-27"
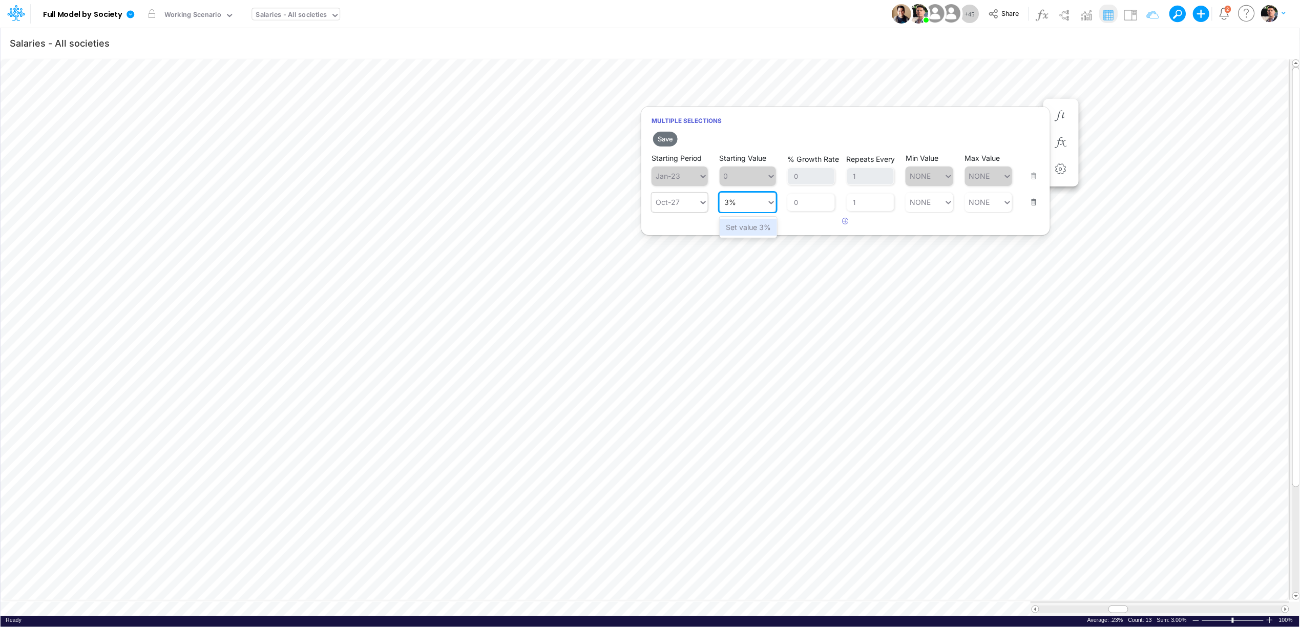
click at [736, 224] on div "Set value 3%" at bounding box center [748, 227] width 57 height 17
type input "3%"
drag, startPoint x: 864, startPoint y: 205, endPoint x: 822, endPoint y: 201, distance: 42.2
click at [822, 201] on div "Starting Period Oct-27 Starting Value 3% % Growth Rate 0 Repeats Every 1 Min Va…" at bounding box center [846, 196] width 388 height 32
type input "12"
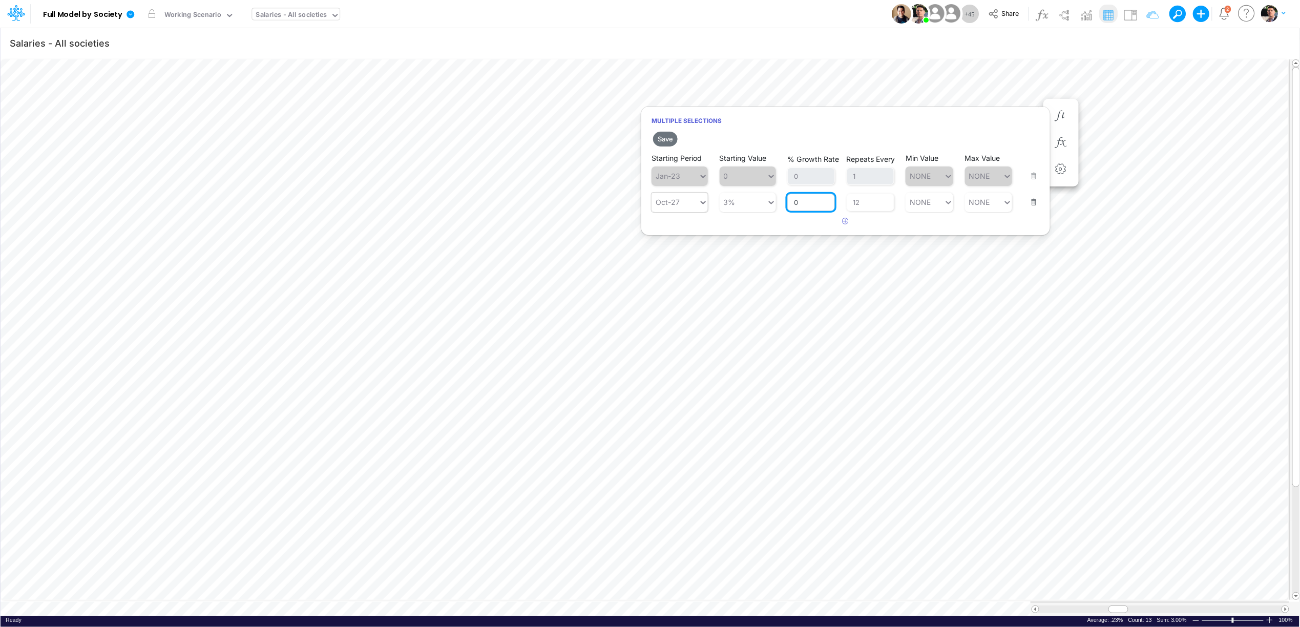
click at [808, 205] on input "0" at bounding box center [811, 202] width 48 height 17
click at [662, 139] on button "Save" at bounding box center [665, 139] width 25 height 15
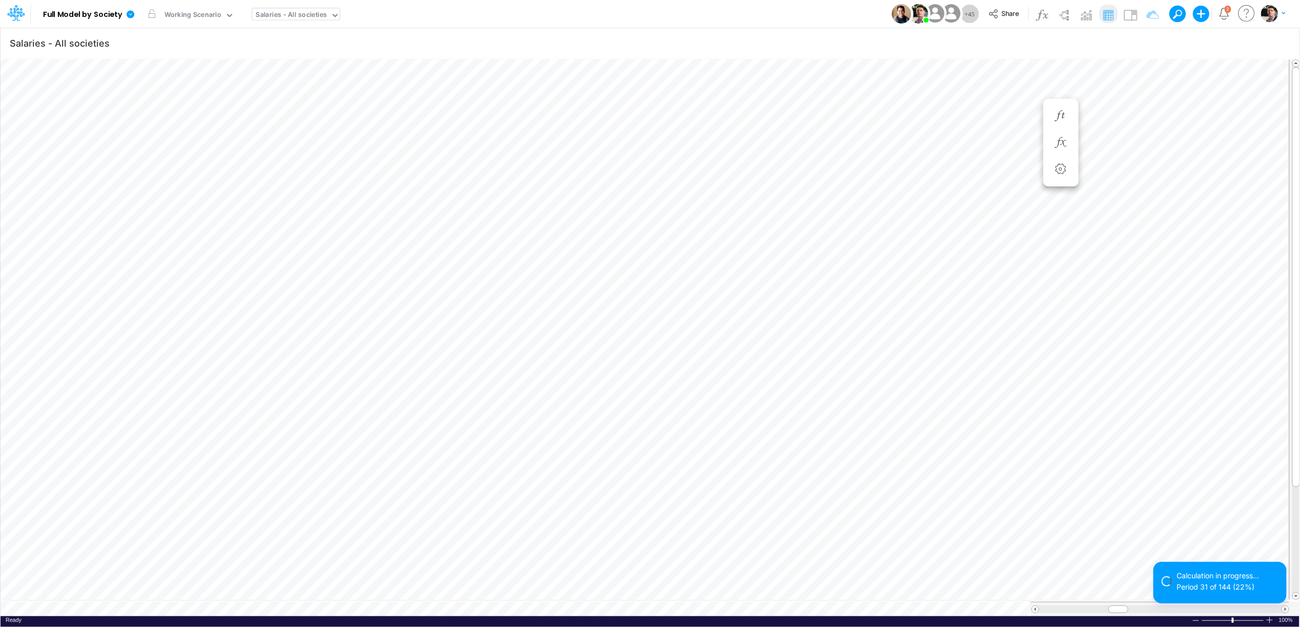
scroll to position [0, 1]
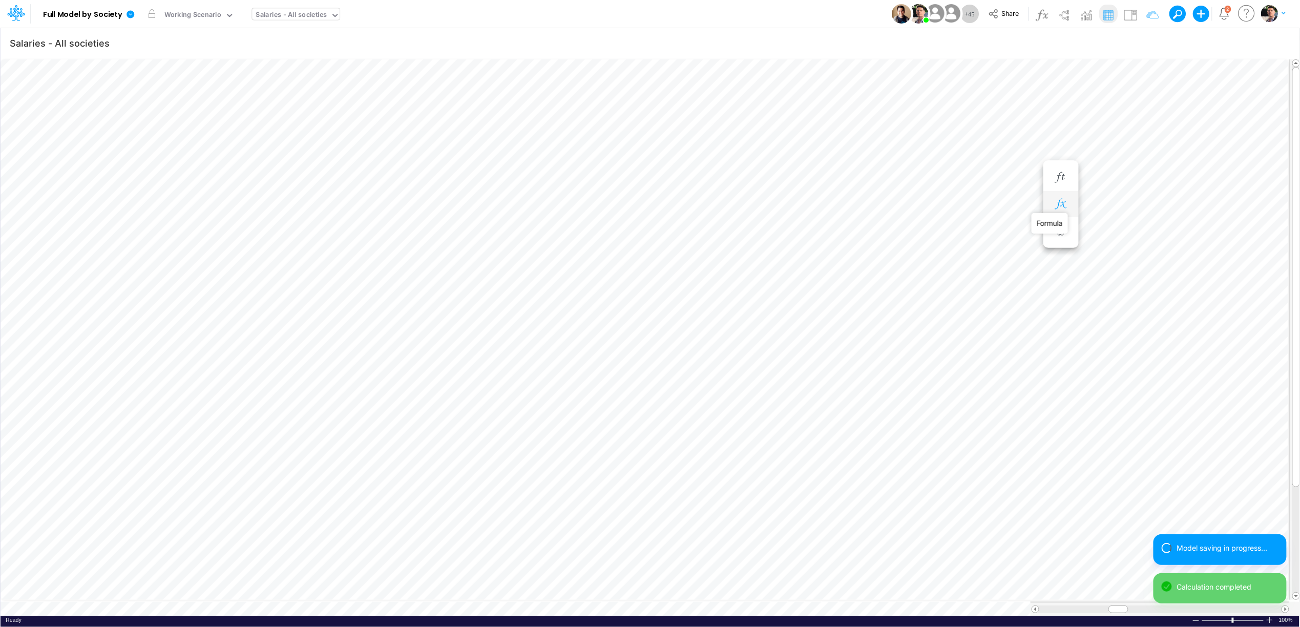
click at [1063, 207] on icon "button" at bounding box center [1060, 204] width 15 height 11
click at [1060, 172] on icon "button" at bounding box center [1060, 177] width 15 height 11
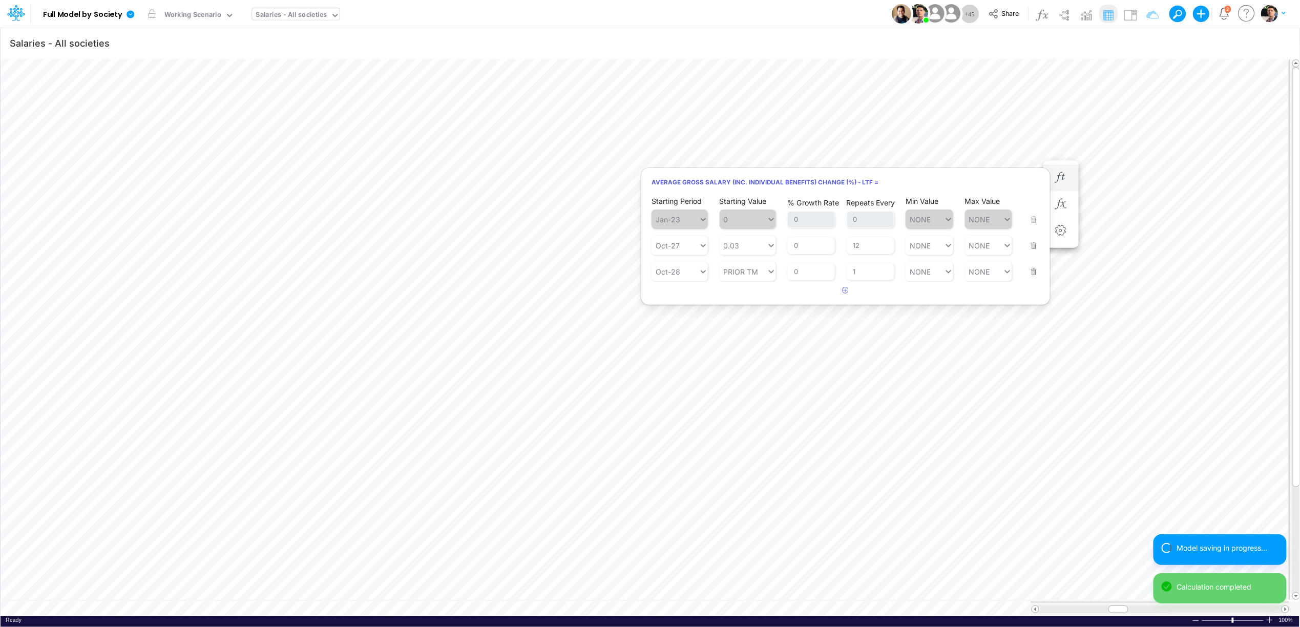
click at [1030, 269] on button "button" at bounding box center [1030, 266] width 13 height 28
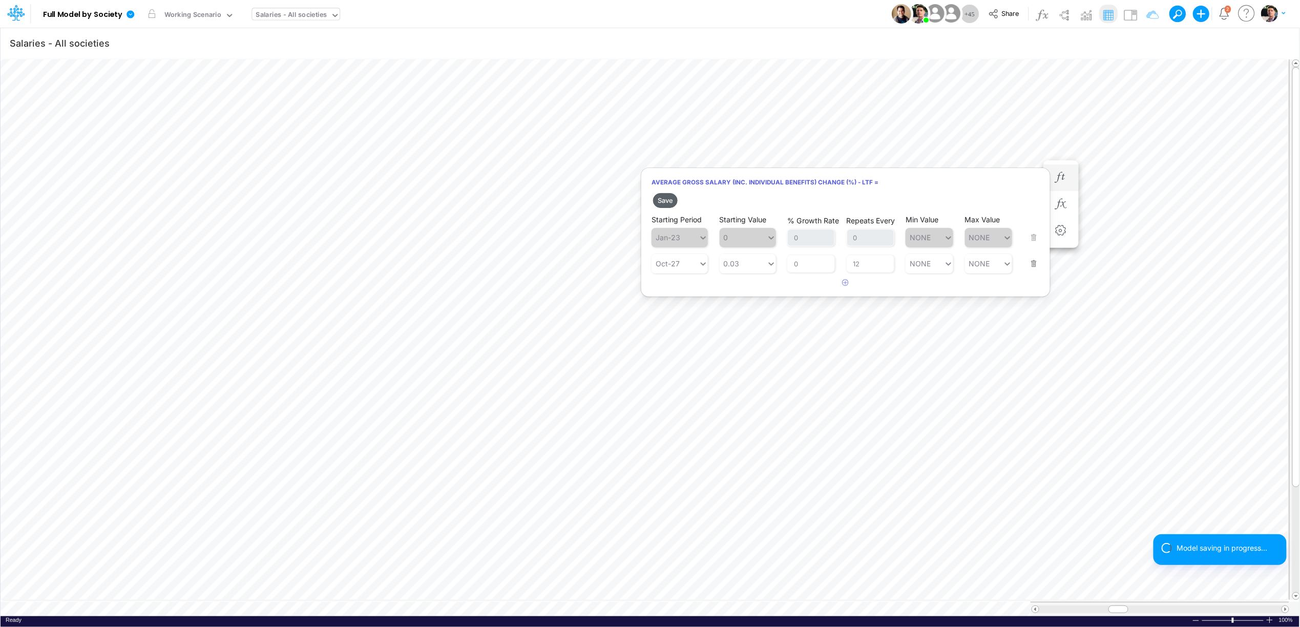
click at [667, 200] on button "Save" at bounding box center [665, 200] width 25 height 15
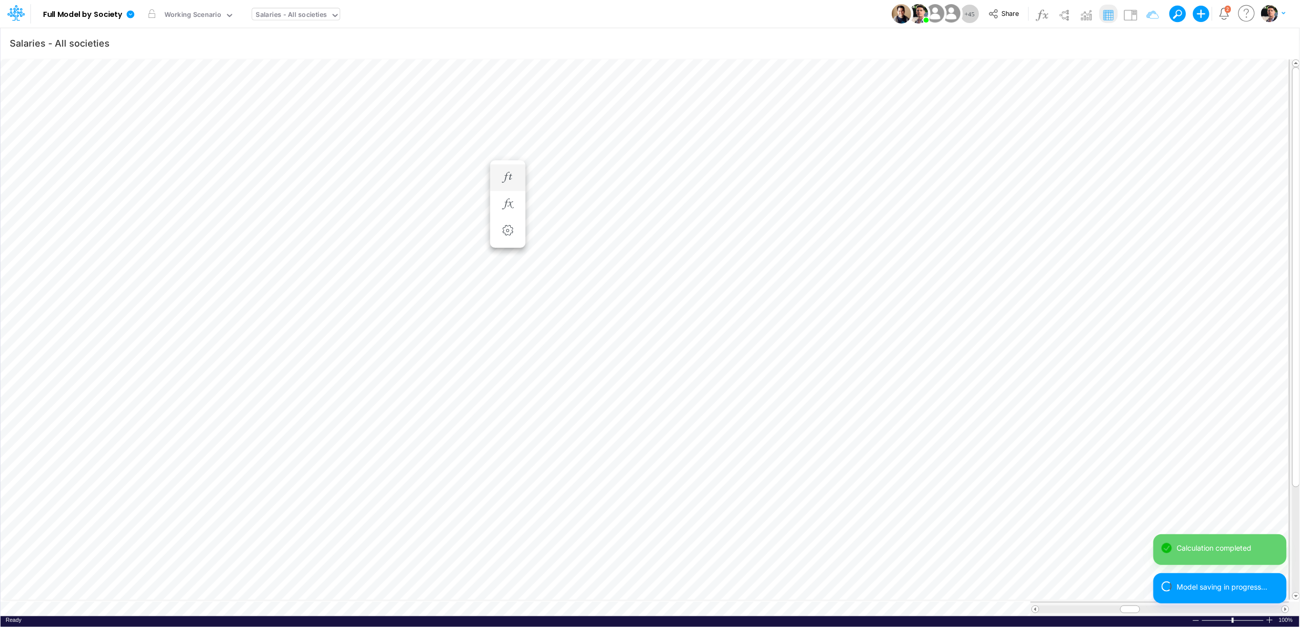
scroll to position [0, 1]
click at [575, 119] on icon "button" at bounding box center [568, 116] width 15 height 11
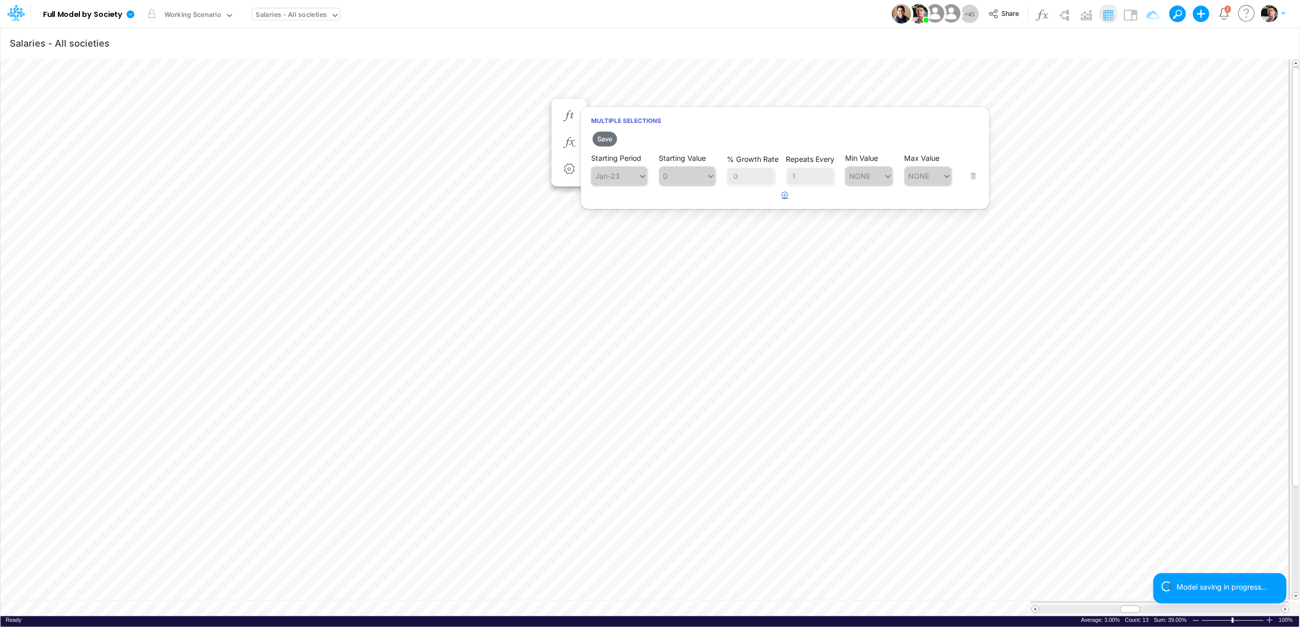
click at [786, 195] on icon "button" at bounding box center [785, 195] width 7 height 7
click at [631, 201] on div "Type to search..." at bounding box center [624, 202] width 56 height 9
type input "oct-27"
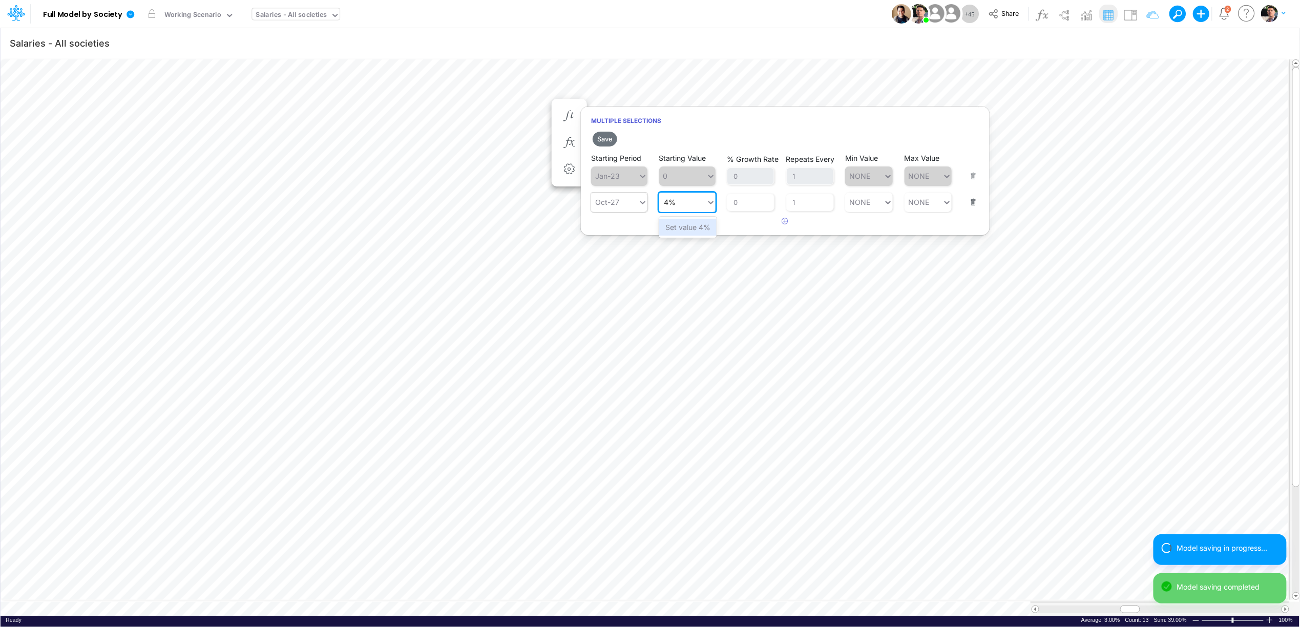
type input "4%"
type input "12"
type input "NONE"
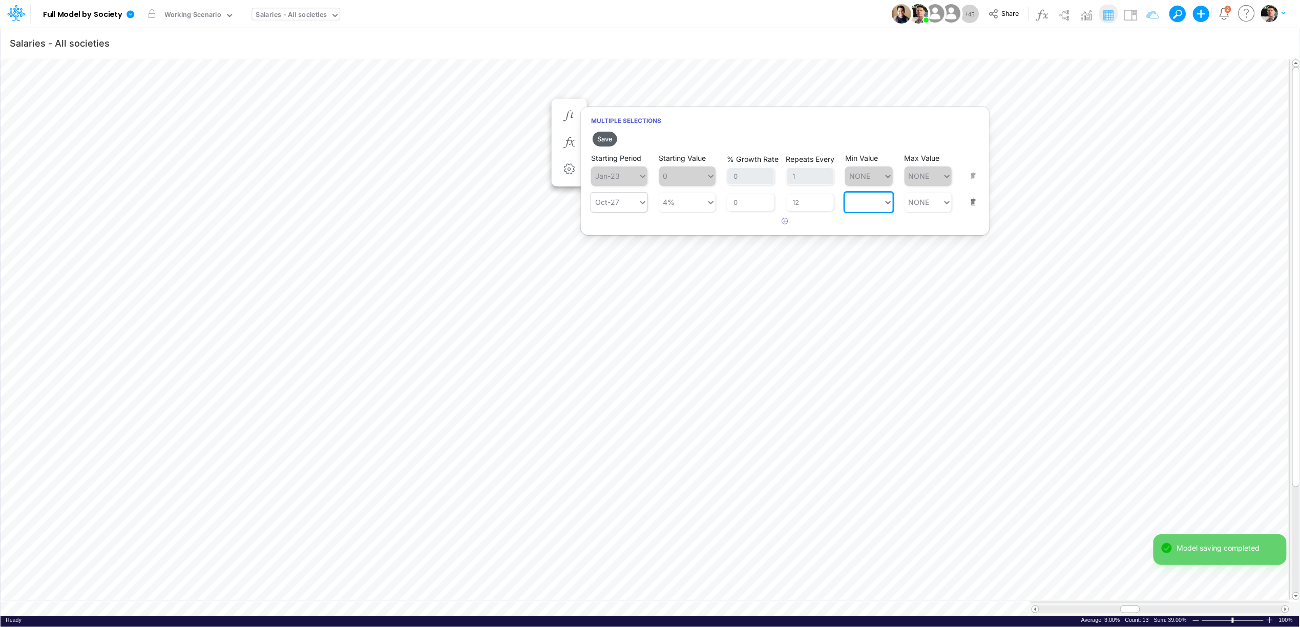
click at [615, 137] on button "Save" at bounding box center [605, 139] width 25 height 15
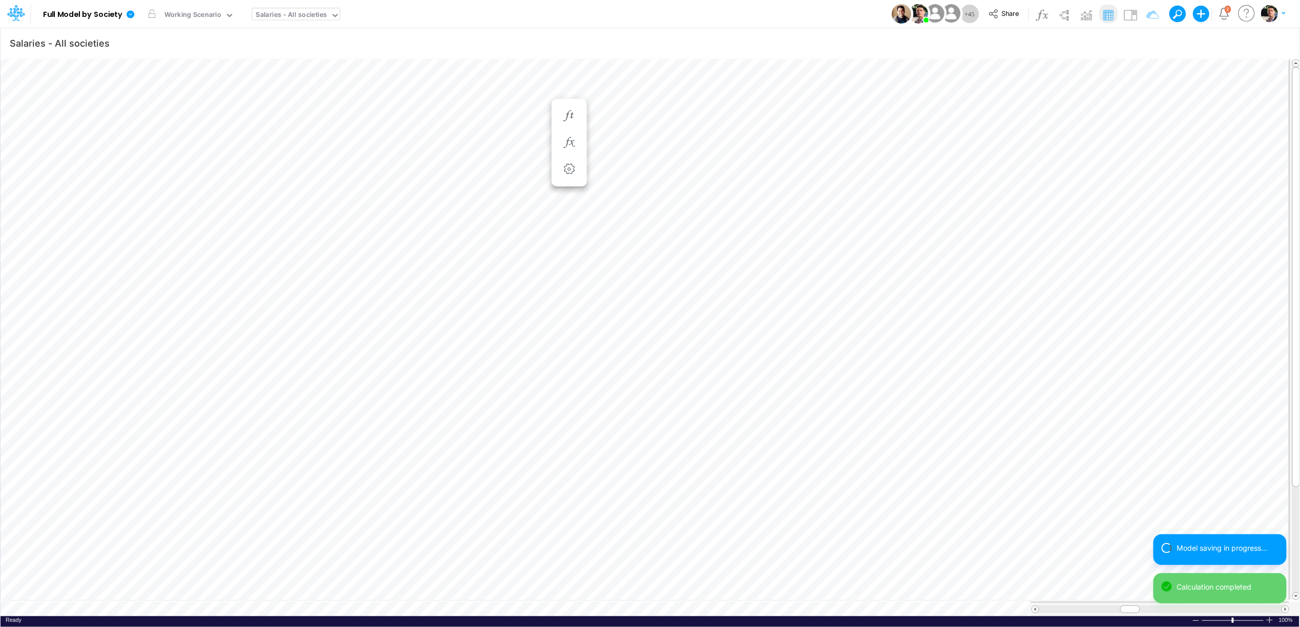
scroll to position [0, 1]
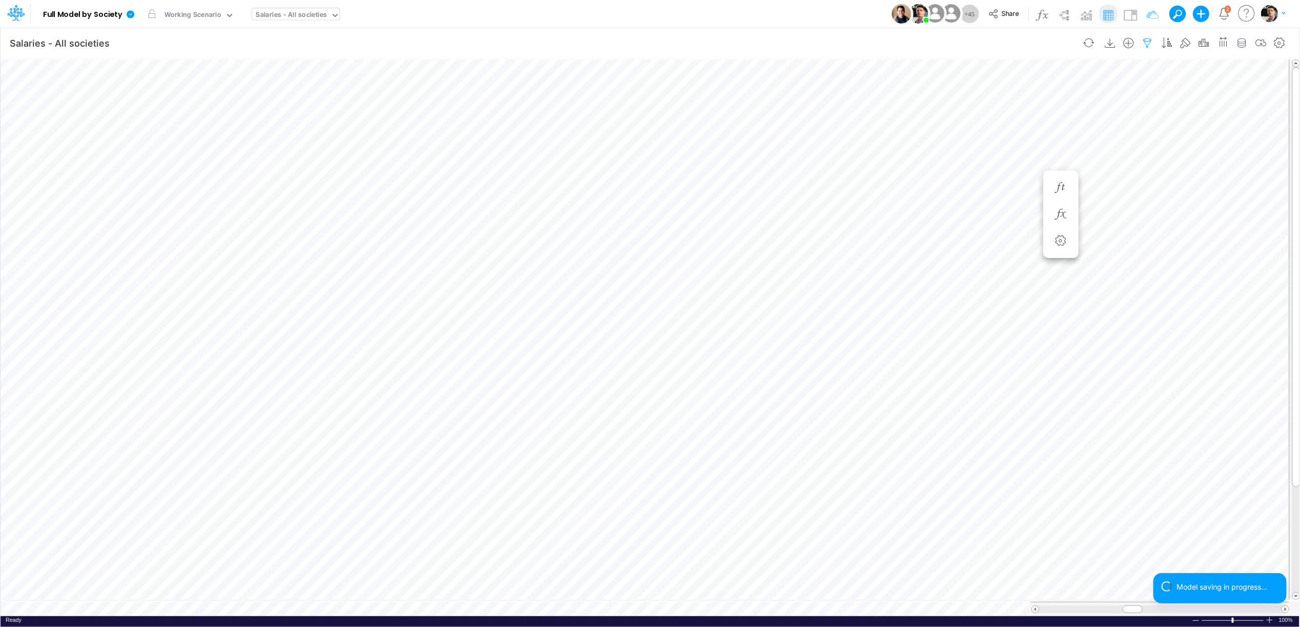
click at [1147, 44] on icon "button" at bounding box center [1147, 43] width 15 height 11
click at [1138, 142] on button "button" at bounding box center [1134, 142] width 20 height 14
click at [853, 89] on button "Apply" at bounding box center [852, 87] width 27 height 15
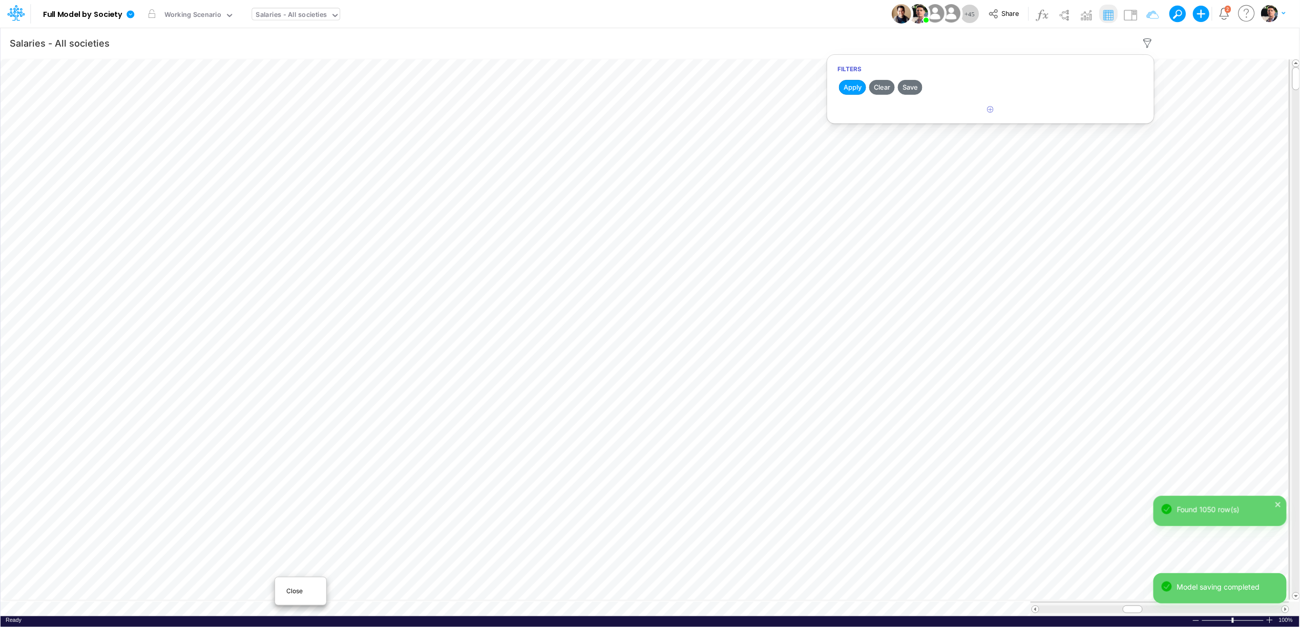
scroll to position [0, 1]
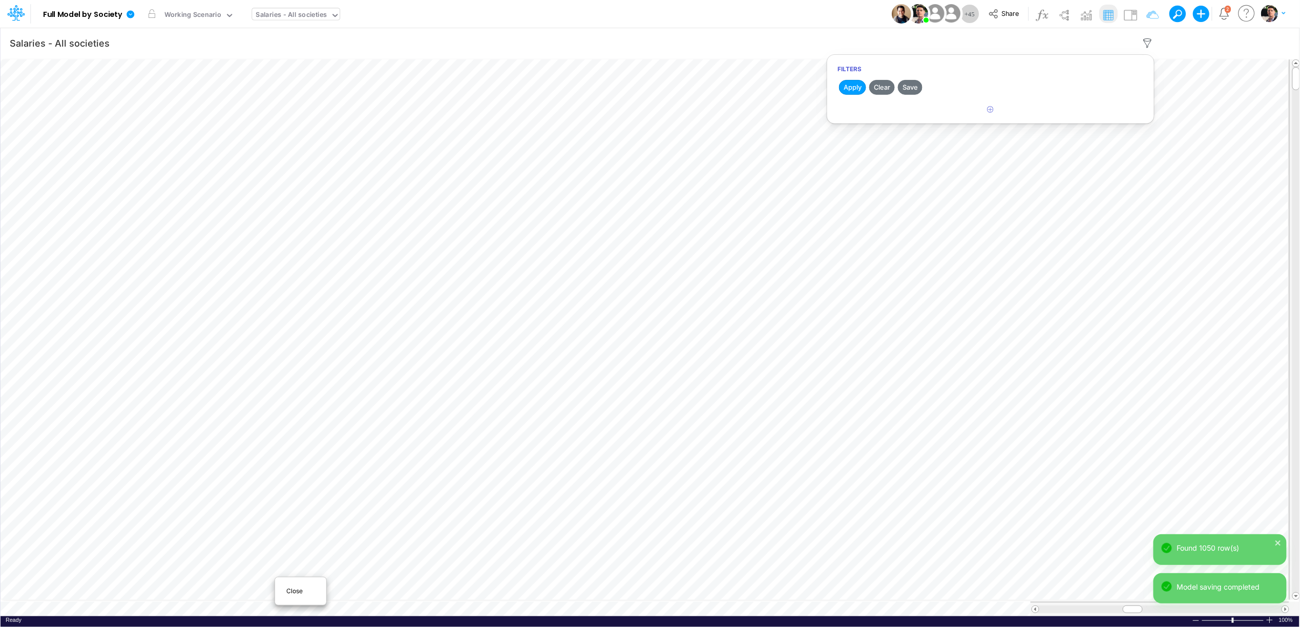
click at [315, 590] on div "Close" at bounding box center [301, 591] width 44 height 12
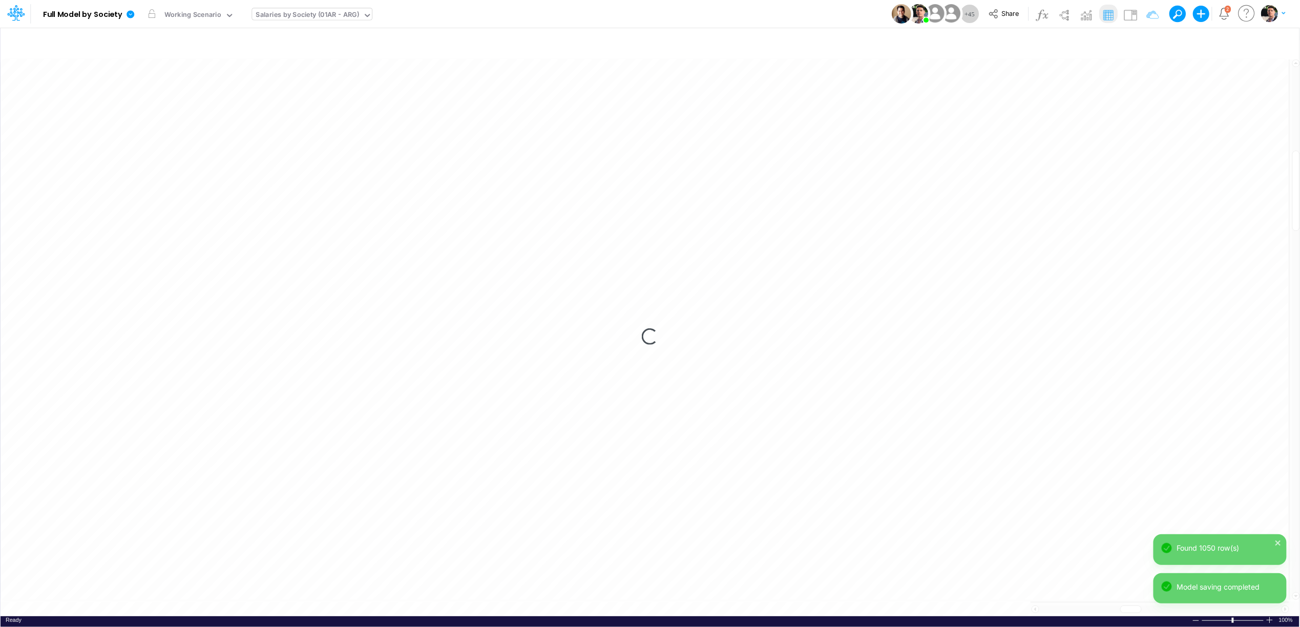
click at [315, 17] on div "Salaries by Society (01AR - ARG)" at bounding box center [307, 16] width 103 height 12
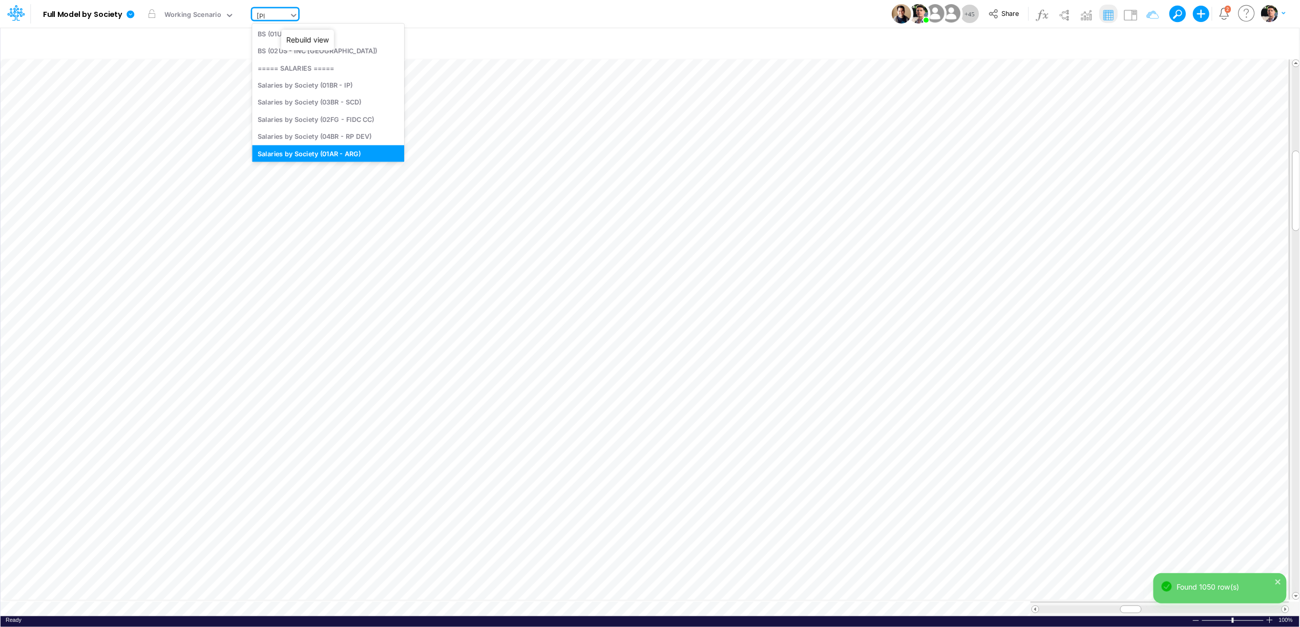
type input "sala"
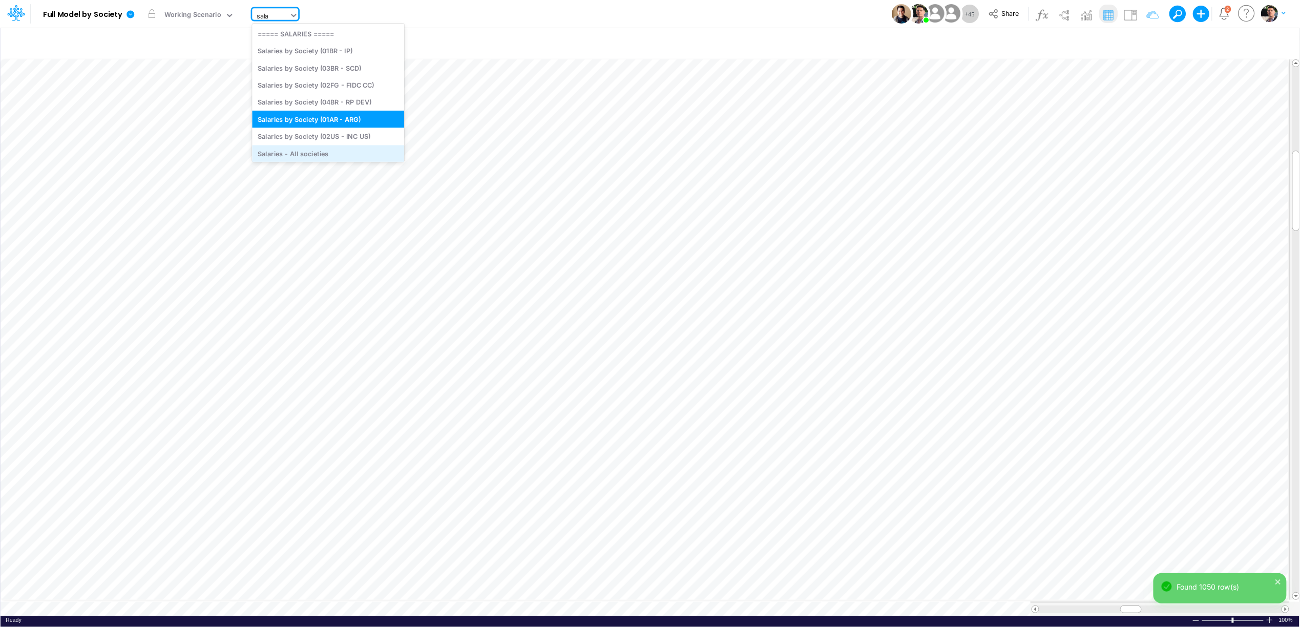
click at [312, 148] on div "Salaries - All societies" at bounding box center [328, 153] width 152 height 17
type input "Salaries - All societies"
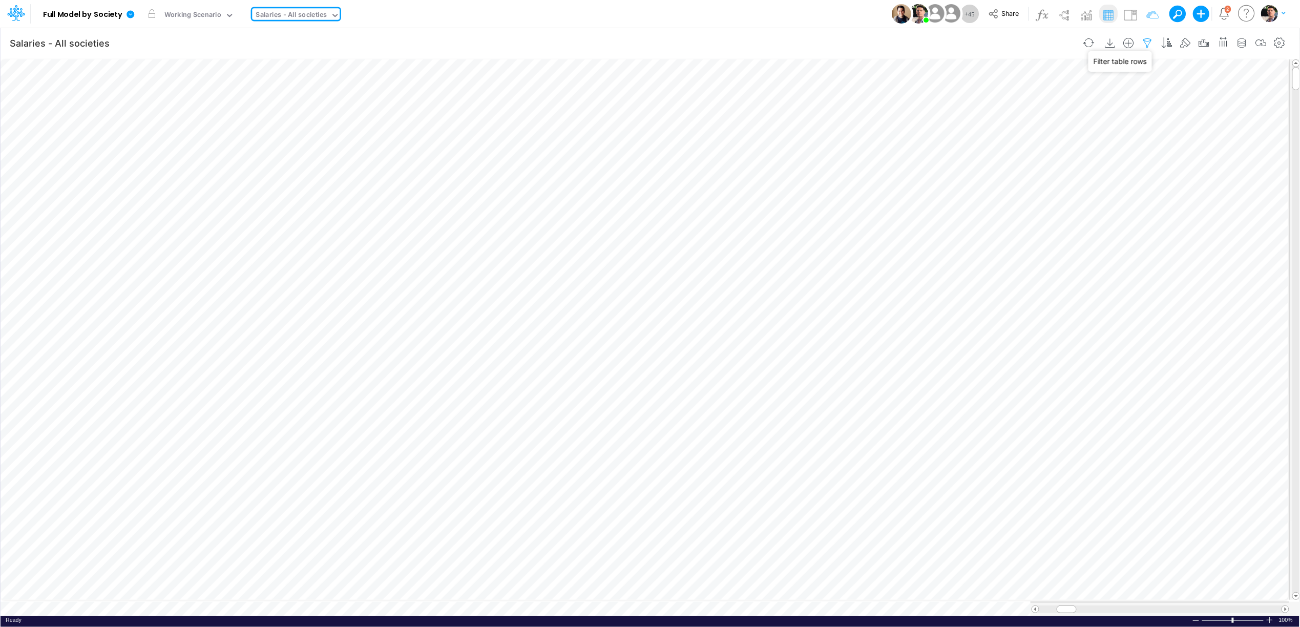
click at [1140, 39] on icon "button" at bounding box center [1147, 43] width 15 height 11
click at [995, 108] on button "button" at bounding box center [991, 109] width 20 height 17
click at [904, 139] on div at bounding box center [913, 141] width 97 height 17
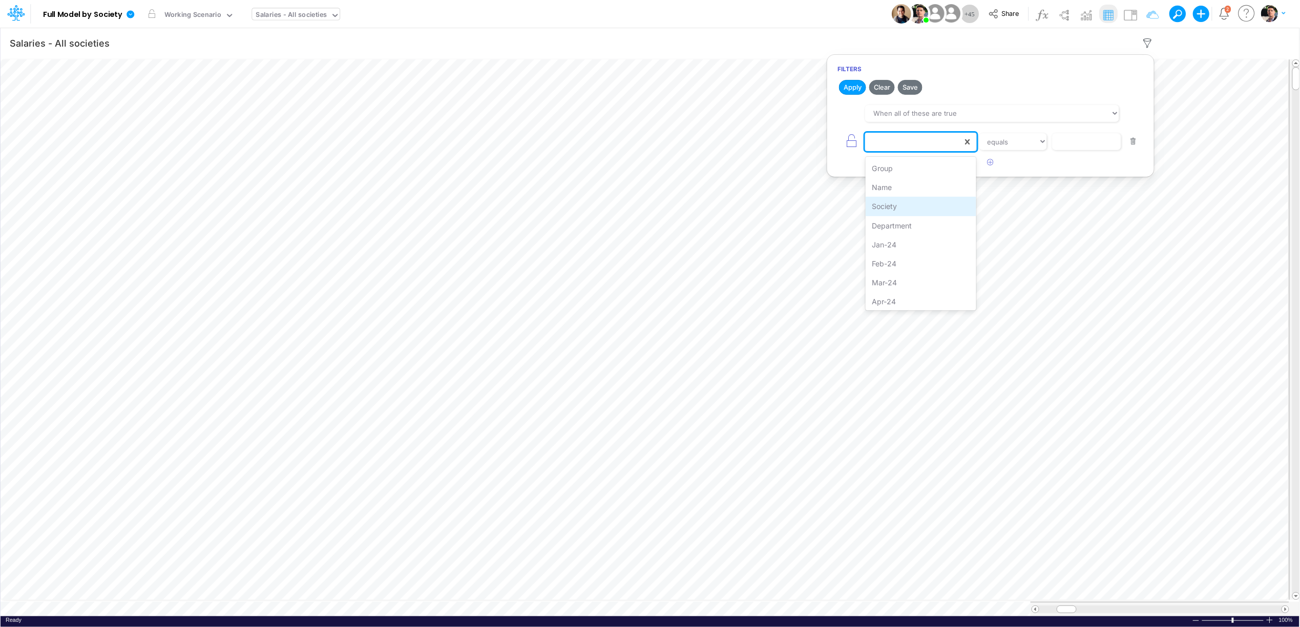
click at [905, 204] on div "Society" at bounding box center [921, 206] width 111 height 19
click at [1002, 144] on select "equals not equal starts with ends with contains" at bounding box center [1013, 141] width 69 height 17
select select "notEqual"
click at [979, 135] on select "equals not equal starts with ends with contains" at bounding box center [1013, 141] width 69 height 17
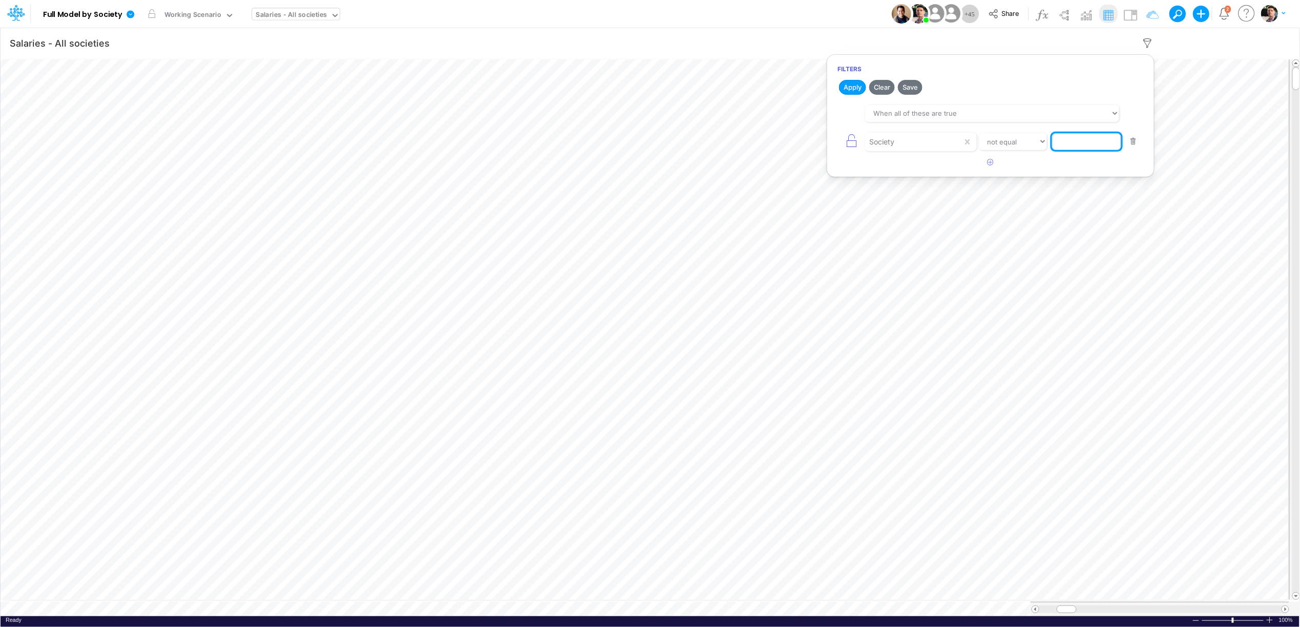
click at [1095, 143] on input "text" at bounding box center [1086, 141] width 69 height 17
type input "Template"
click at [860, 93] on button "Apply" at bounding box center [852, 87] width 27 height 15
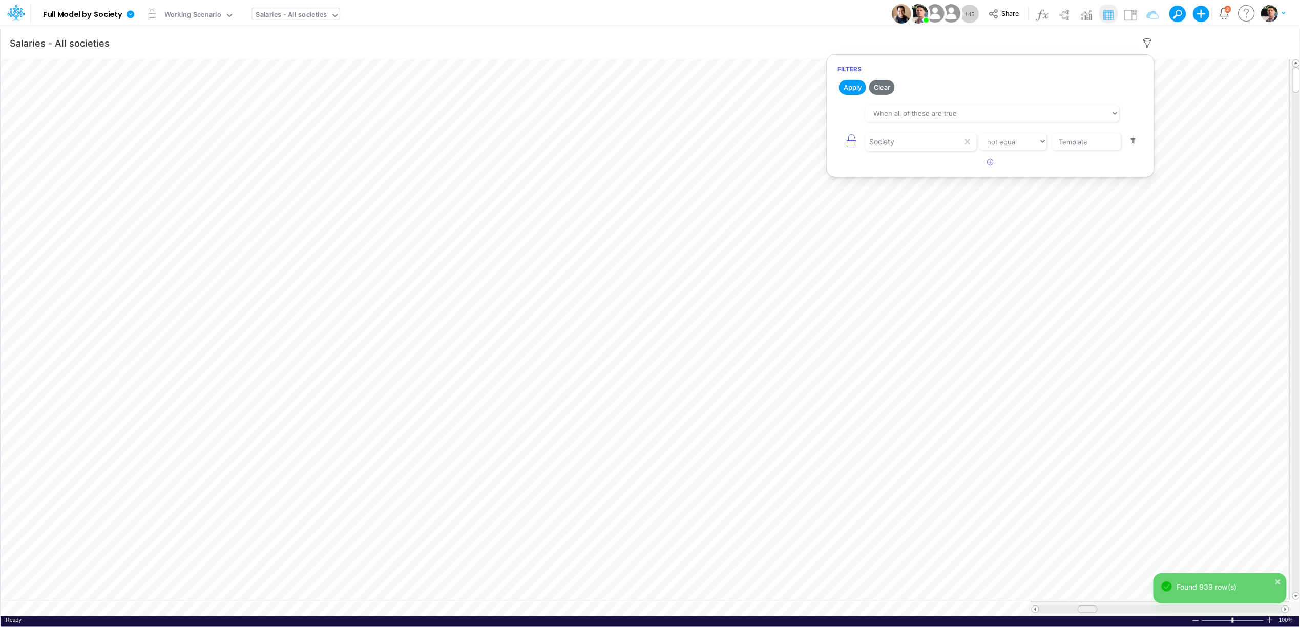
drag, startPoint x: 1065, startPoint y: 605, endPoint x: 1086, endPoint y: 606, distance: 21.0
click at [1086, 606] on span at bounding box center [1087, 609] width 7 height 7
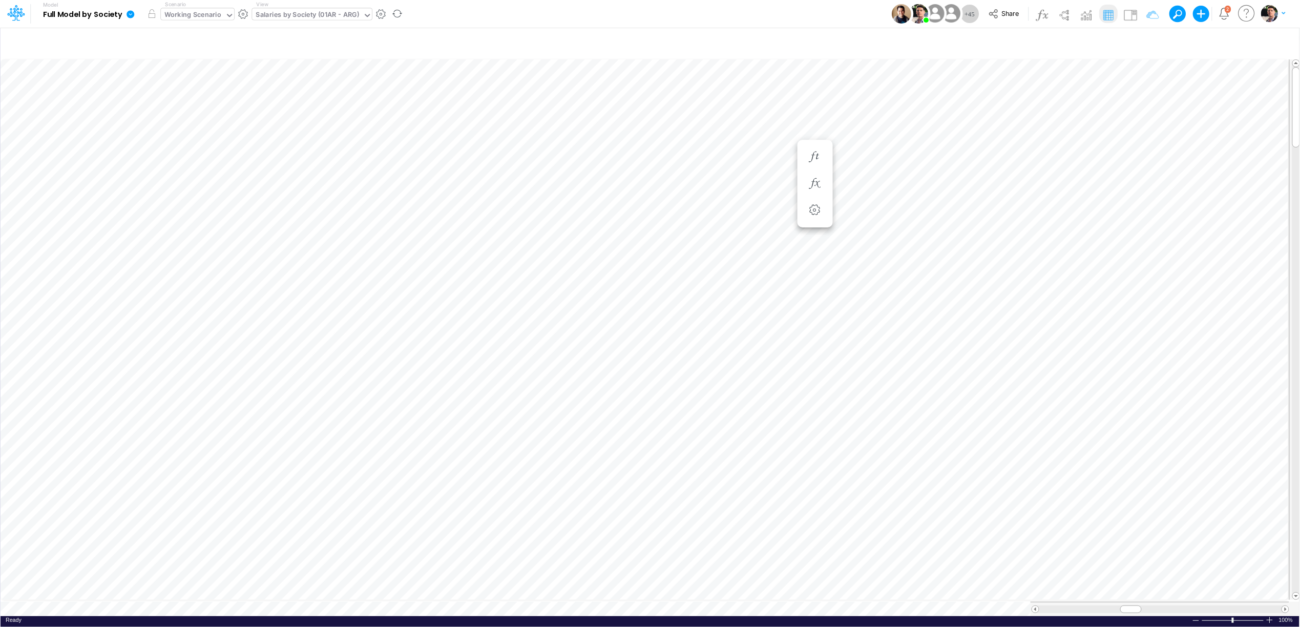
scroll to position [0, 1]
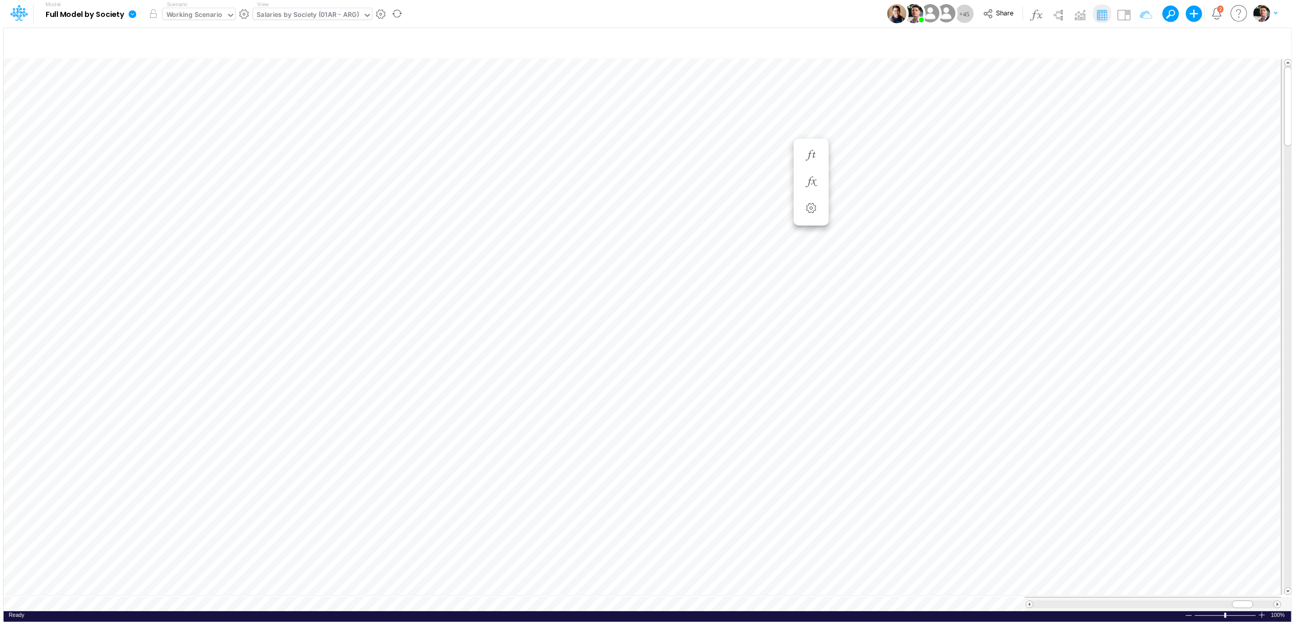
scroll to position [0, 1]
click at [306, 17] on div "Salaries by Society (01AR - ARG)" at bounding box center [307, 16] width 103 height 12
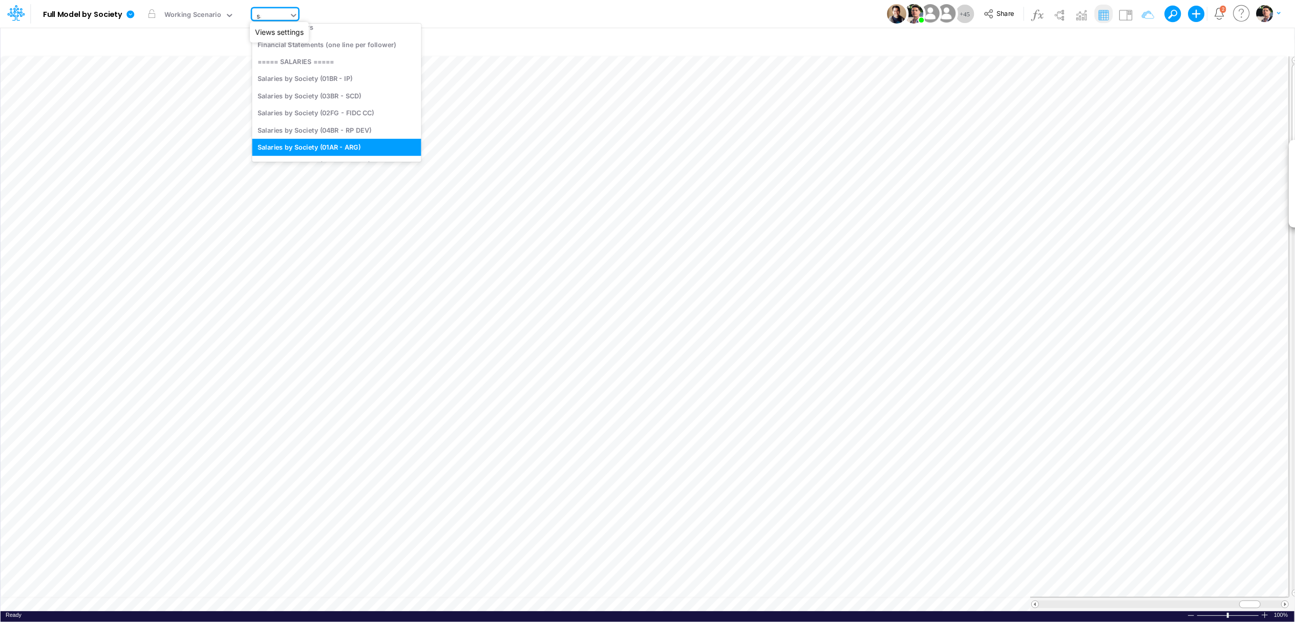
scroll to position [0, 0]
type input "sala"
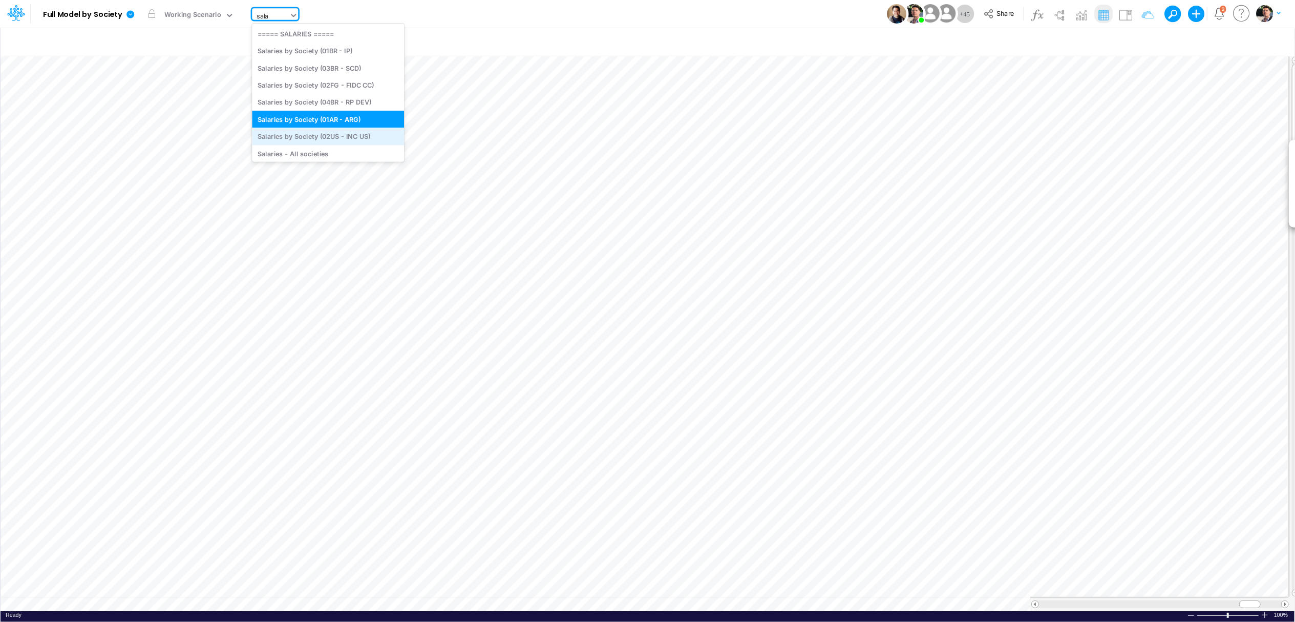
click at [344, 135] on div "Salaries by Society (02US - INC US)" at bounding box center [328, 136] width 152 height 17
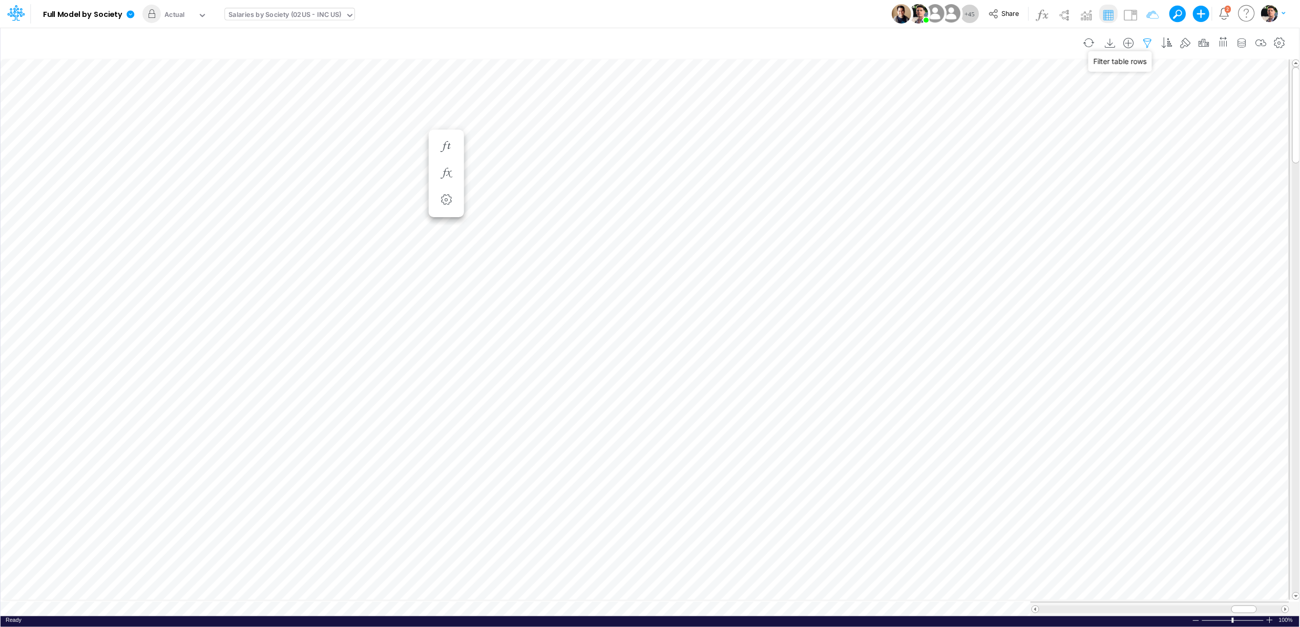
click at [1150, 43] on icon "button" at bounding box center [1147, 43] width 15 height 11
click at [1198, 45] on icon "button" at bounding box center [1204, 43] width 15 height 11
click at [1006, 149] on div "Actual" at bounding box center [1037, 148] width 274 height 17
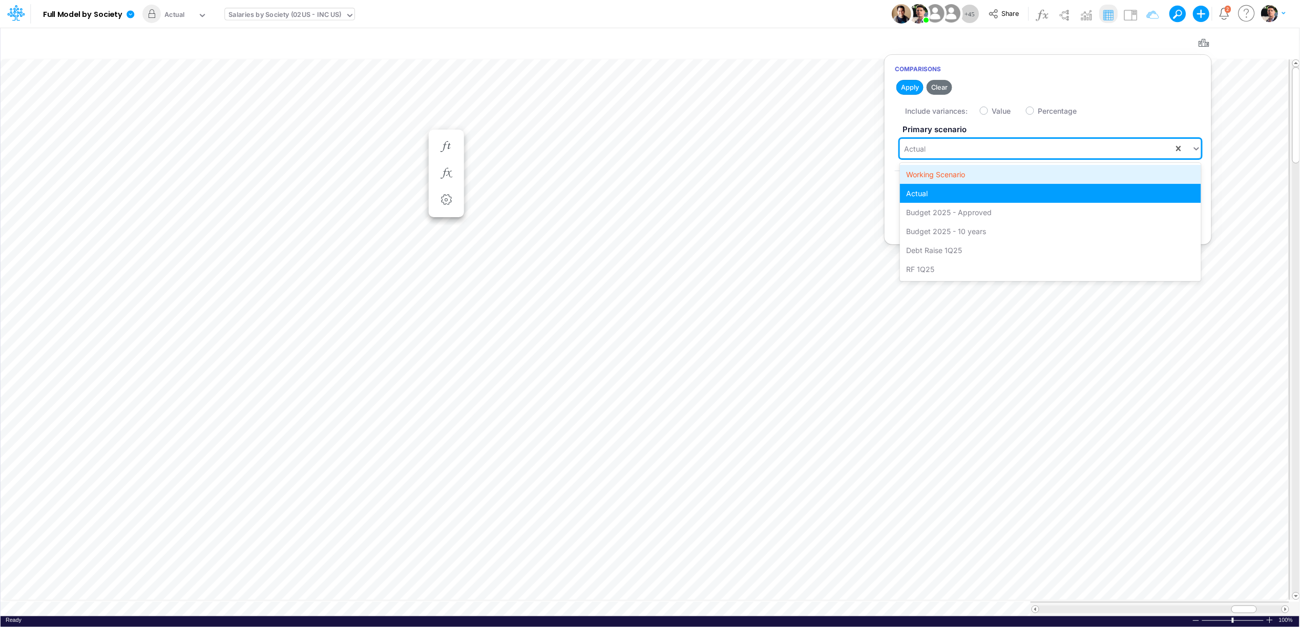
click at [949, 175] on div "Working Scenario" at bounding box center [1050, 174] width 301 height 19
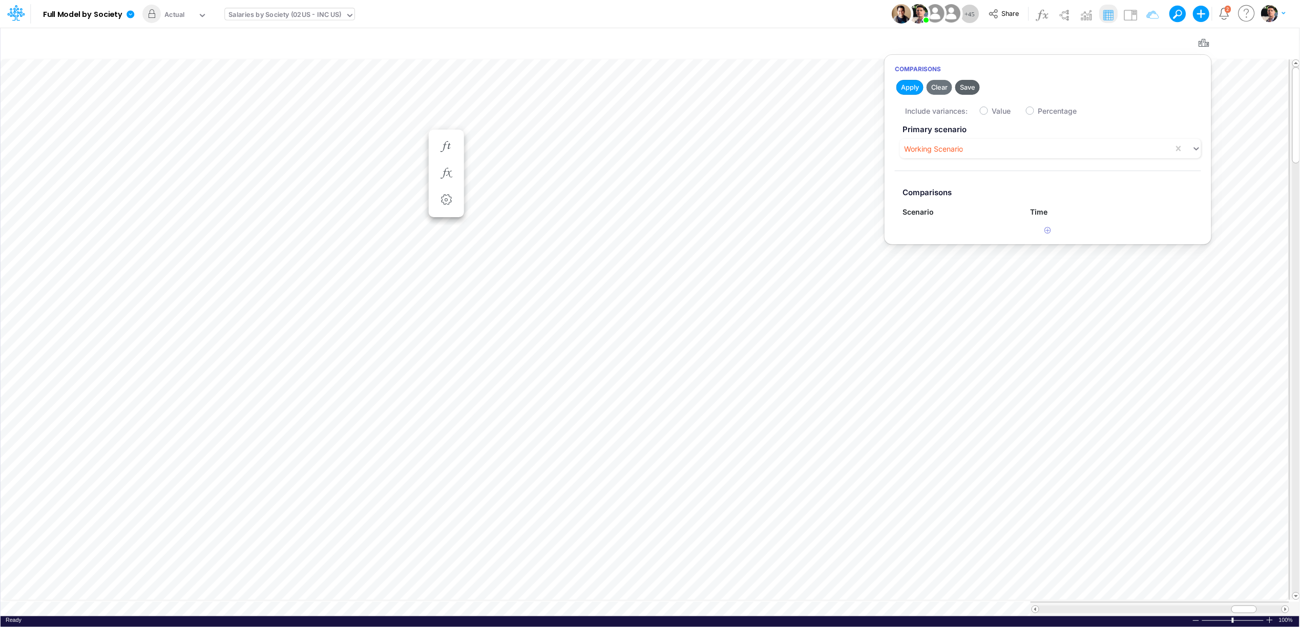
click at [966, 89] on button "Save" at bounding box center [967, 87] width 25 height 15
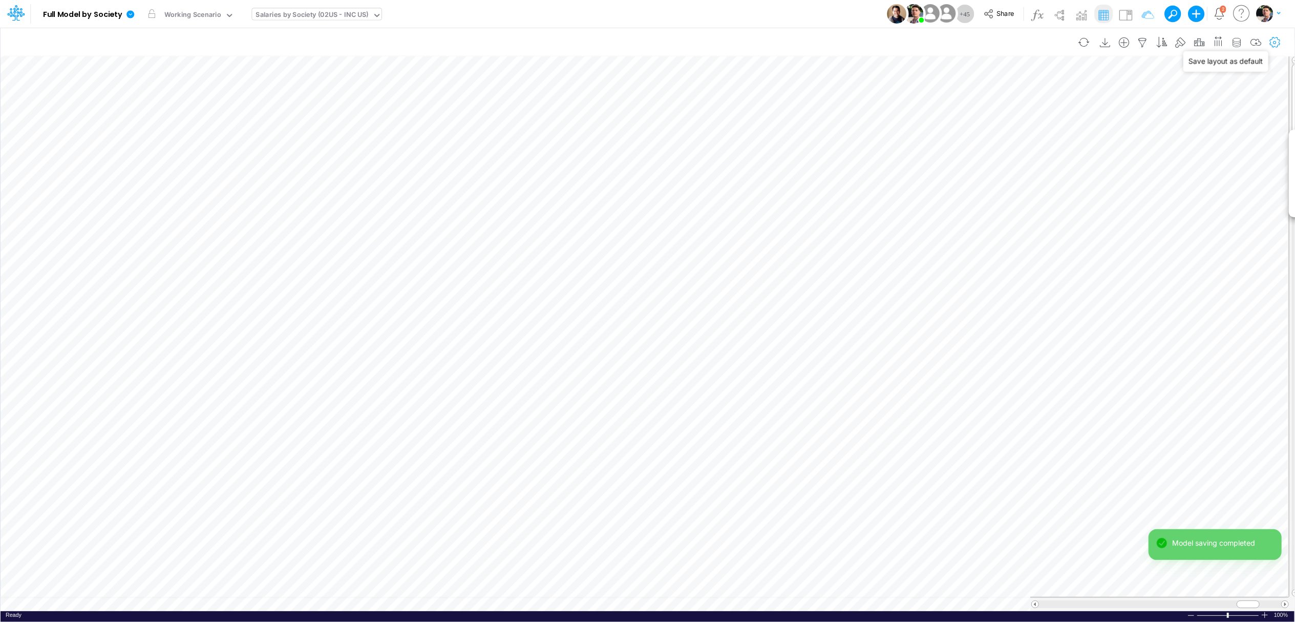
click at [1278, 44] on icon "button" at bounding box center [1275, 42] width 15 height 11
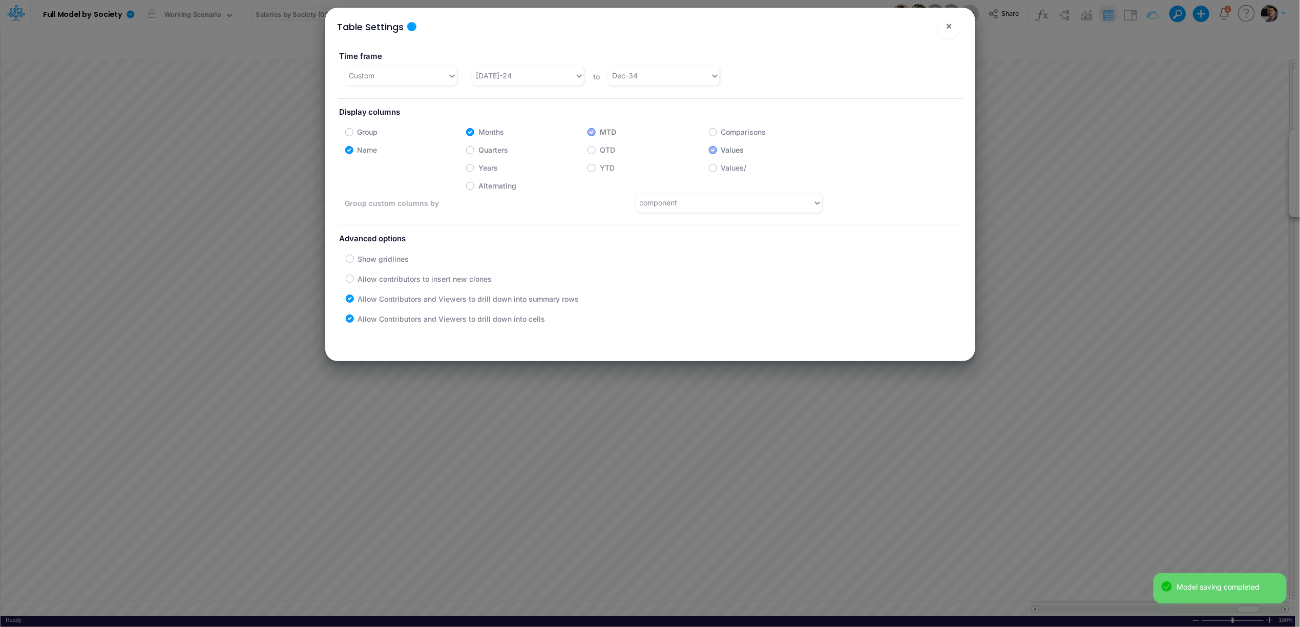
click at [595, 165] on div "YTD" at bounding box center [648, 165] width 121 height 16
click at [478, 166] on label "Years" at bounding box center [487, 167] width 19 height 11
click at [478, 166] on input "Years" at bounding box center [481, 165] width 7 height 7
checkbox input "true"
click at [534, 77] on div "Jul-24" at bounding box center [523, 75] width 102 height 17
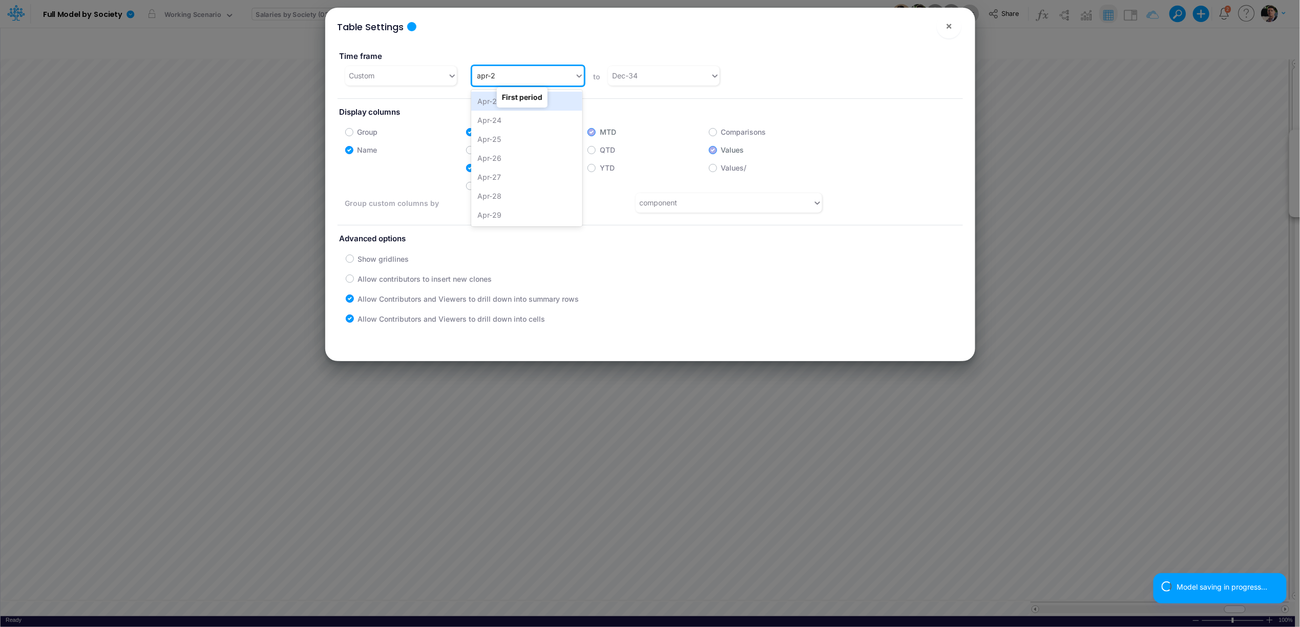
type input "apr-25"
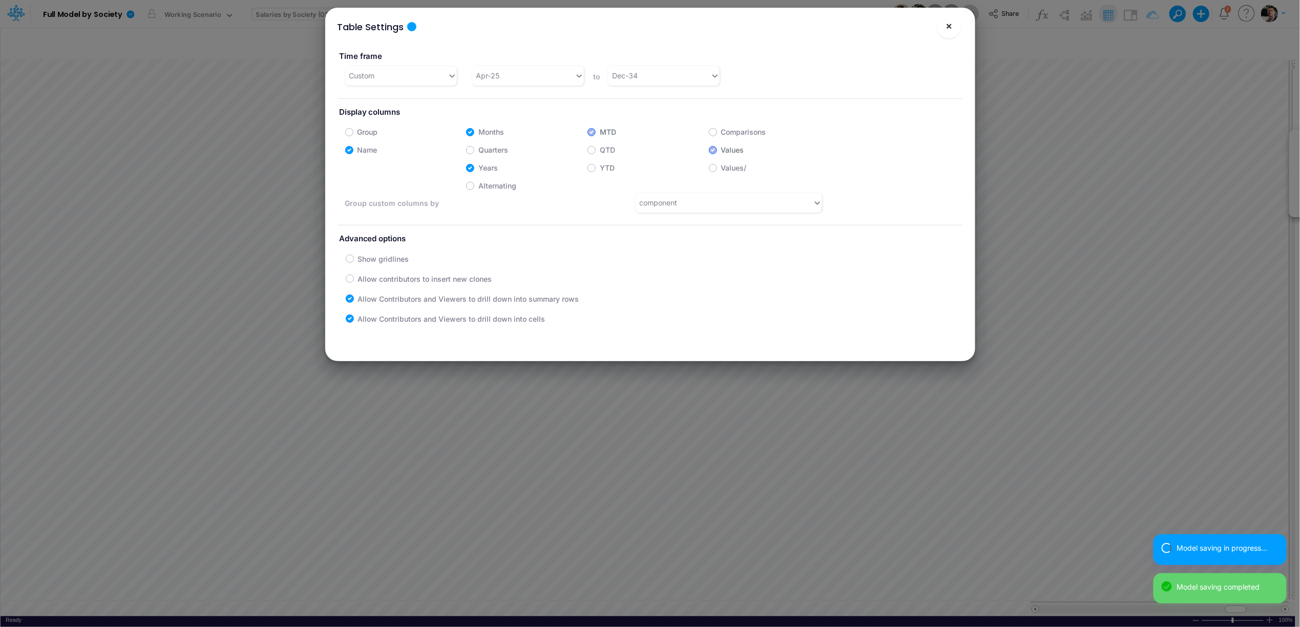
click at [951, 29] on span "×" at bounding box center [949, 25] width 7 height 12
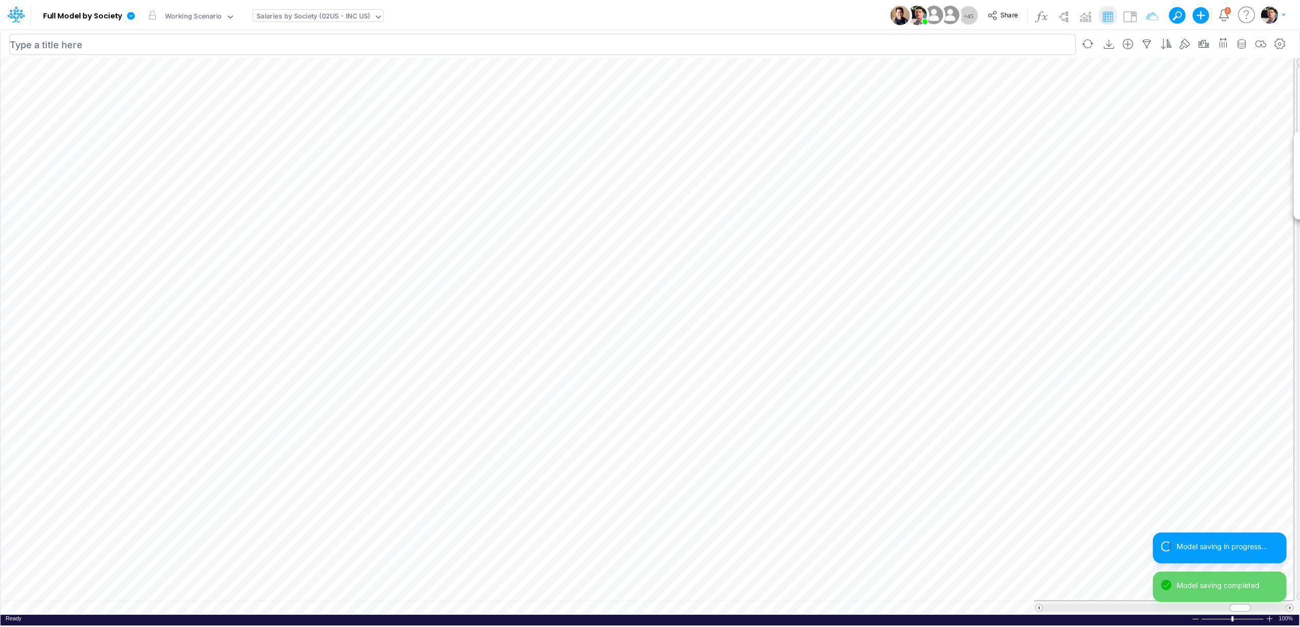
scroll to position [0, 1]
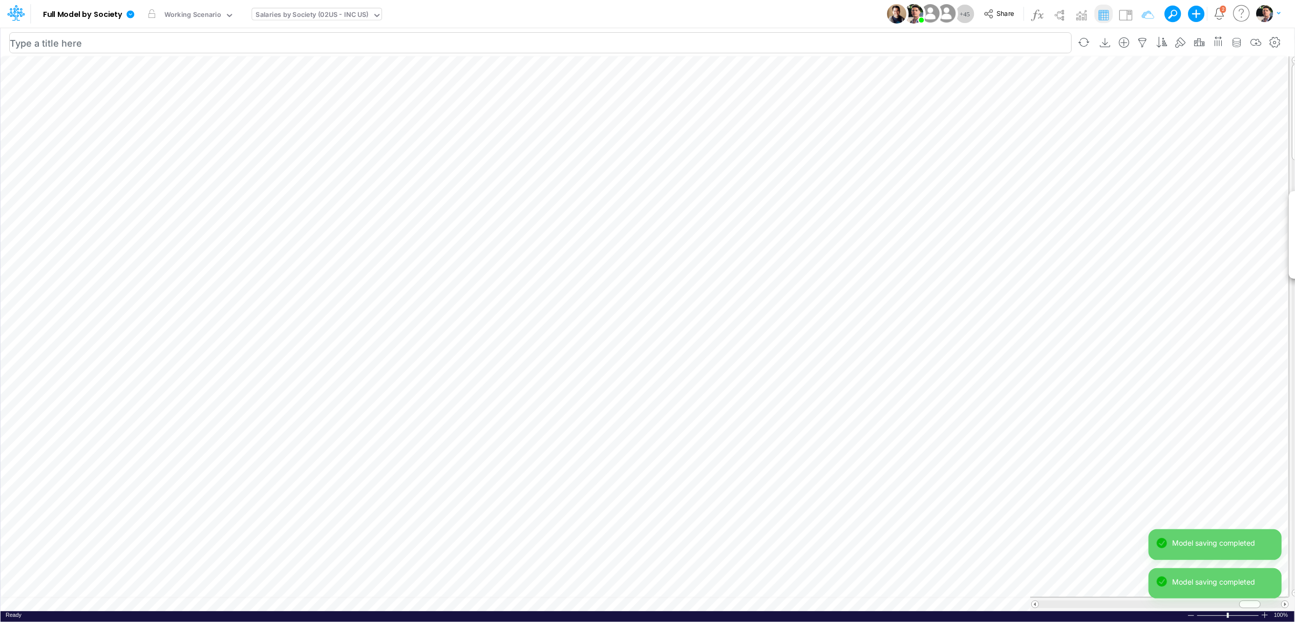
scroll to position [0, 1]
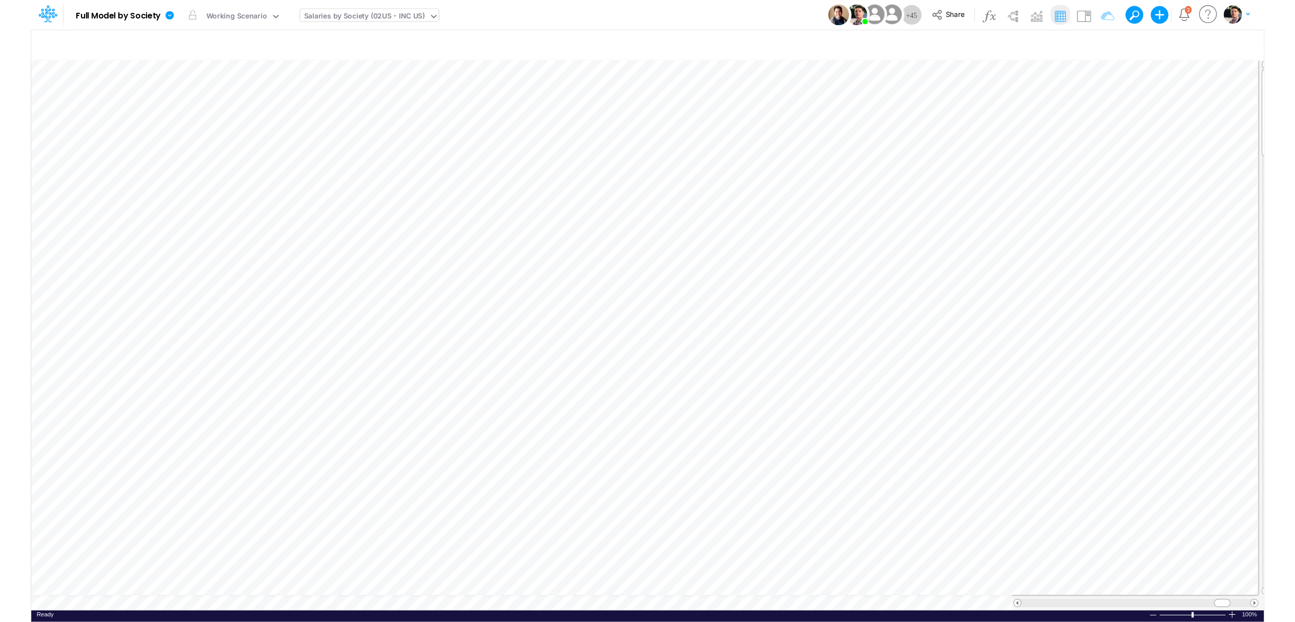
scroll to position [0, 1]
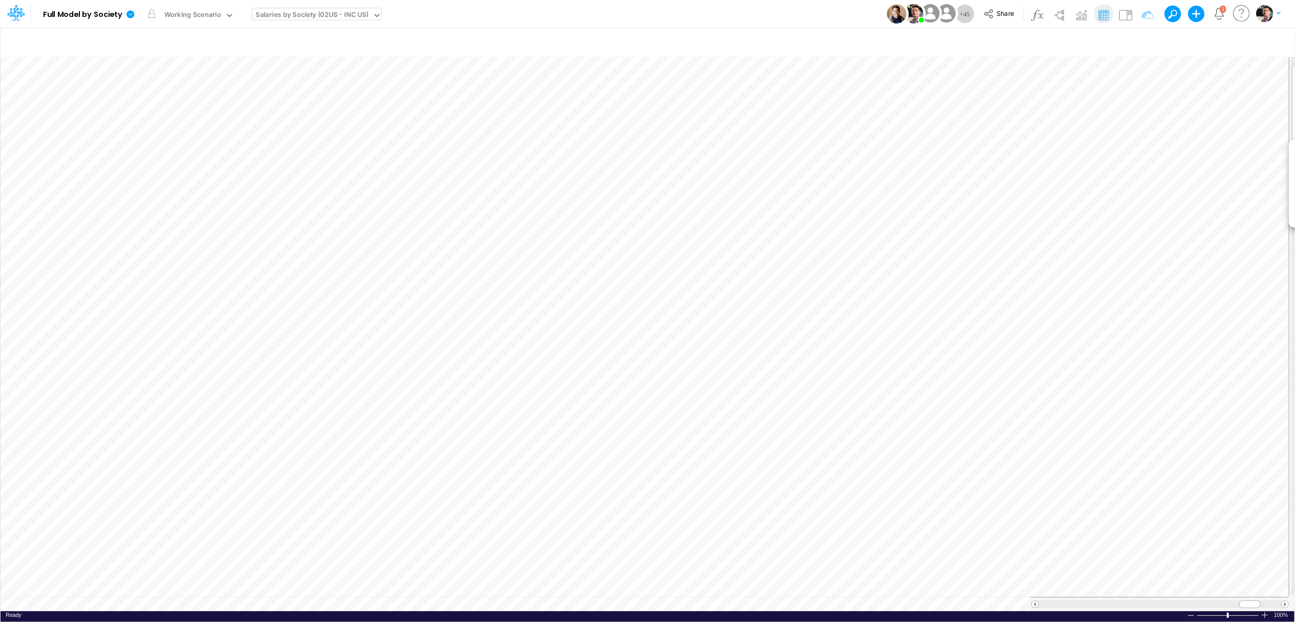
click at [336, 15] on div "Salaries by Society (02US - INC US)" at bounding box center [312, 16] width 113 height 12
type input "u"
type input "01ar"
click at [319, 52] on div "BS (01AR - Arg)" at bounding box center [321, 51] width 138 height 17
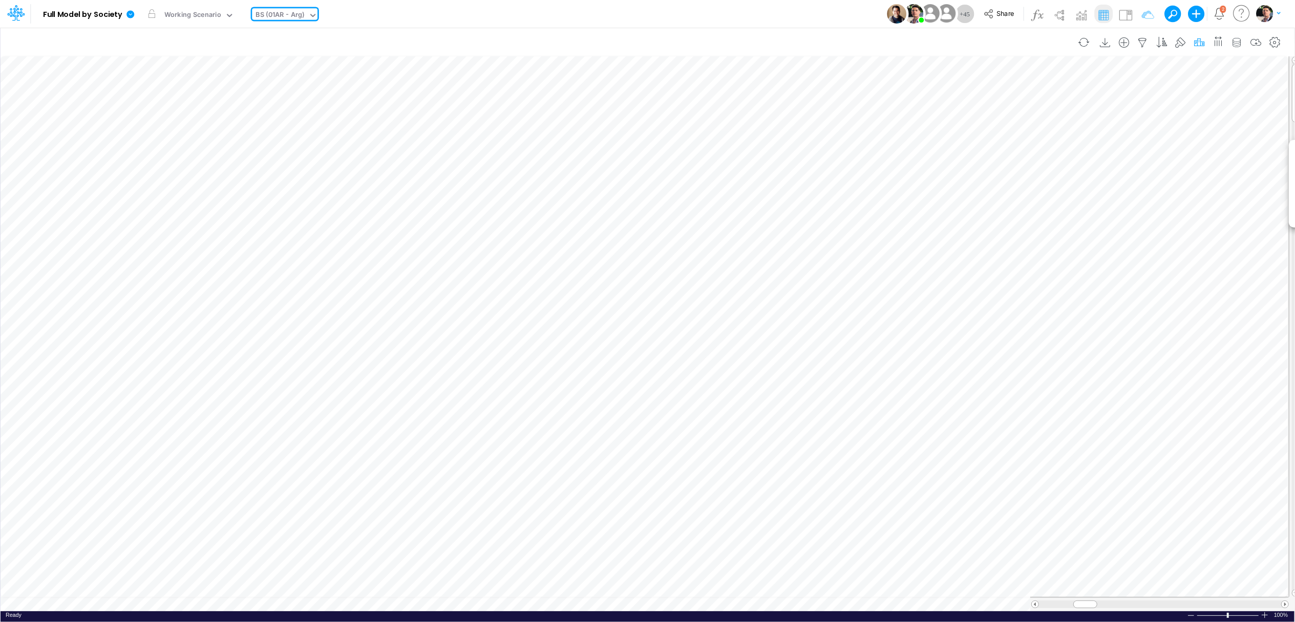
click at [1202, 44] on icon "button" at bounding box center [1199, 42] width 15 height 11
click at [1050, 227] on icon "button" at bounding box center [1048, 230] width 7 height 7
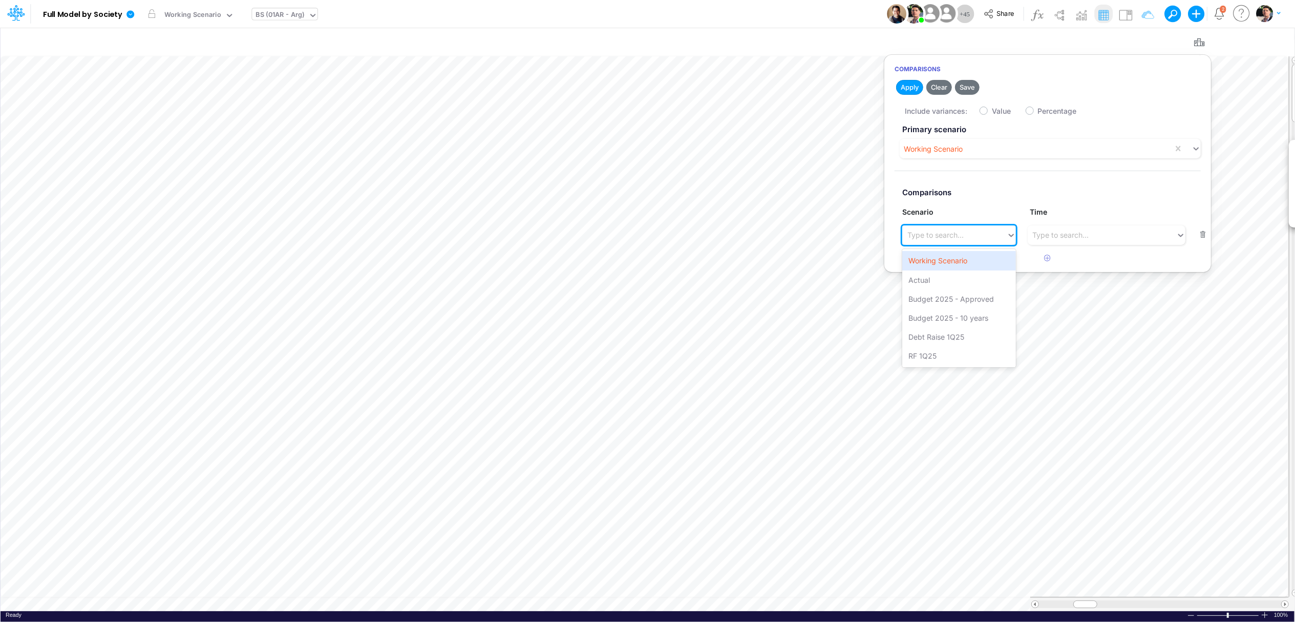
click at [964, 243] on div "Type to search..." at bounding box center [955, 234] width 105 height 17
click at [934, 355] on div "RF 1Q25" at bounding box center [959, 355] width 113 height 19
click at [994, 113] on label "Value" at bounding box center [1001, 111] width 19 height 11
click at [994, 112] on input "Value" at bounding box center [995, 108] width 7 height 7
checkbox input "true"
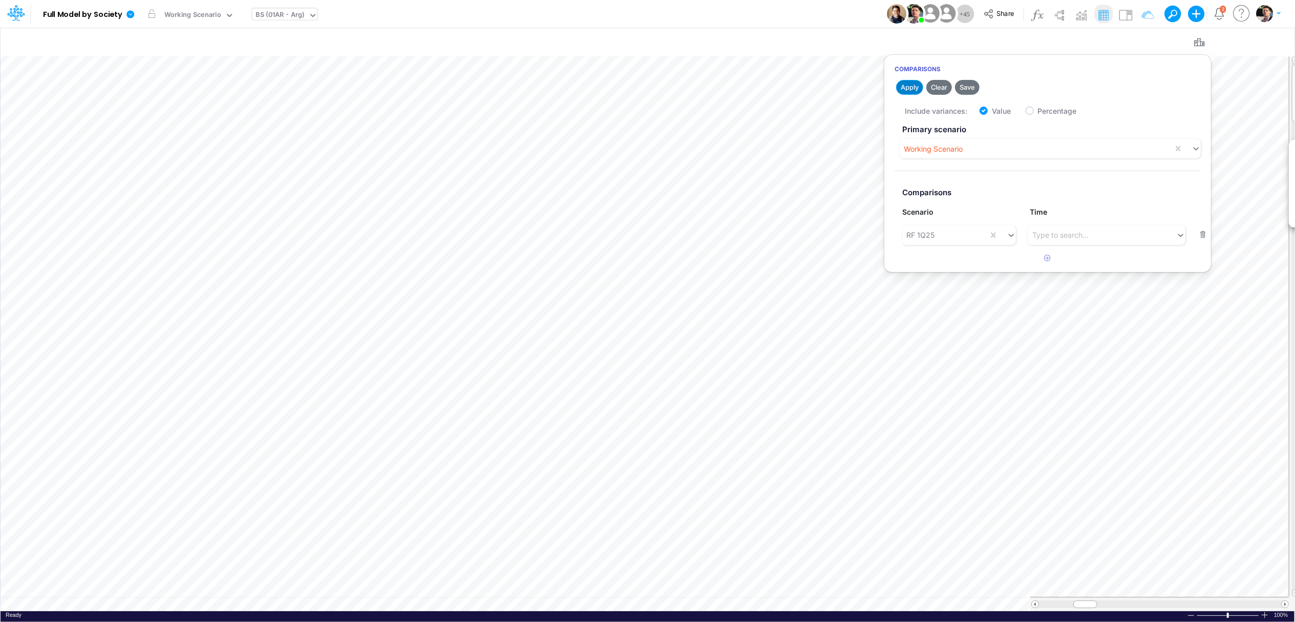
click at [913, 83] on button "Apply" at bounding box center [909, 87] width 27 height 15
click at [1285, 605] on span at bounding box center [1285, 604] width 7 height 7
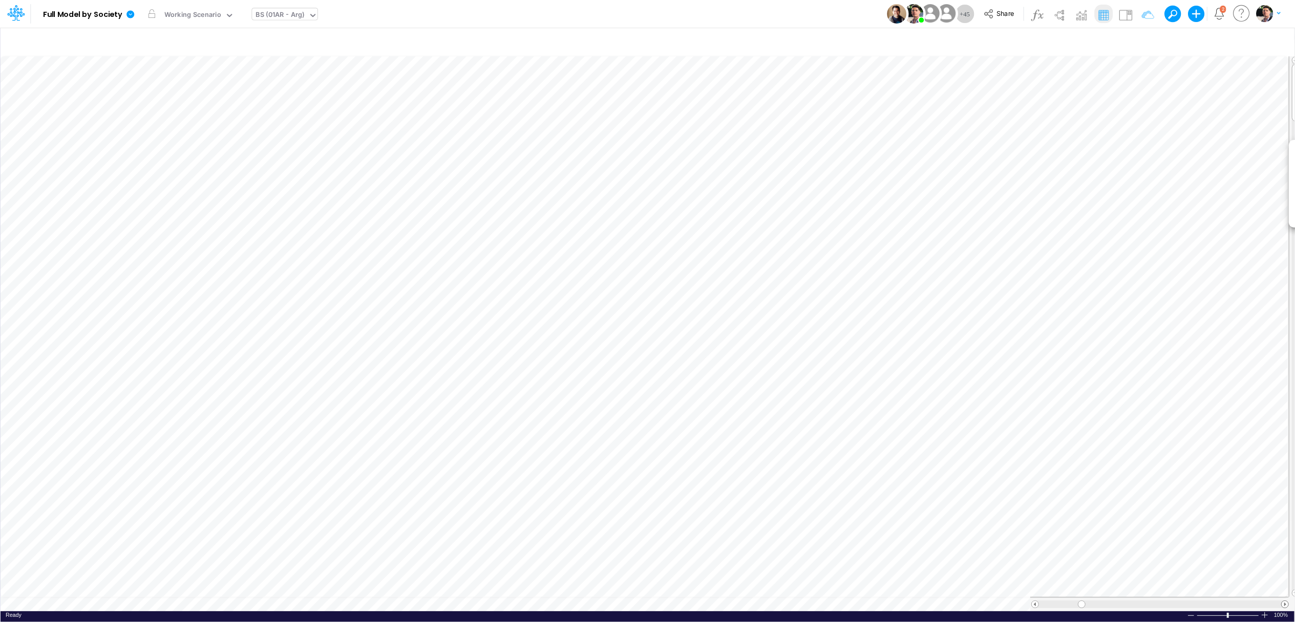
click at [1285, 605] on span at bounding box center [1285, 604] width 7 height 7
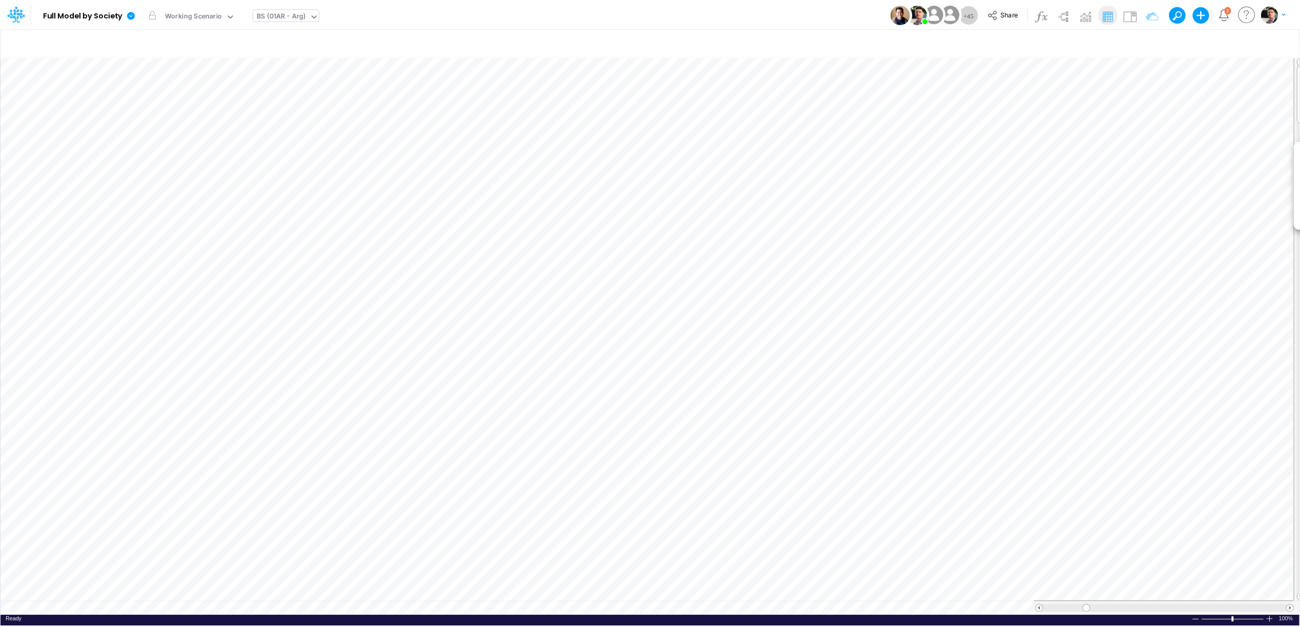
scroll to position [0, 1]
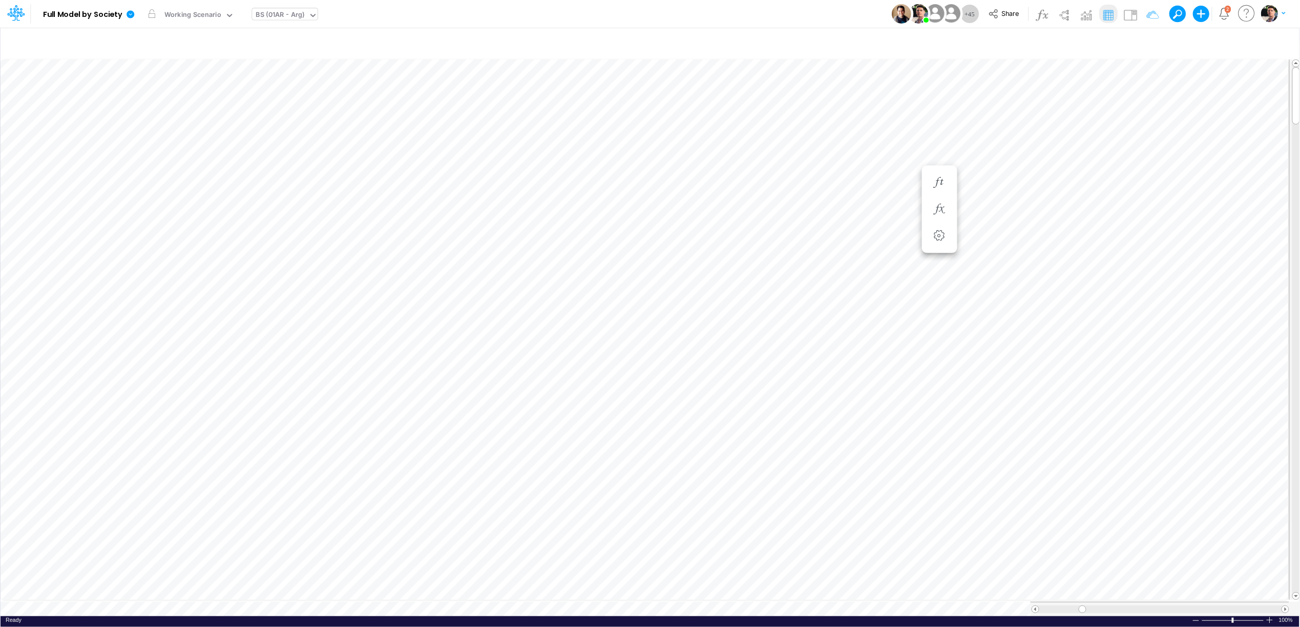
scroll to position [0, 1]
click at [1199, 41] on icon "button" at bounding box center [1204, 43] width 15 height 11
click at [1202, 235] on button "button" at bounding box center [1204, 235] width 20 height 14
checkbox input "false"
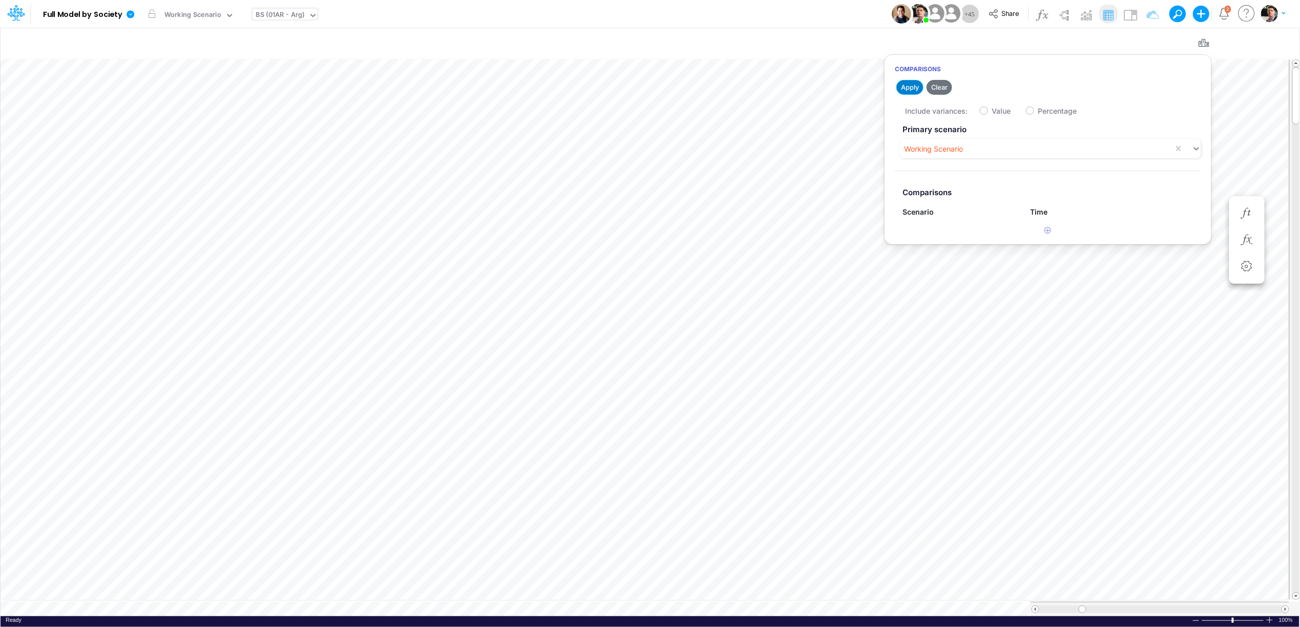
click at [914, 88] on button "Apply" at bounding box center [909, 87] width 27 height 15
click at [286, 17] on div "BS (01AR - Arg)" at bounding box center [280, 16] width 49 height 12
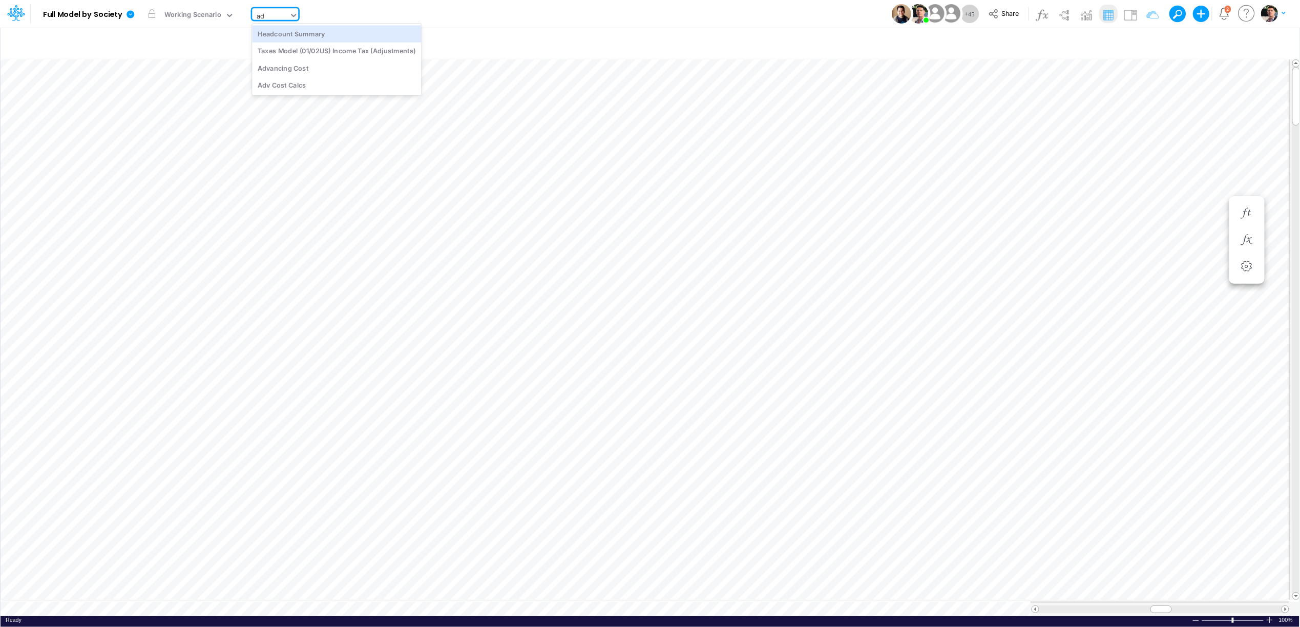
type input "adv"
click at [298, 32] on div "Advancing Cost" at bounding box center [321, 33] width 138 height 17
click at [1284, 606] on span at bounding box center [1285, 609] width 7 height 7
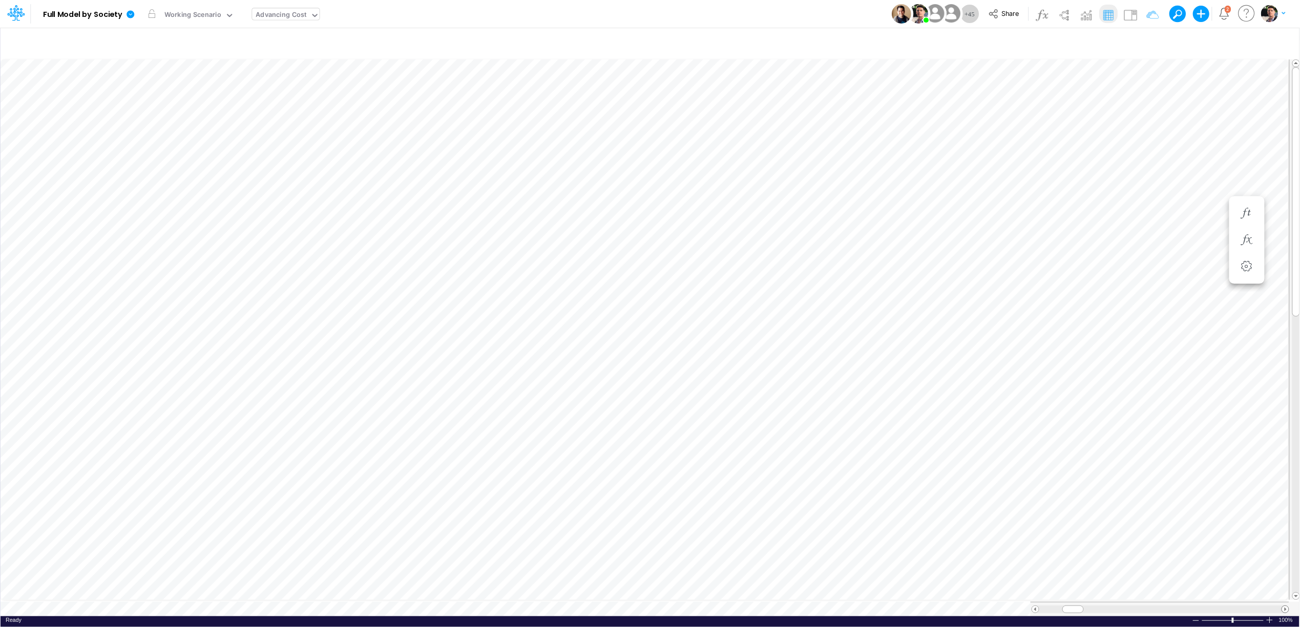
click at [1284, 606] on span at bounding box center [1285, 609] width 7 height 7
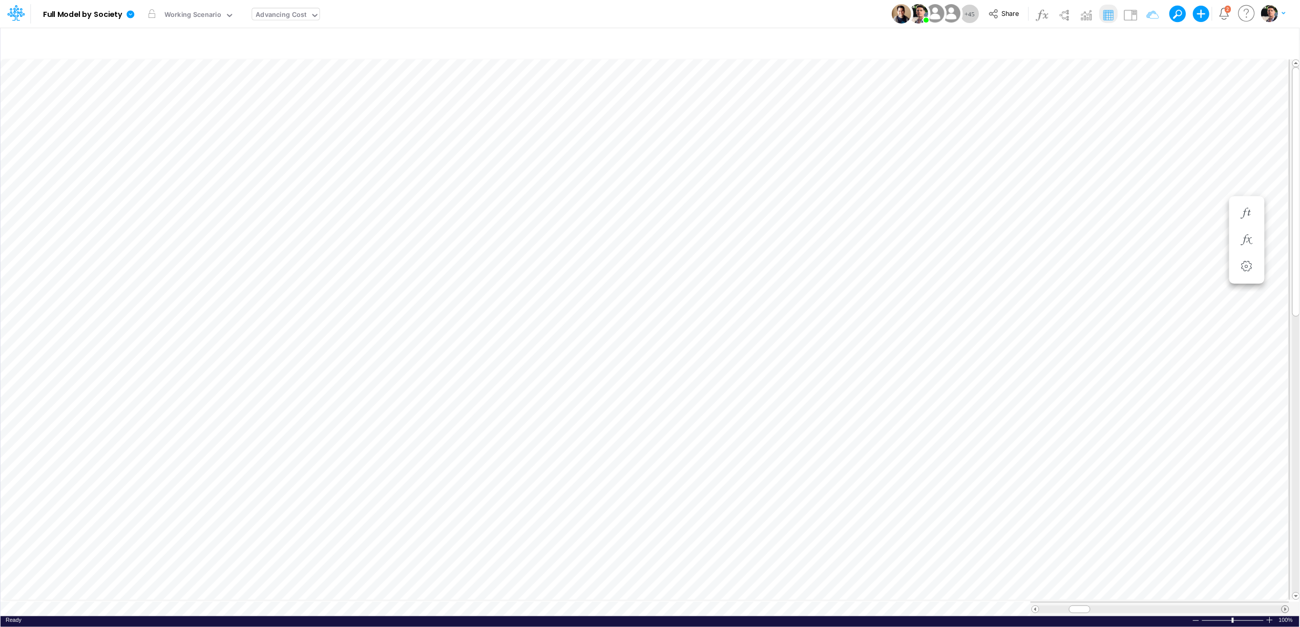
click at [1284, 606] on span at bounding box center [1285, 609] width 7 height 7
click at [1270, 616] on div at bounding box center [1270, 620] width 8 height 8
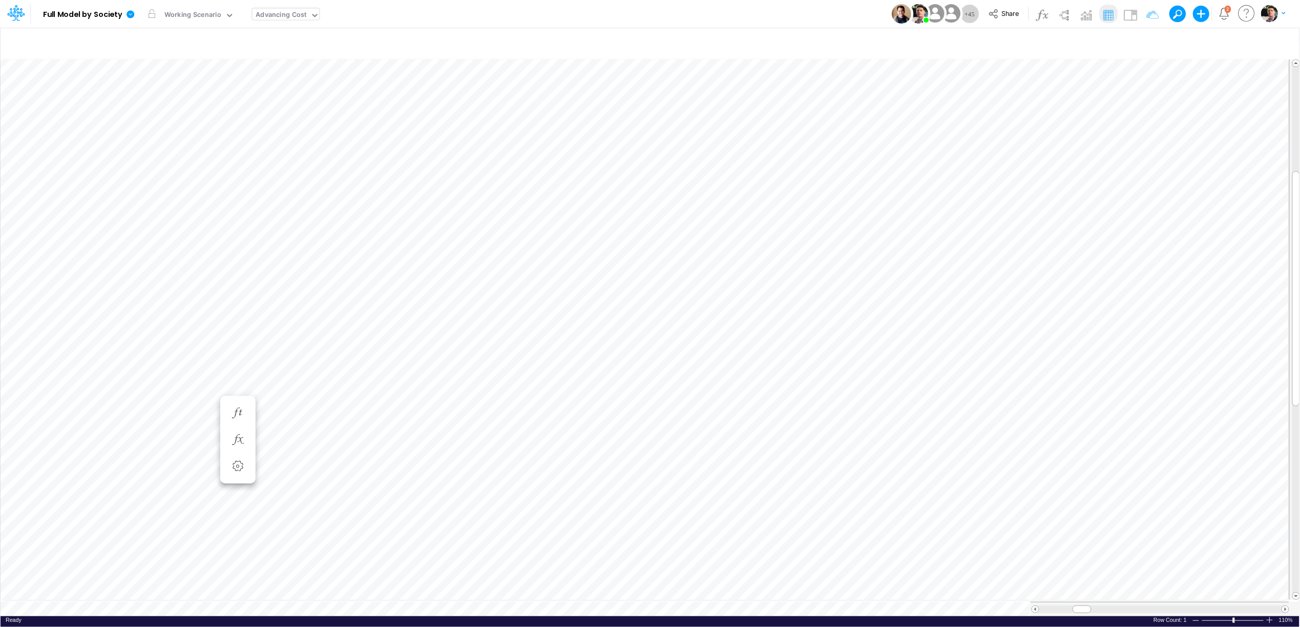
click at [1270, 616] on div at bounding box center [1270, 620] width 8 height 8
click at [1283, 606] on span at bounding box center [1285, 609] width 7 height 7
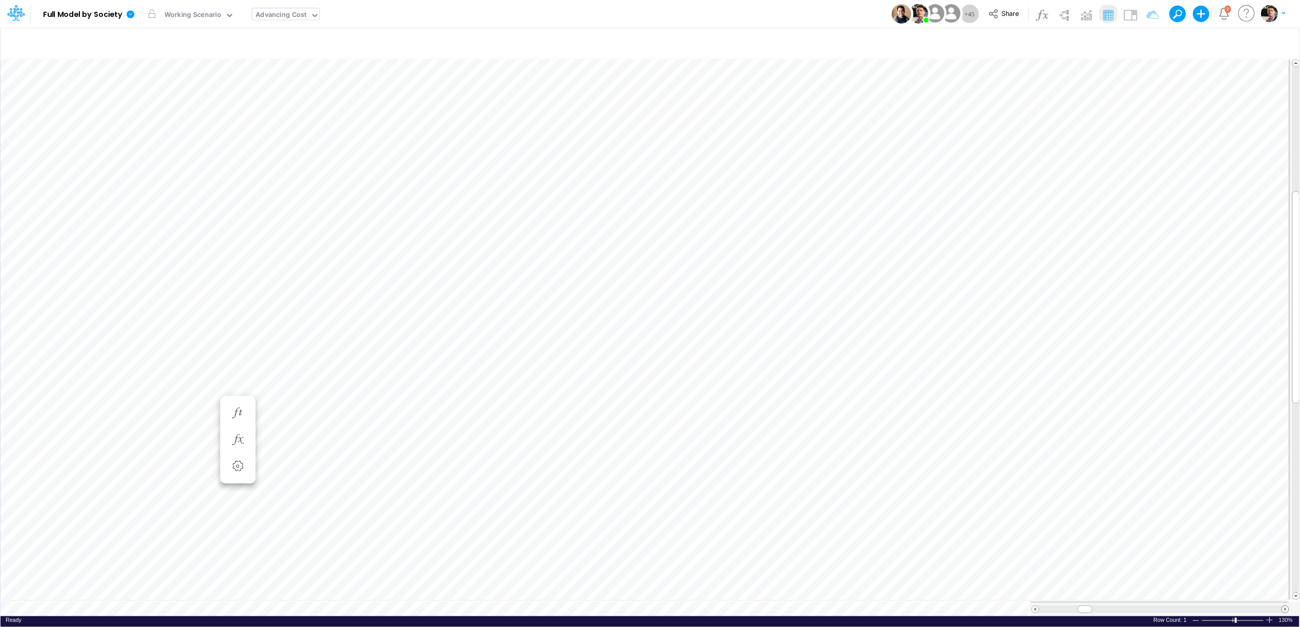
click at [1283, 606] on span at bounding box center [1285, 609] width 7 height 7
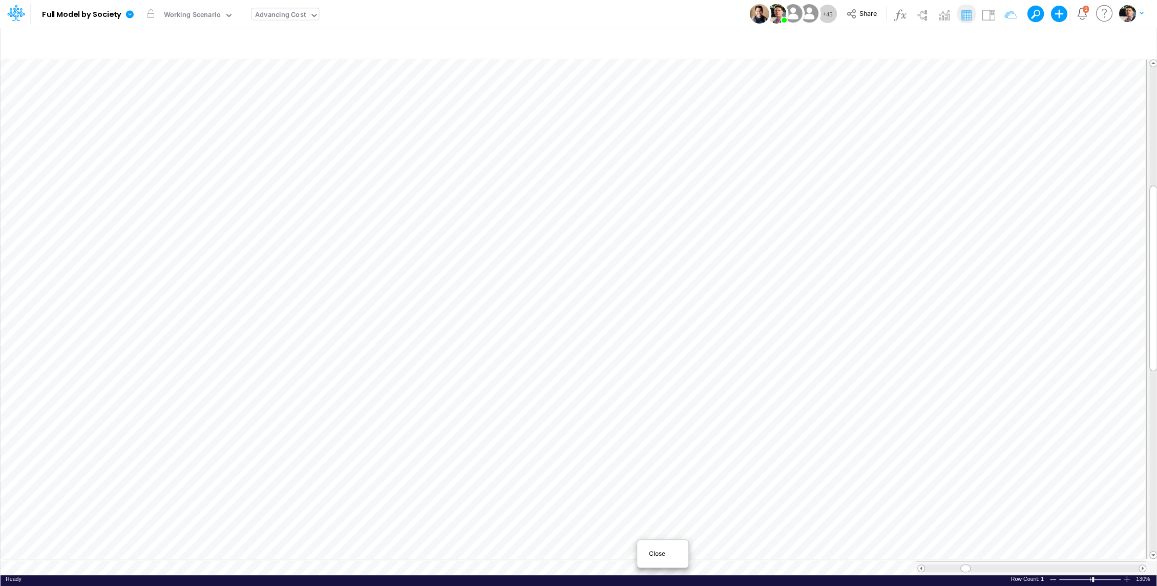
click at [651, 554] on span "Close" at bounding box center [663, 553] width 28 height 9
click at [887, 560] on tr at bounding box center [574, 567] width 1146 height 14
click at [1142, 565] on span at bounding box center [1142, 568] width 7 height 7
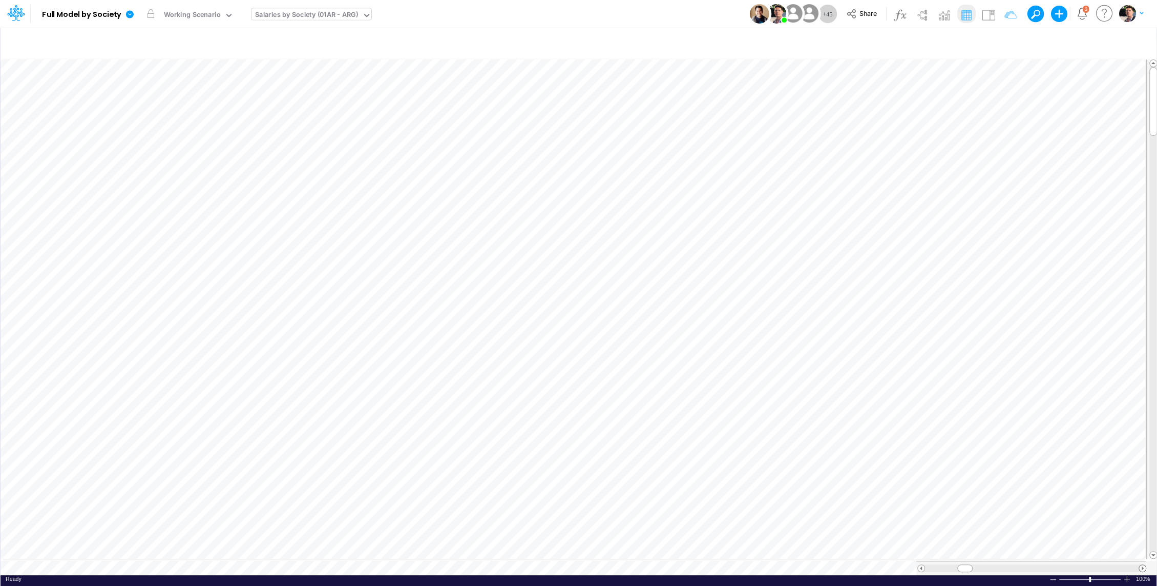
click at [1142, 565] on span at bounding box center [1142, 568] width 7 height 7
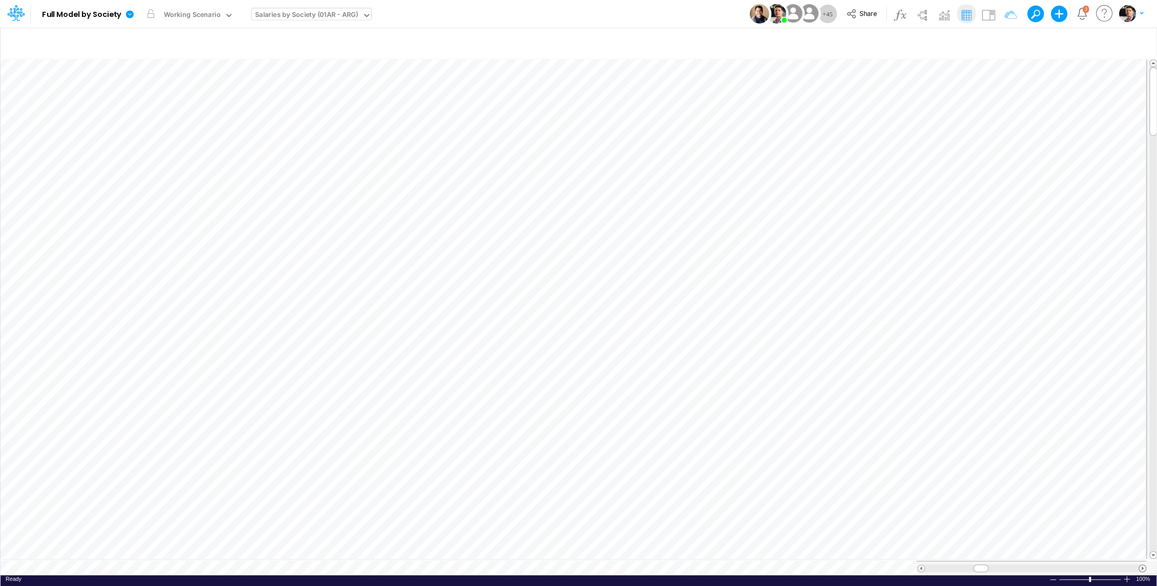
click at [1142, 565] on span at bounding box center [1142, 568] width 7 height 7
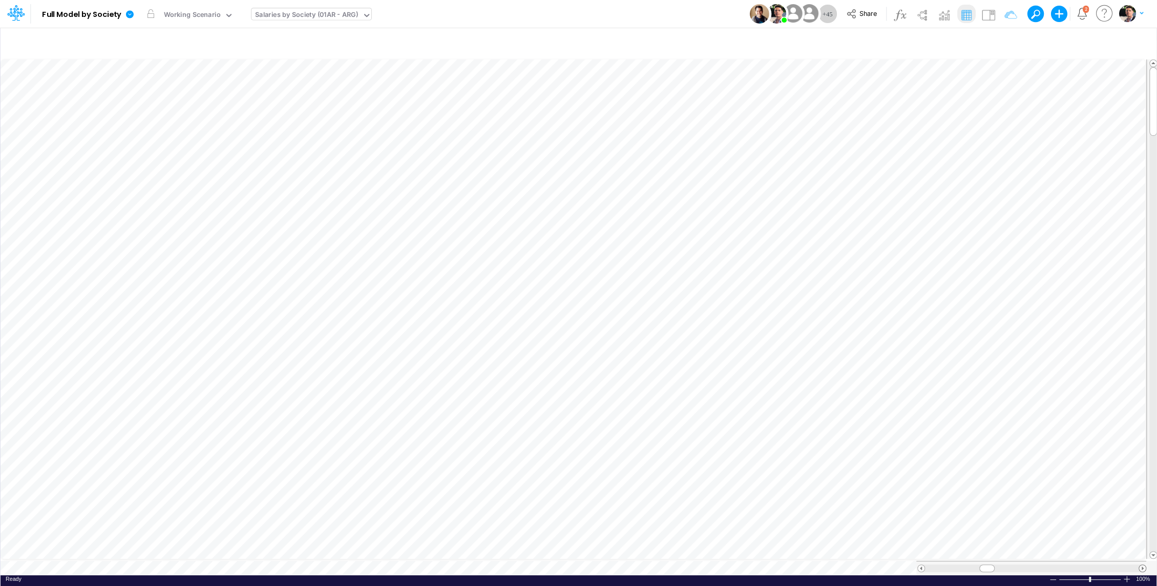
click at [1142, 565] on span at bounding box center [1142, 568] width 7 height 7
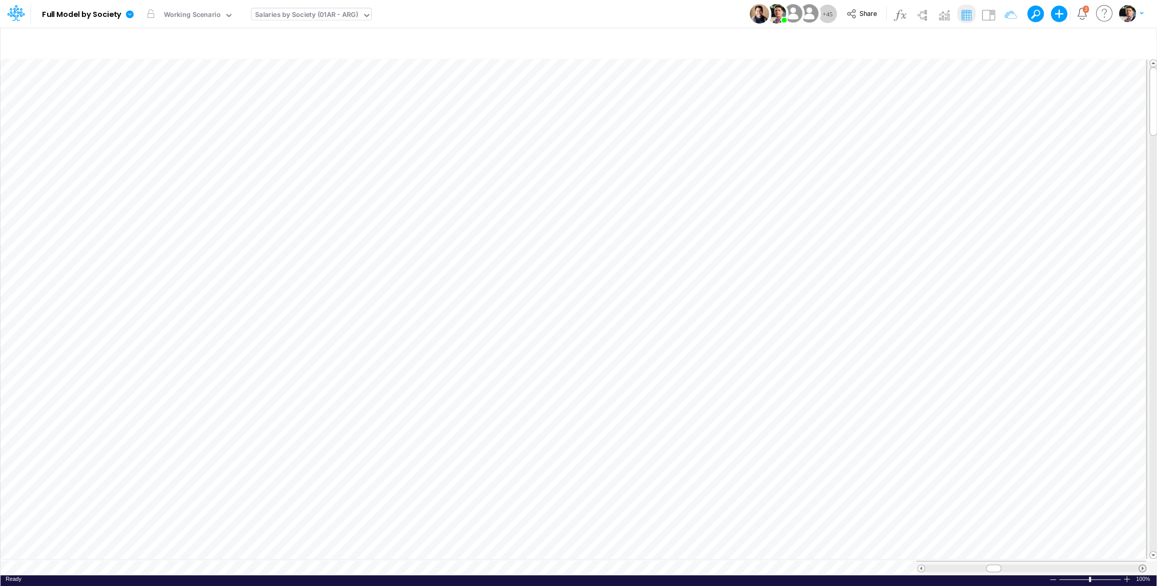
click at [1142, 565] on span at bounding box center [1142, 568] width 7 height 7
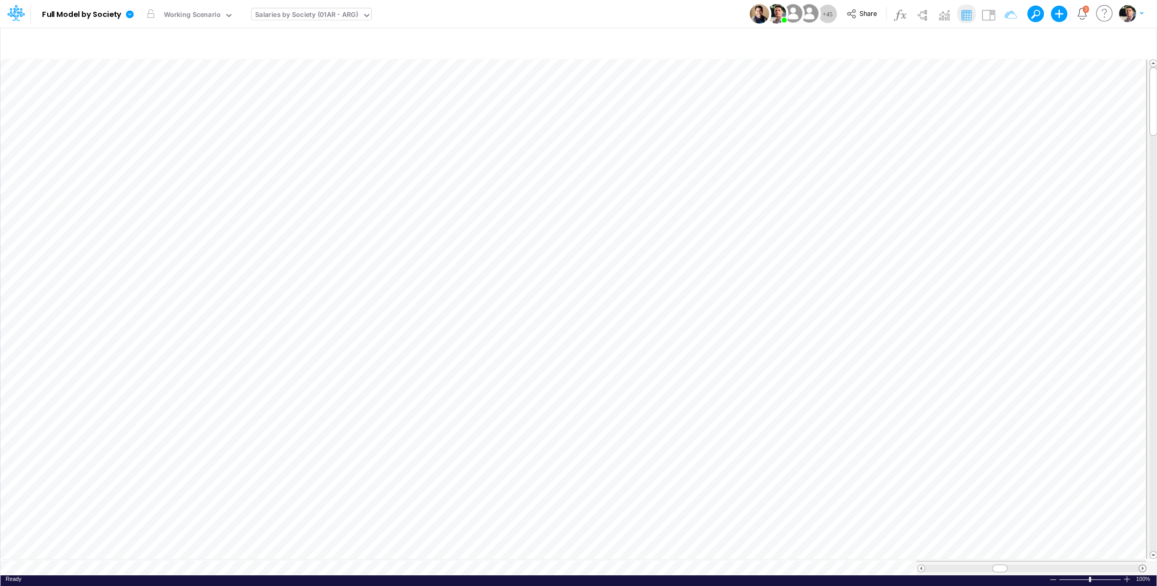
click at [1142, 565] on span at bounding box center [1142, 568] width 7 height 7
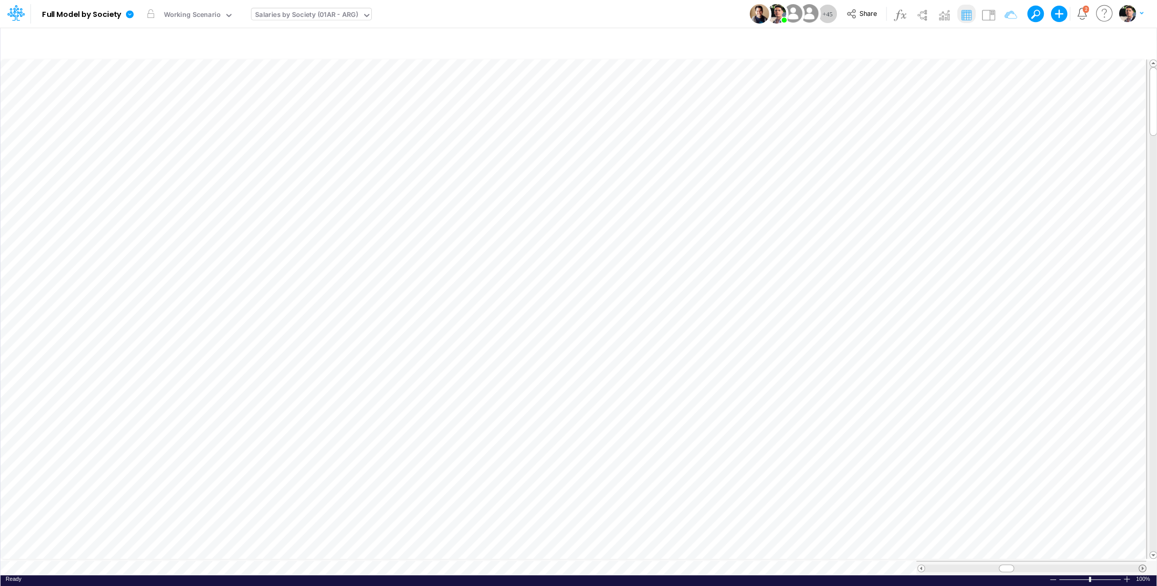
click at [1143, 565] on span at bounding box center [1142, 568] width 7 height 7
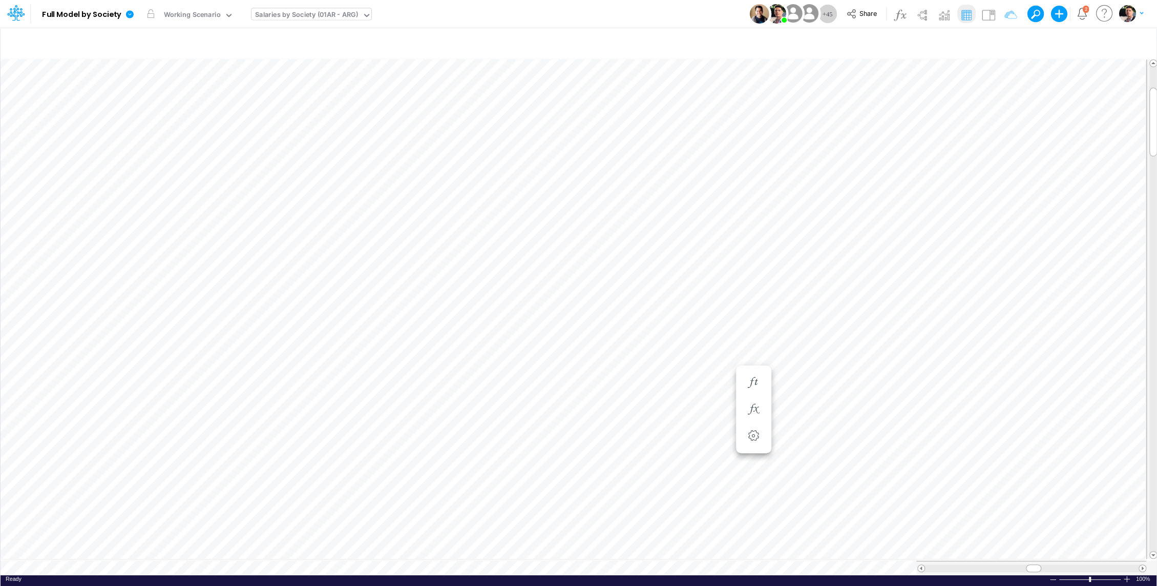
scroll to position [5, 1]
click at [336, 15] on div "Salaries by Society (01AR - ARG)" at bounding box center [306, 16] width 103 height 12
click at [302, 549] on div "Close" at bounding box center [318, 551] width 44 height 12
type input "Salaries - All societies"
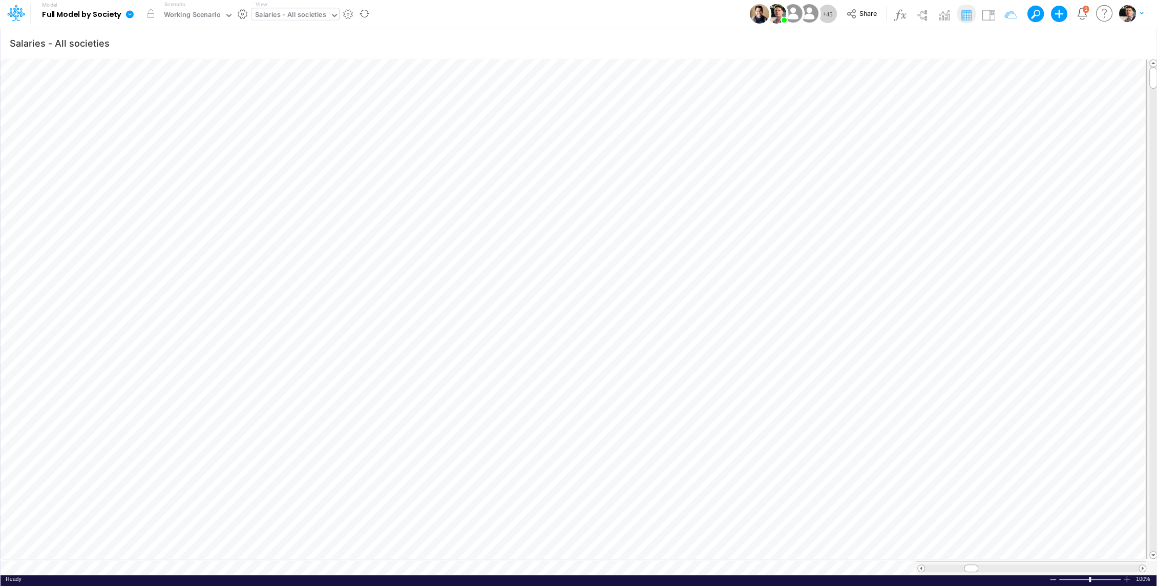
click at [330, 13] on icon at bounding box center [334, 15] width 9 height 9
type input "sala"
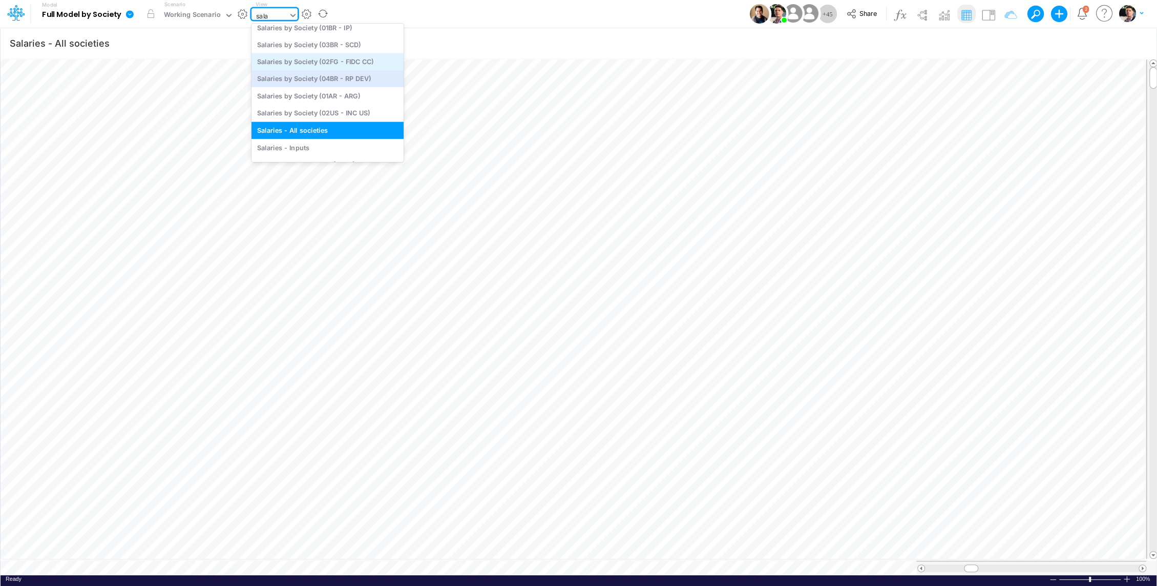
scroll to position [0, 0]
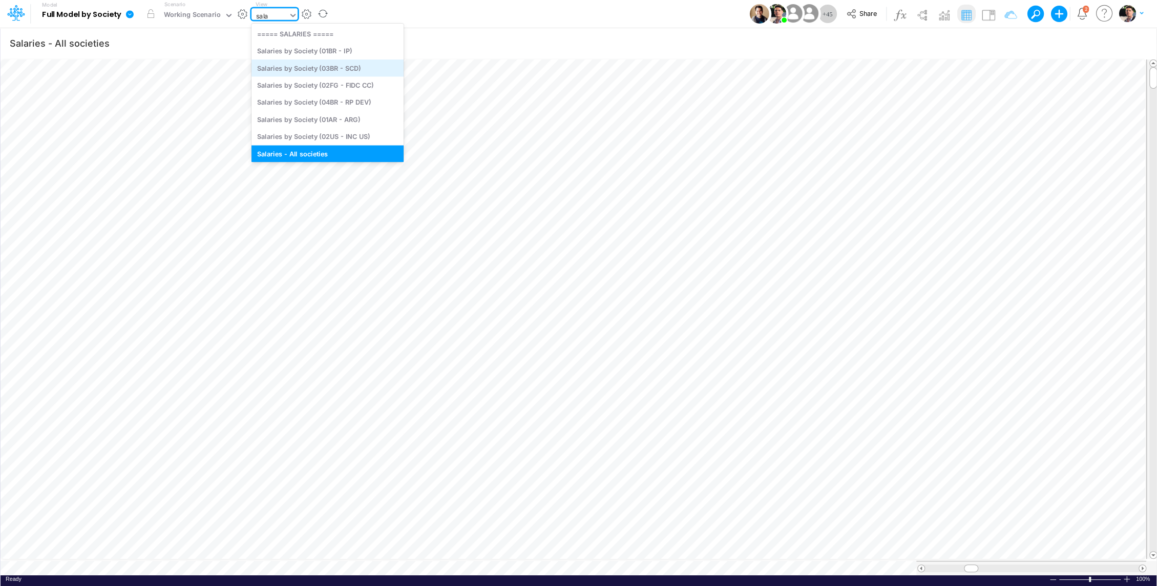
click at [360, 71] on div "Salaries by Society (03BR - SCD)" at bounding box center [328, 67] width 152 height 17
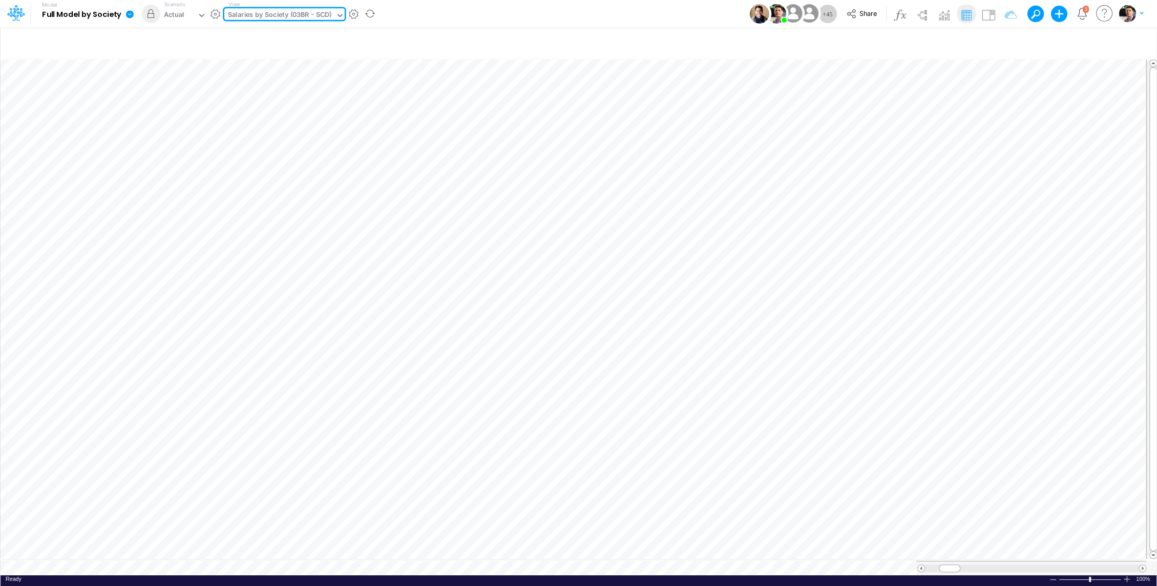
click at [317, 15] on div "Salaries by Society (03BR - SCD)" at bounding box center [279, 16] width 103 height 12
click at [317, 19] on div "Salaries by Society (03BR - SCD)" at bounding box center [279, 16] width 103 height 12
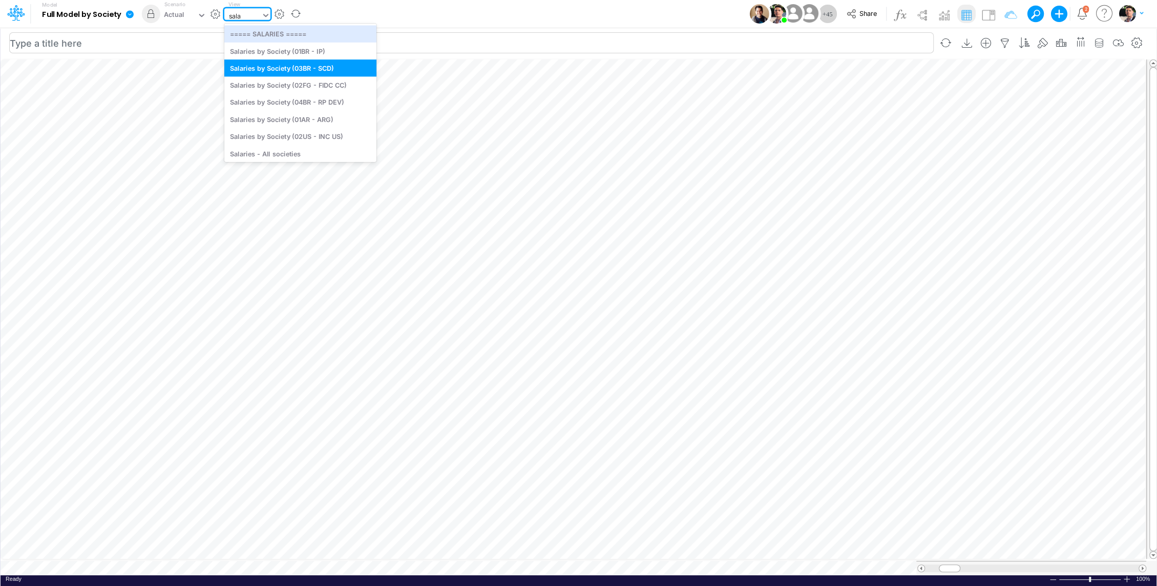
type input "sala"
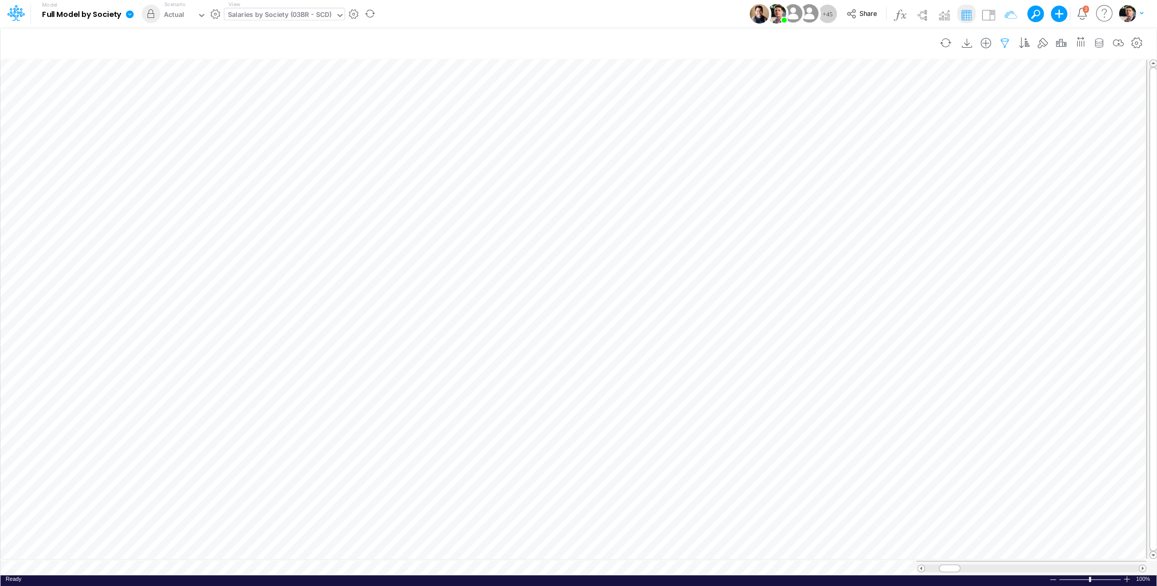
scroll to position [5, 0]
click at [1009, 45] on icon "button" at bounding box center [1004, 43] width 15 height 11
click at [297, 15] on div "Salaries by Society (03BR - SCD)" at bounding box center [279, 16] width 103 height 12
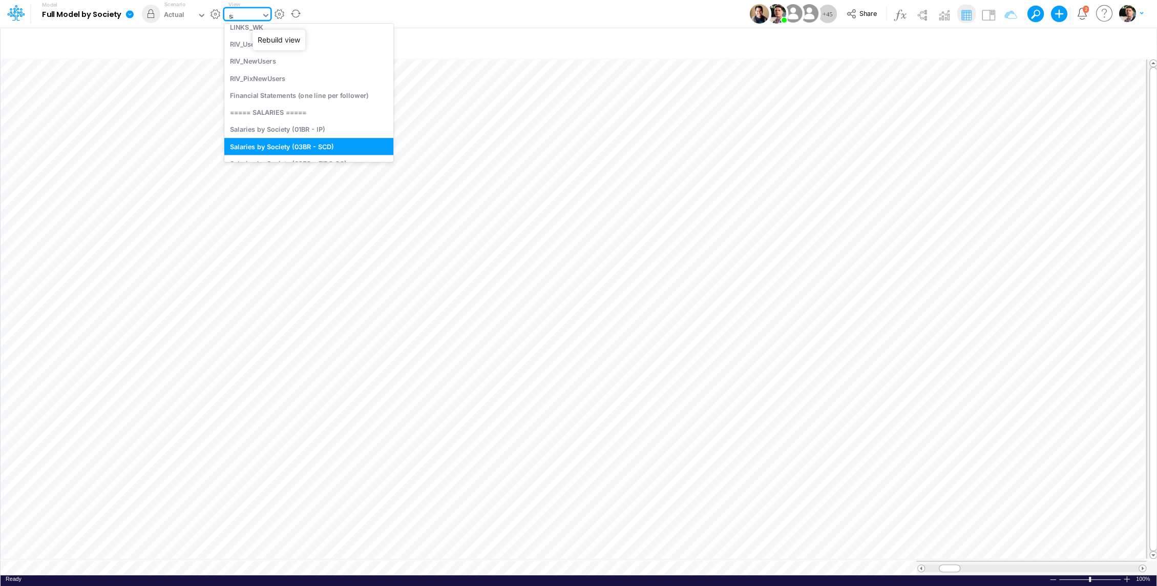
scroll to position [0, 0]
type input "sala"
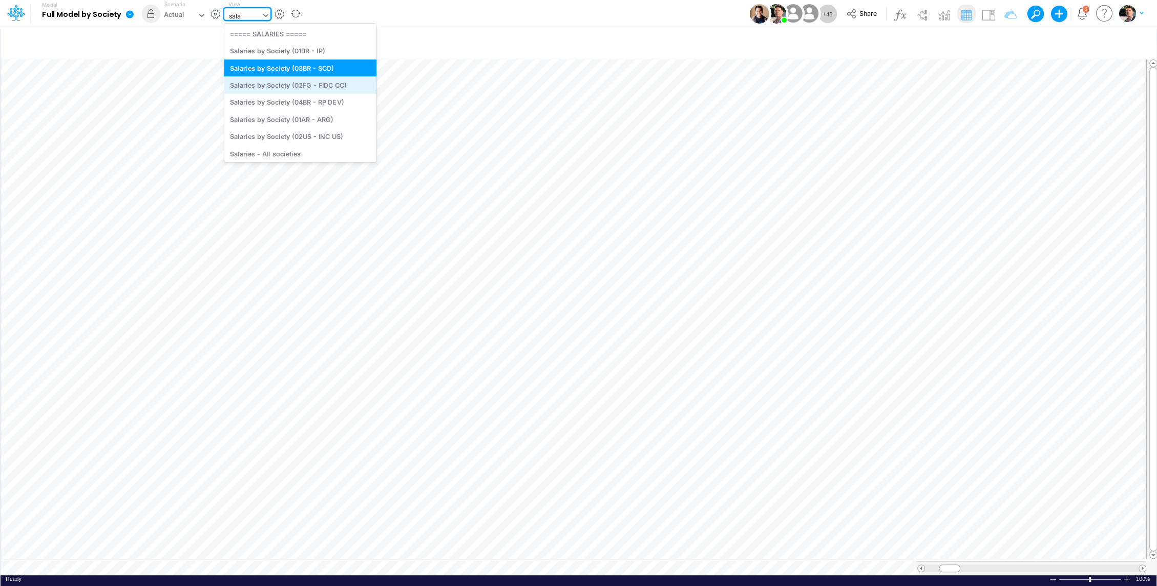
click at [321, 83] on div "Salaries by Society (02FG - FIDC CC)" at bounding box center [300, 84] width 152 height 17
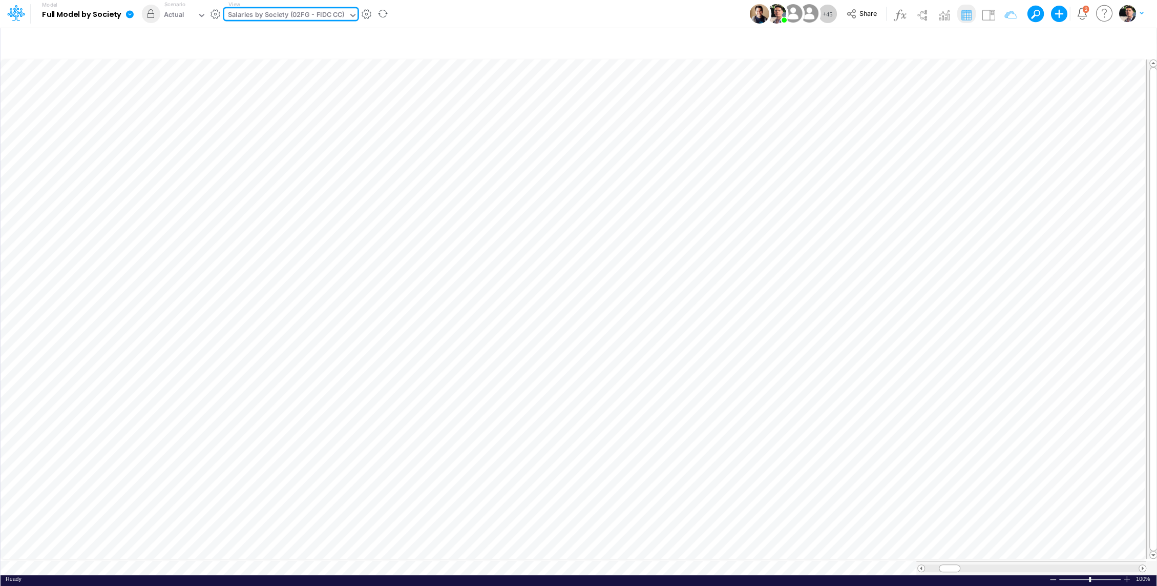
click at [319, 13] on div "Salaries by Society (02FG - FIDC CC)" at bounding box center [286, 16] width 117 height 12
type input "sala"
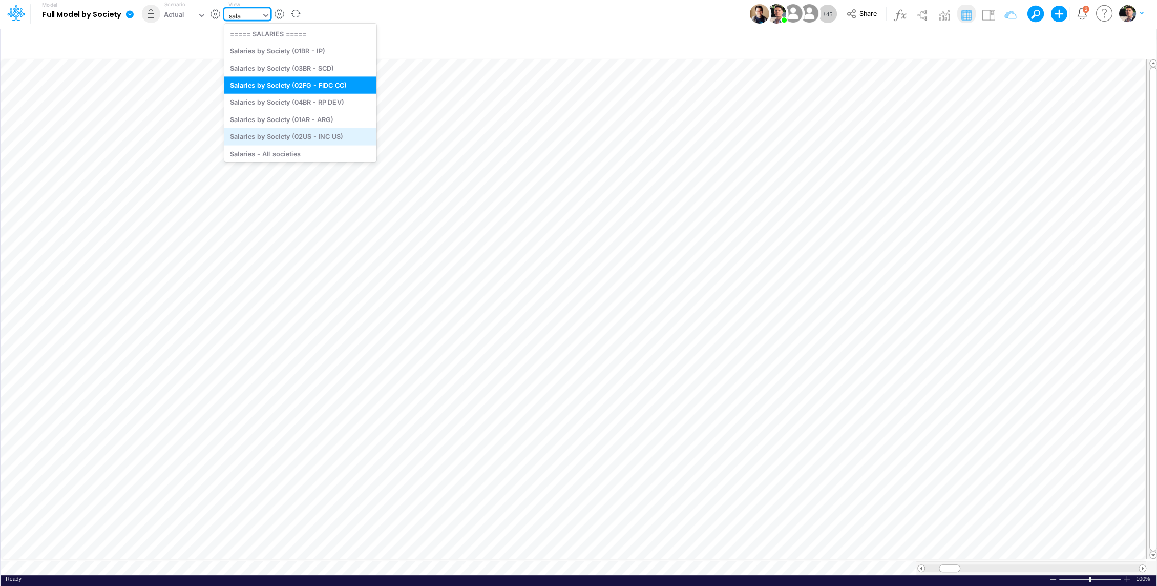
click at [325, 136] on div "Salaries by Society (02US - INC US)" at bounding box center [300, 136] width 152 height 17
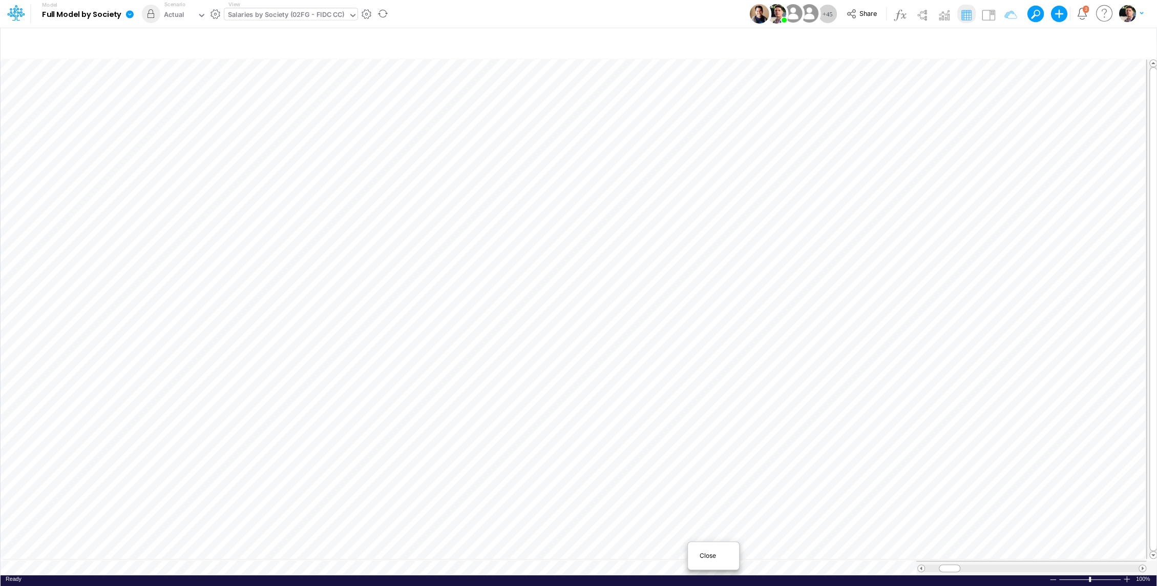
scroll to position [5, 0]
click at [702, 560] on div "Close" at bounding box center [713, 555] width 51 height 19
click at [559, 558] on div "Close" at bounding box center [567, 554] width 44 height 12
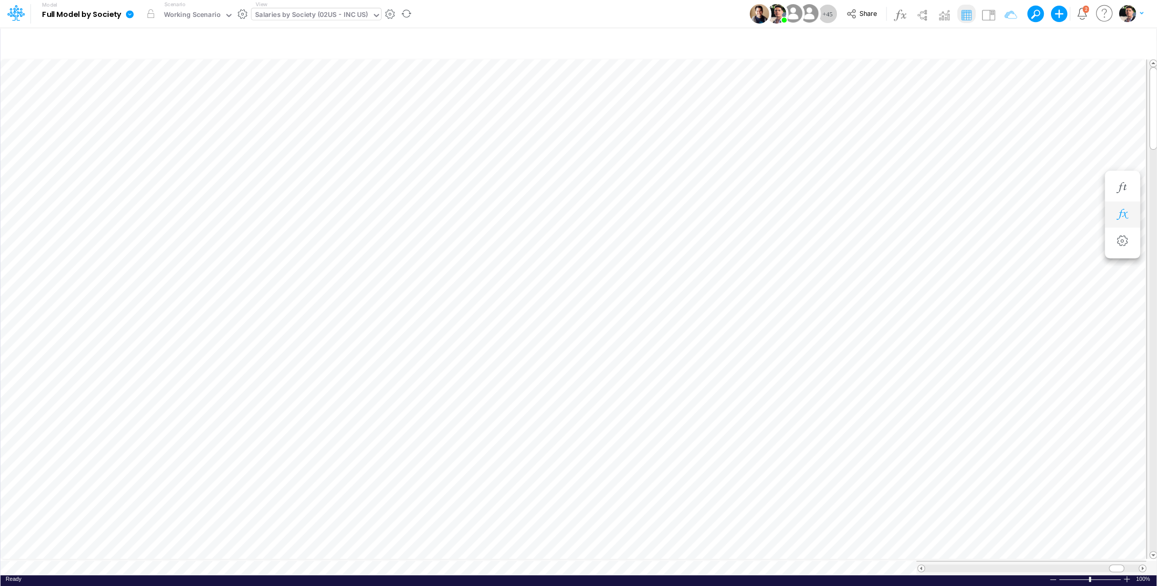
scroll to position [5, 1]
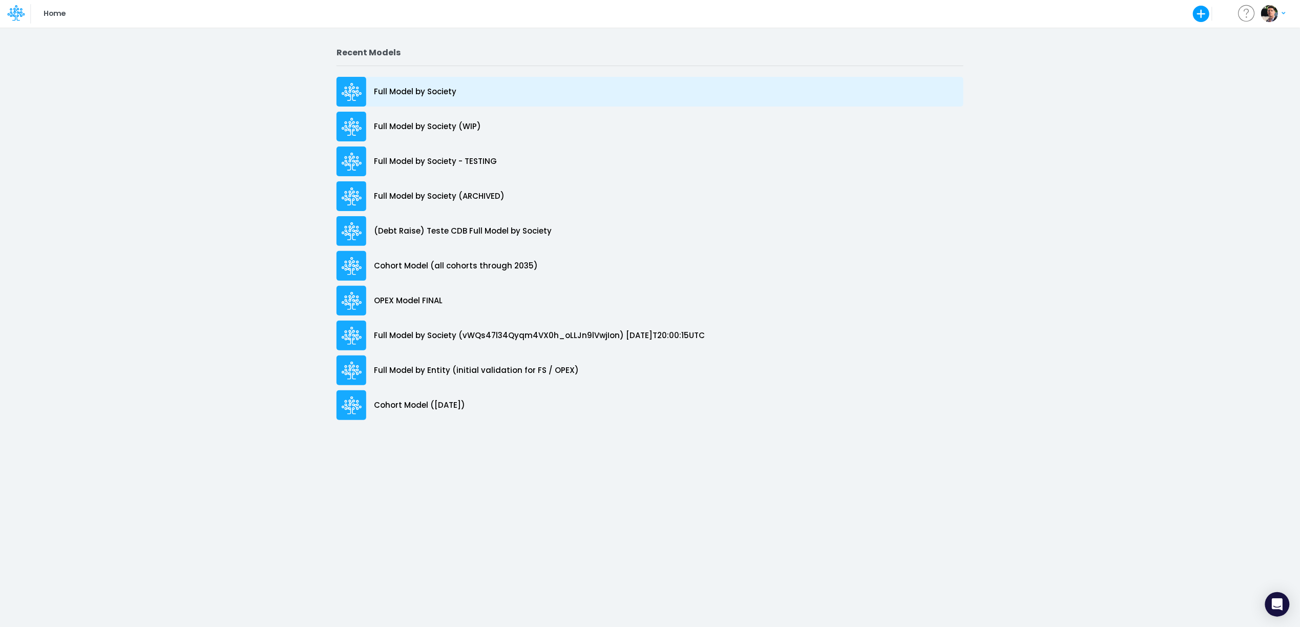
click at [425, 91] on p "Full Model by Society" at bounding box center [415, 92] width 82 height 12
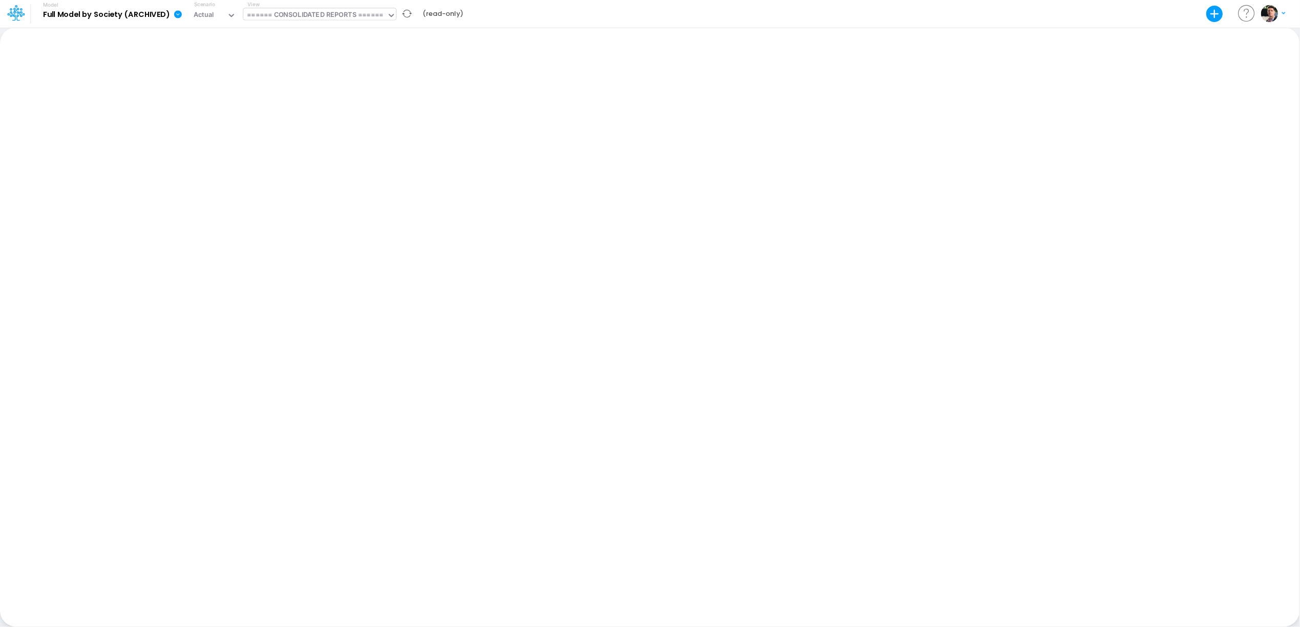
click at [321, 15] on div "====== CONSOLIDATED REPORTS ======" at bounding box center [315, 16] width 136 height 12
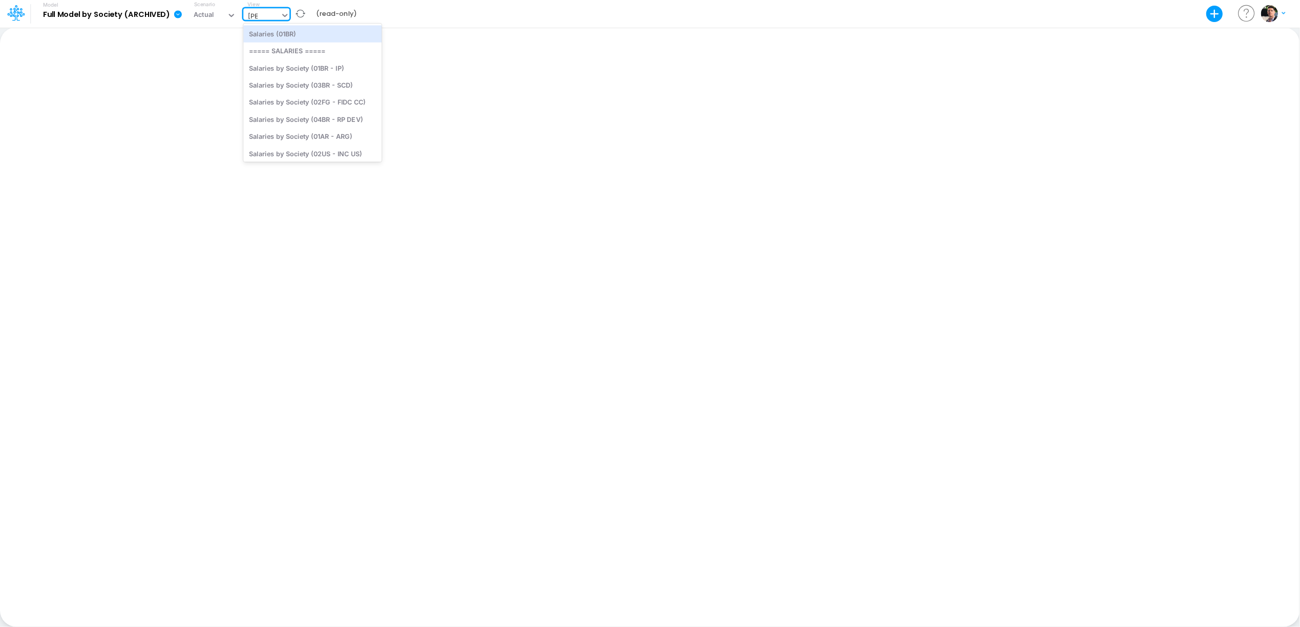
type input "sala"
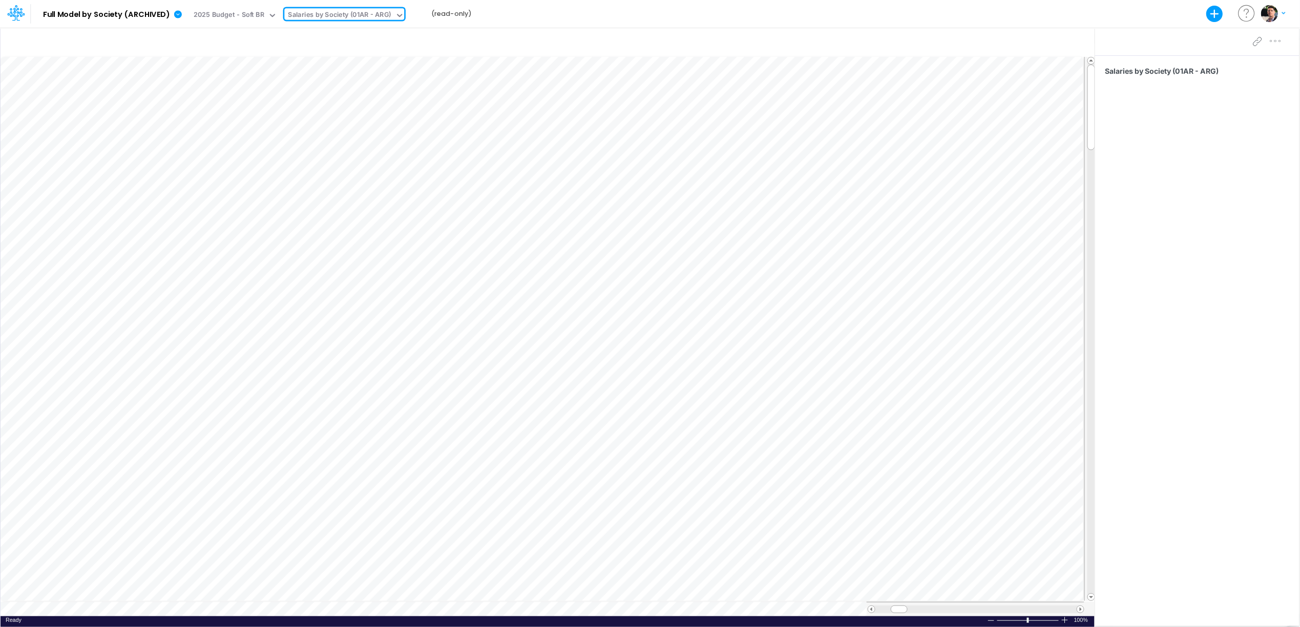
click at [339, 13] on div "Salaries by Society (01AR - ARG)" at bounding box center [339, 16] width 103 height 12
type input "sala"
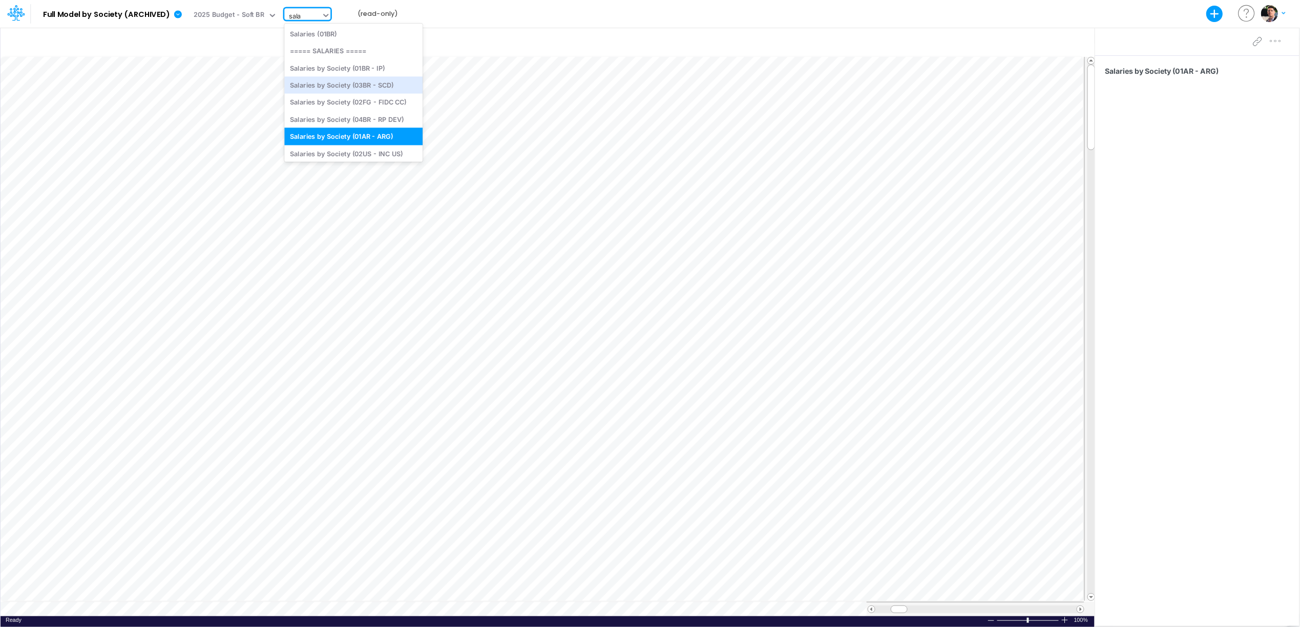
scroll to position [40, 0]
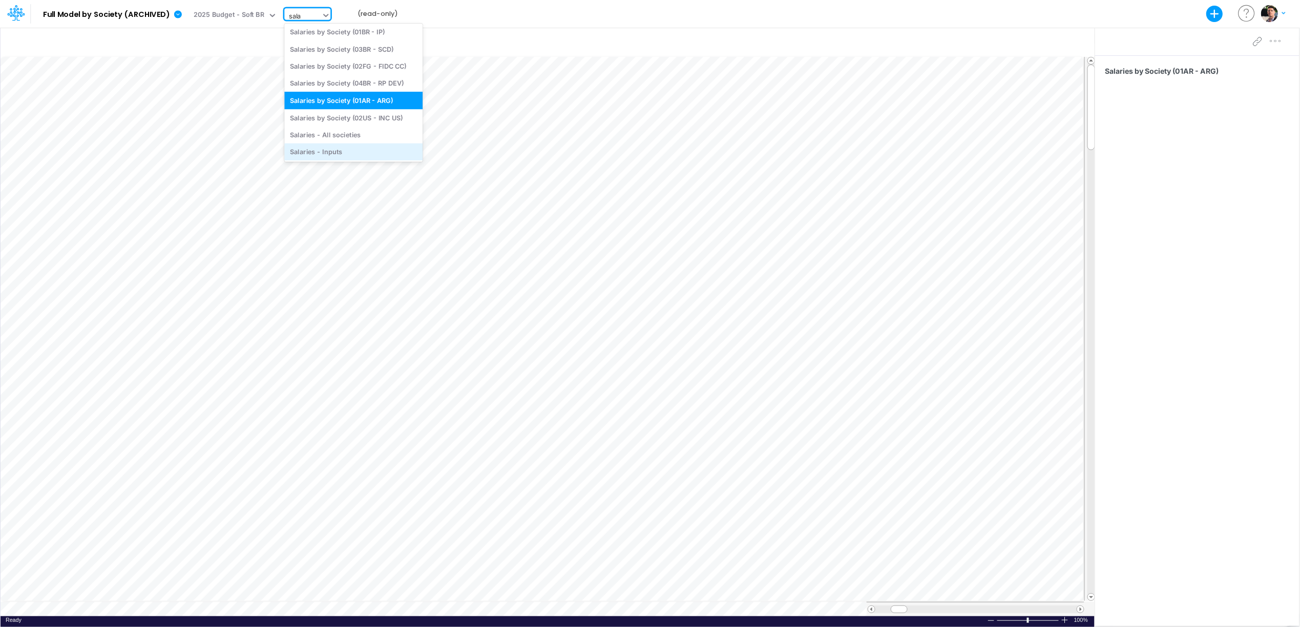
click at [337, 152] on div "Salaries - Inputs" at bounding box center [353, 151] width 138 height 17
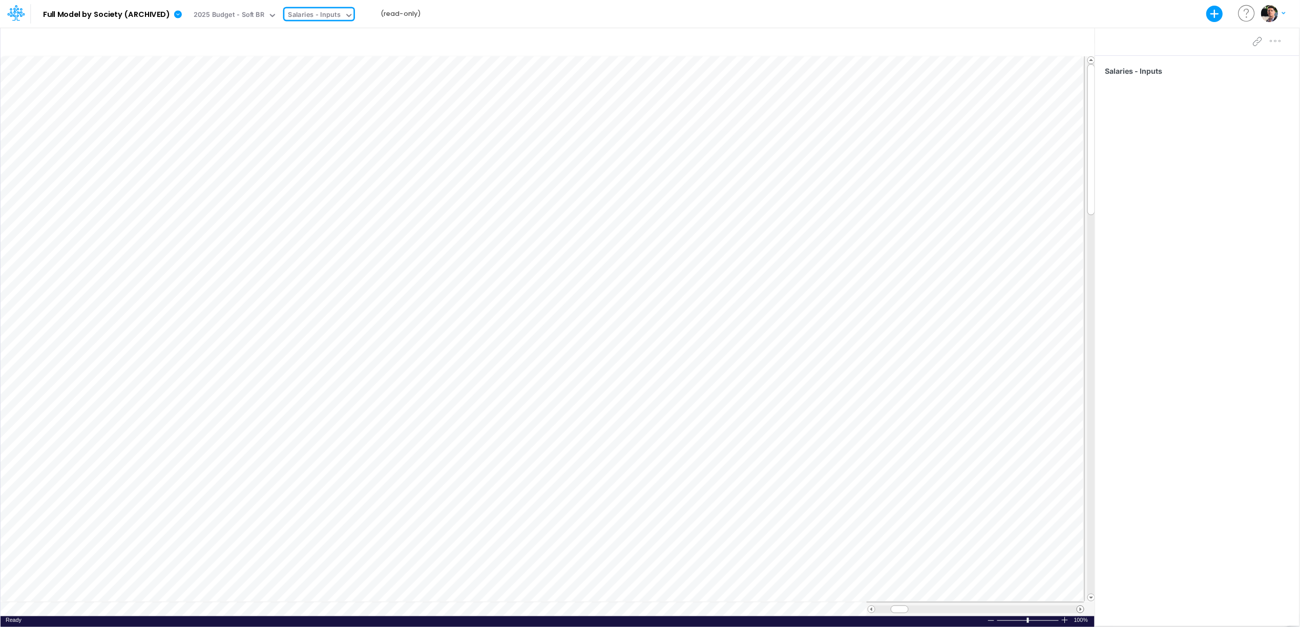
click at [1080, 610] on span at bounding box center [1080, 609] width 7 height 7
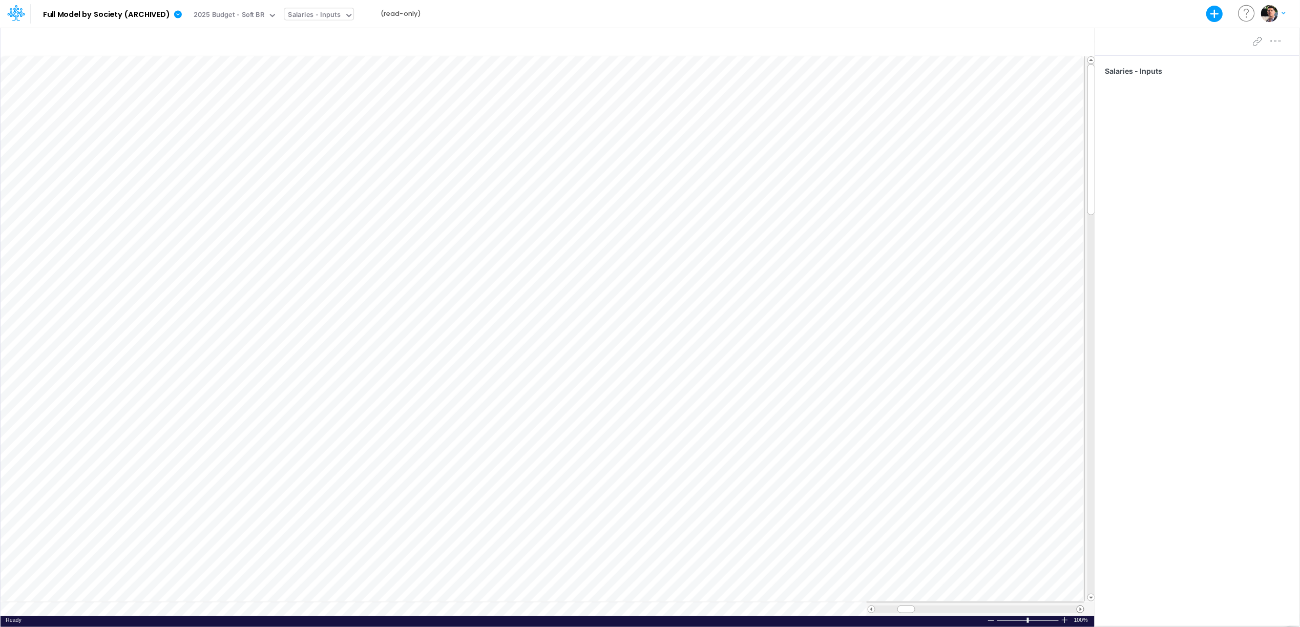
click at [1080, 610] on span at bounding box center [1080, 609] width 7 height 7
click at [316, 11] on div "Salaries - Inputs" at bounding box center [314, 16] width 53 height 12
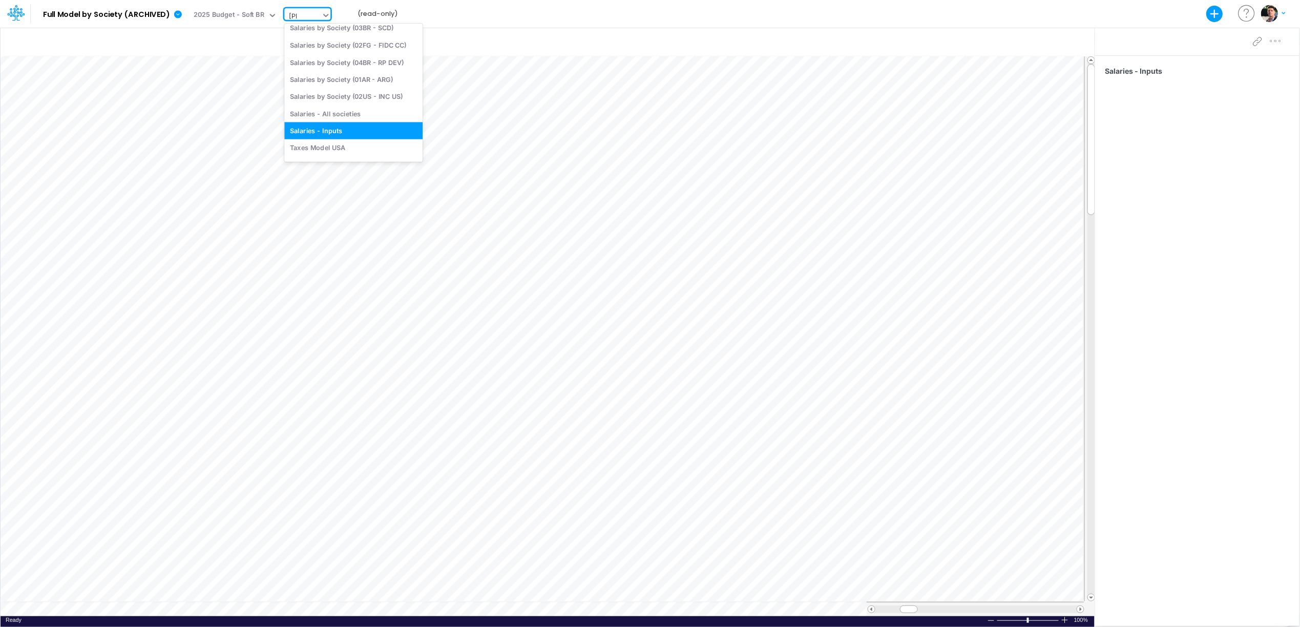
type input "sala"
click at [345, 135] on div "Salaries - All societies" at bounding box center [353, 134] width 138 height 17
